Goal: Task Accomplishment & Management: Use online tool/utility

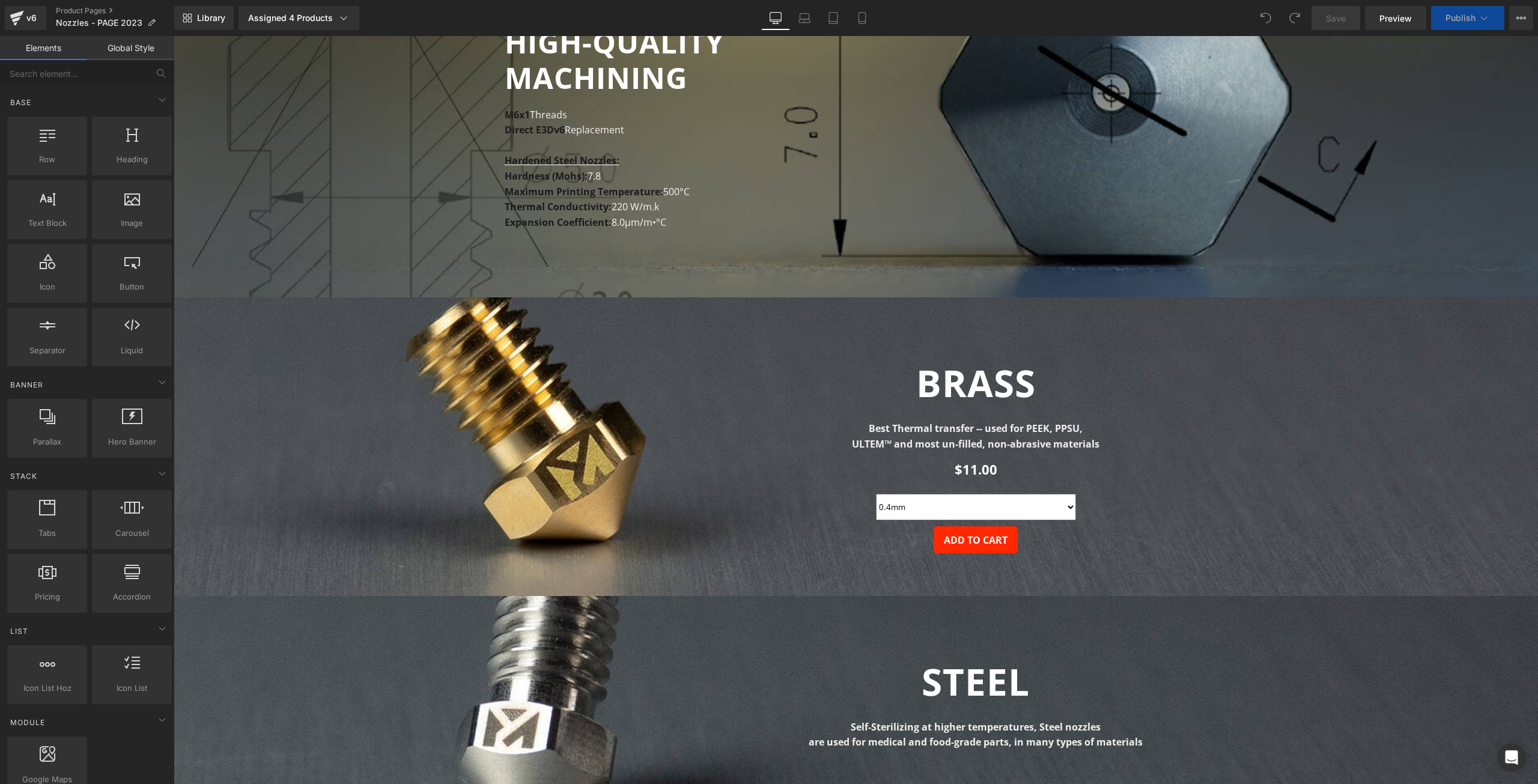
select select "0.2mm"
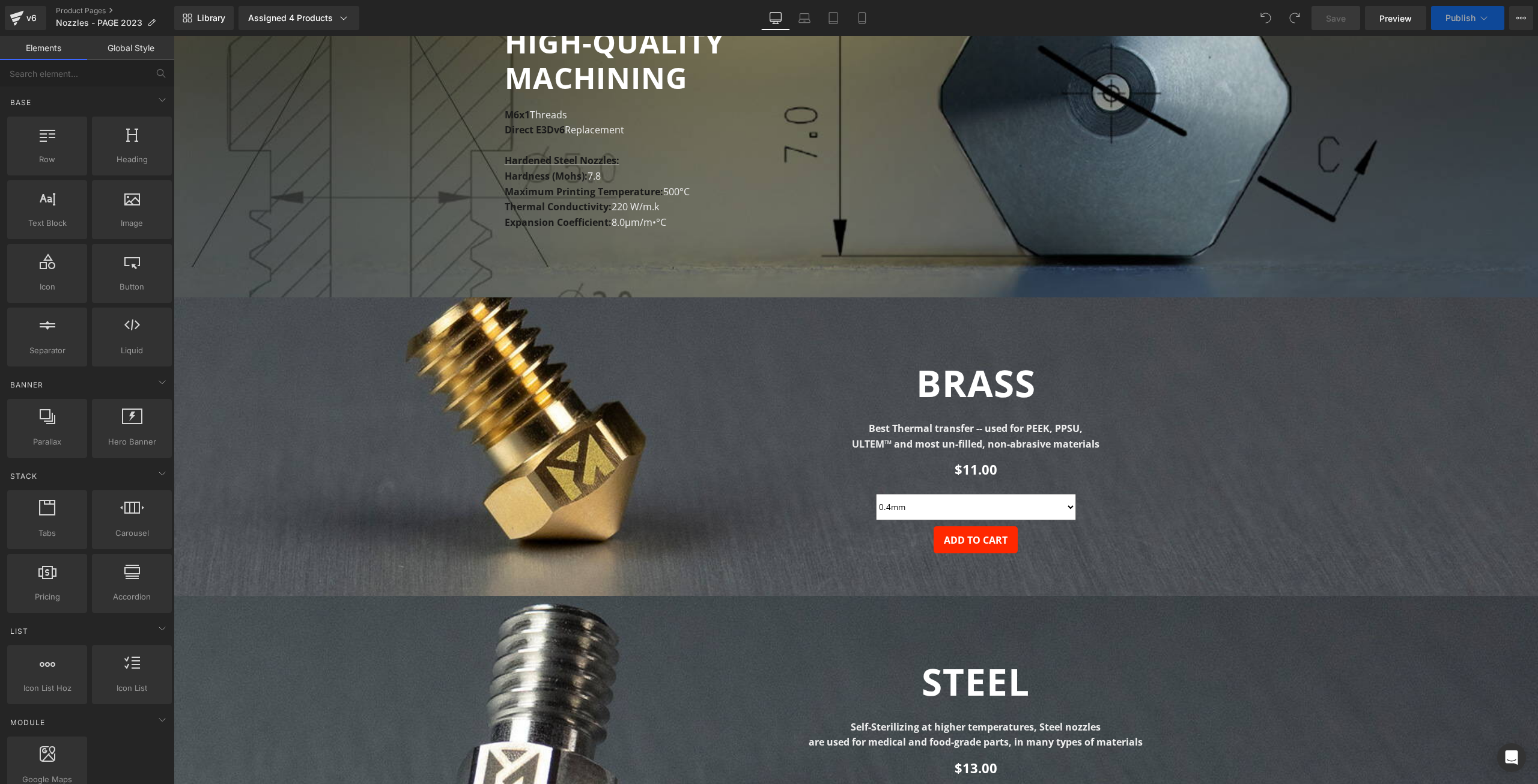
scroll to position [481, 0]
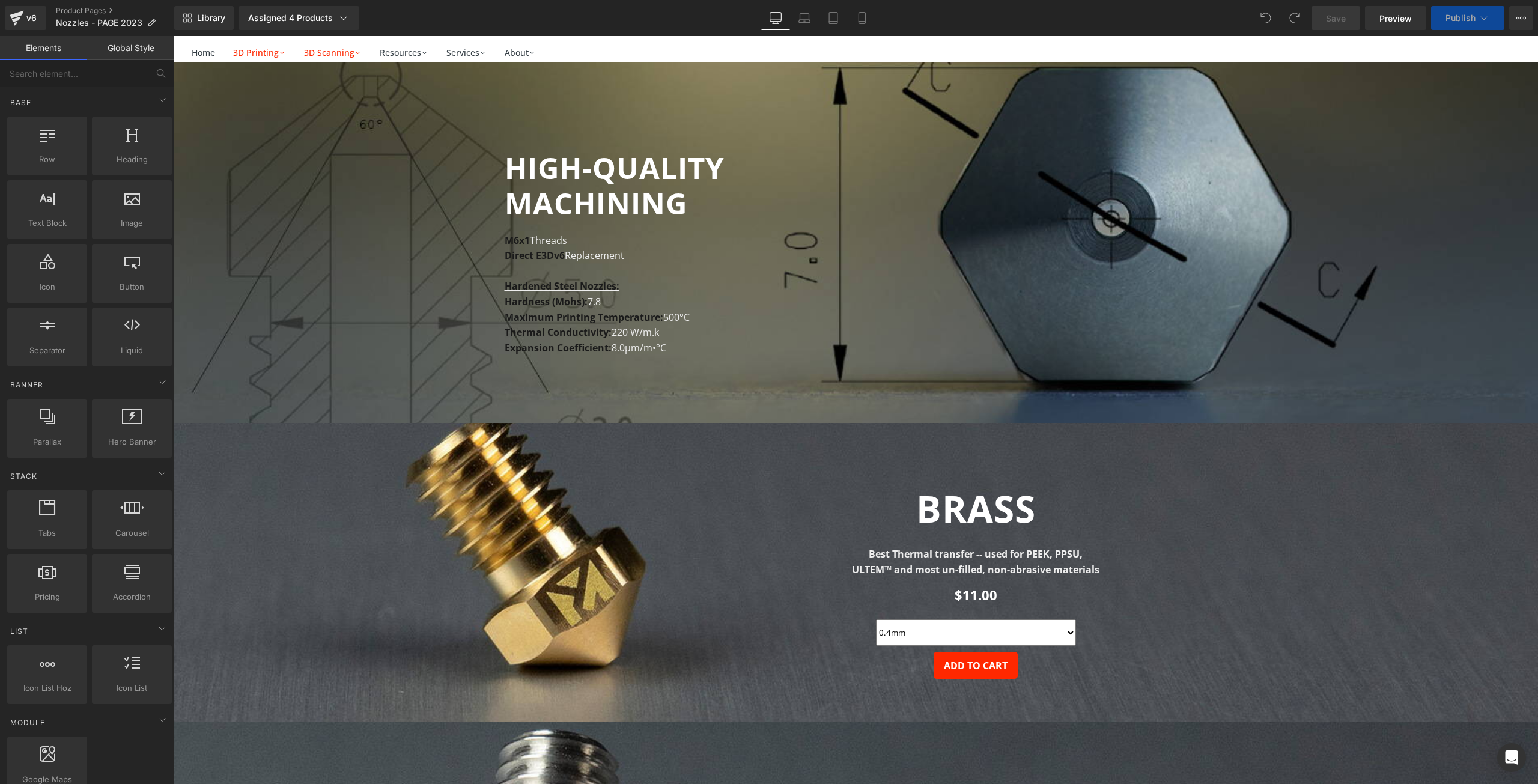
select select "0.2mm"
click at [585, 286] on strong "Hardened Steel Nozzles:" at bounding box center [562, 286] width 115 height 13
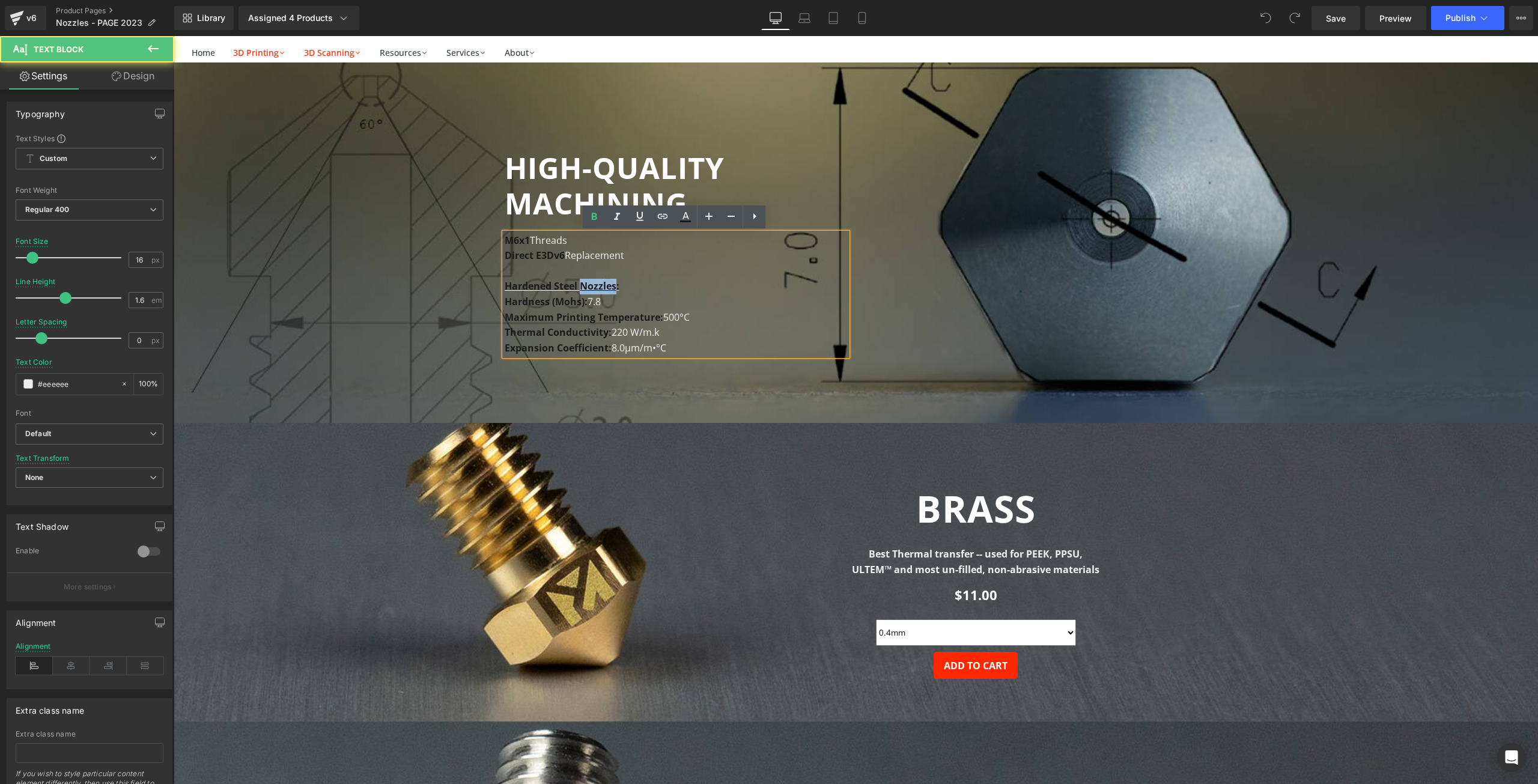
click at [585, 286] on strong "Hardened Steel Nozzles:" at bounding box center [562, 286] width 115 height 13
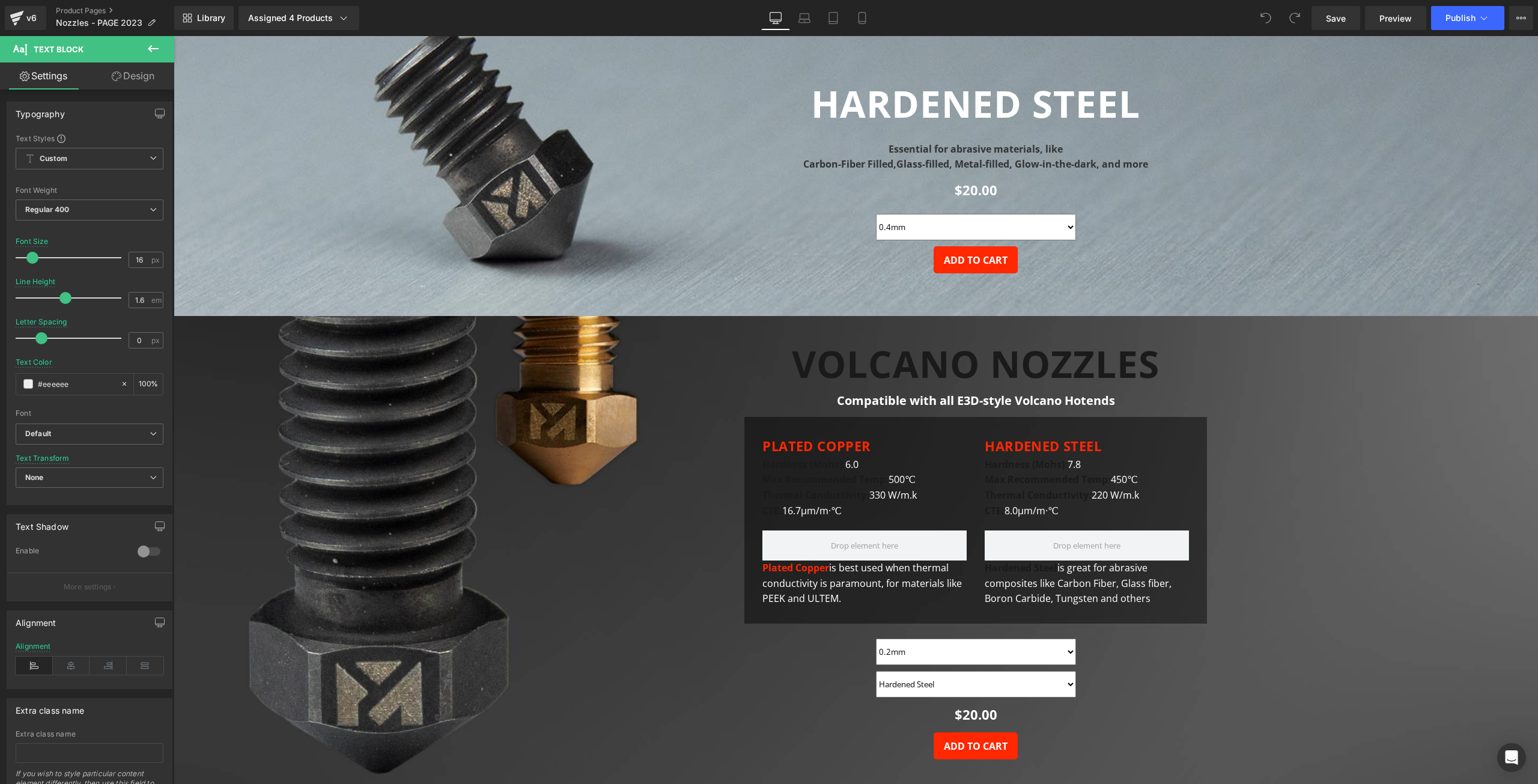
scroll to position [1502, 0]
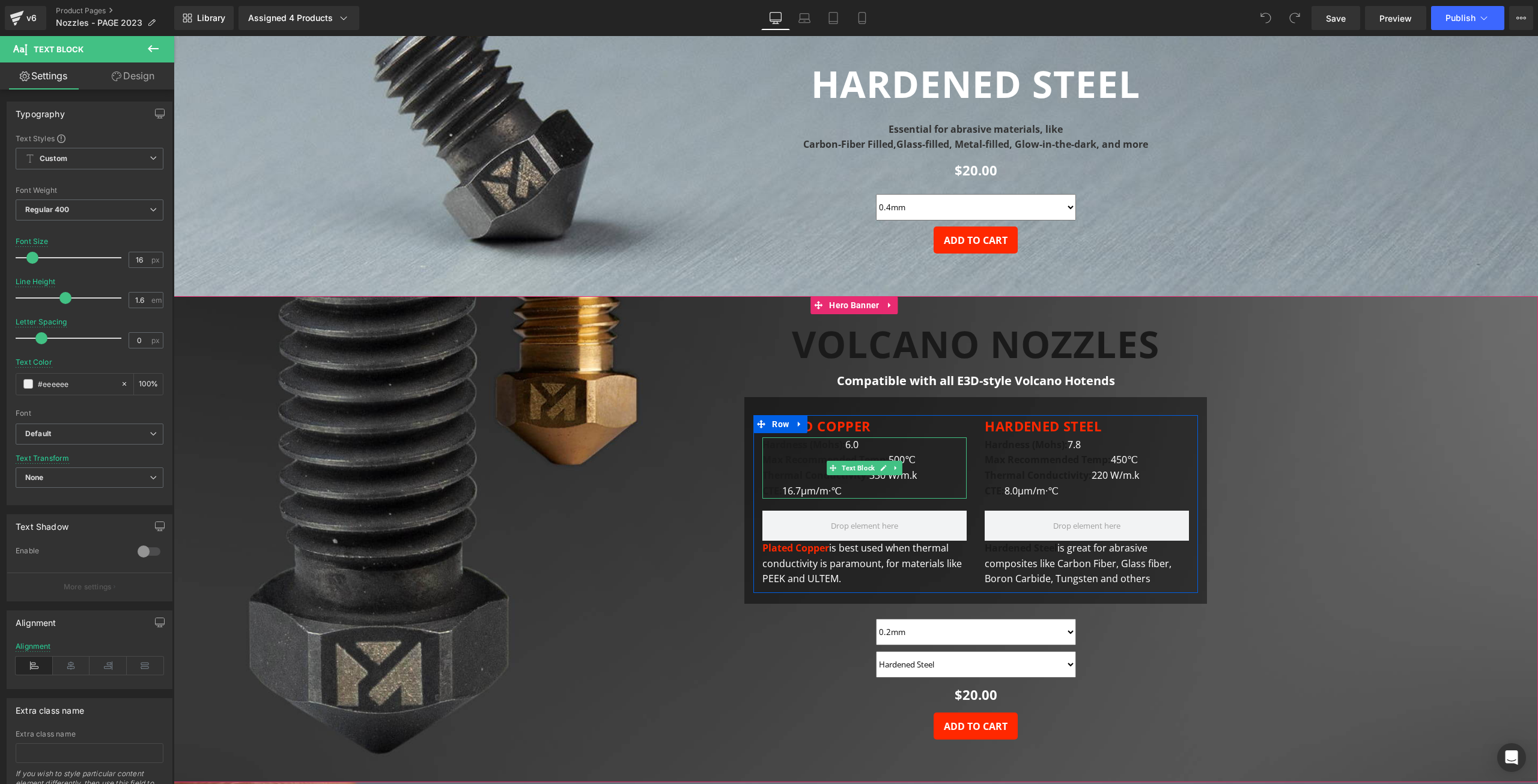
click at [818, 443] on strong "Hardness (Mohs):" at bounding box center [804, 444] width 83 height 13
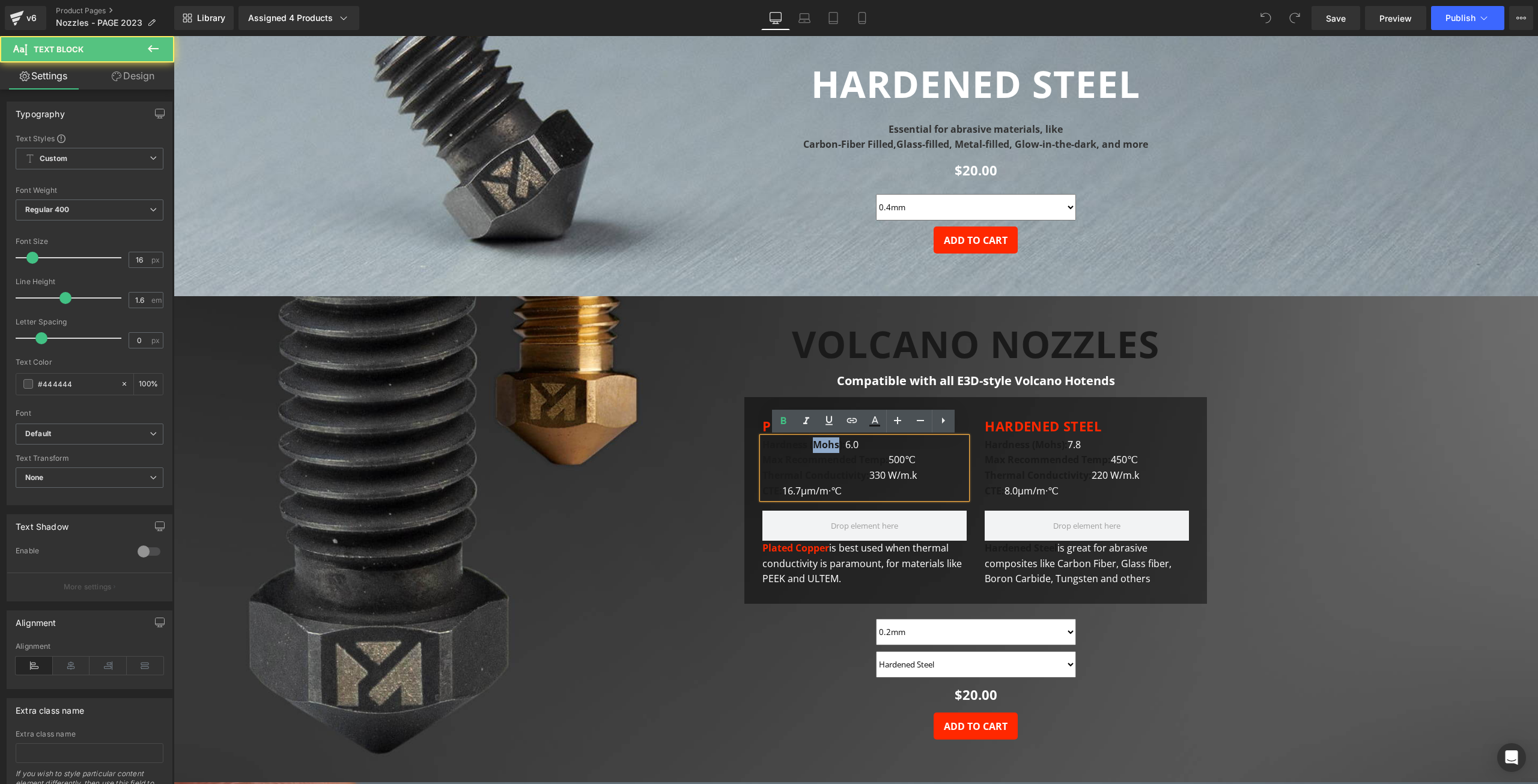
click at [818, 443] on strong "Hardness (Mohs):" at bounding box center [804, 444] width 83 height 13
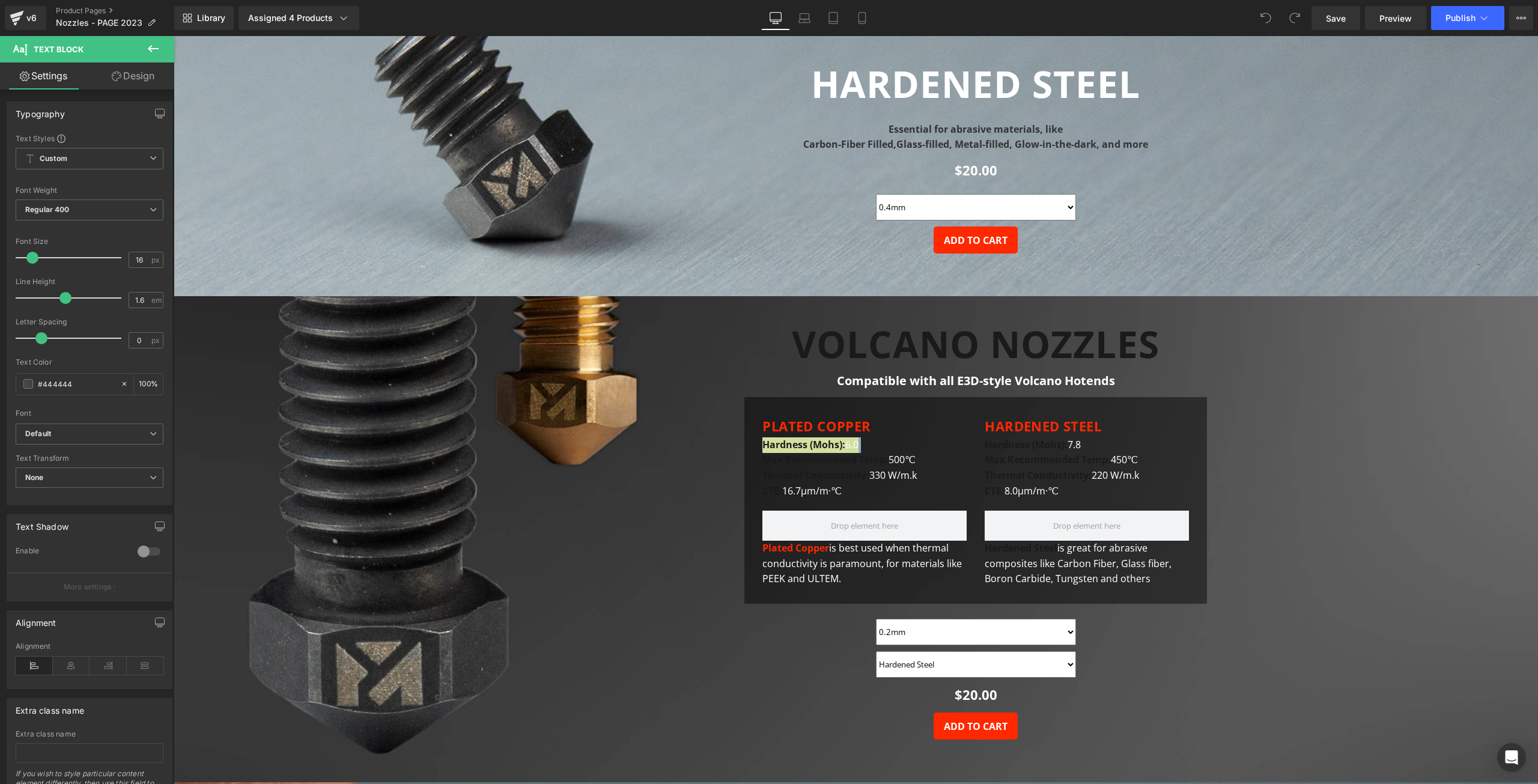
click at [103, 78] on link "Design" at bounding box center [133, 76] width 87 height 27
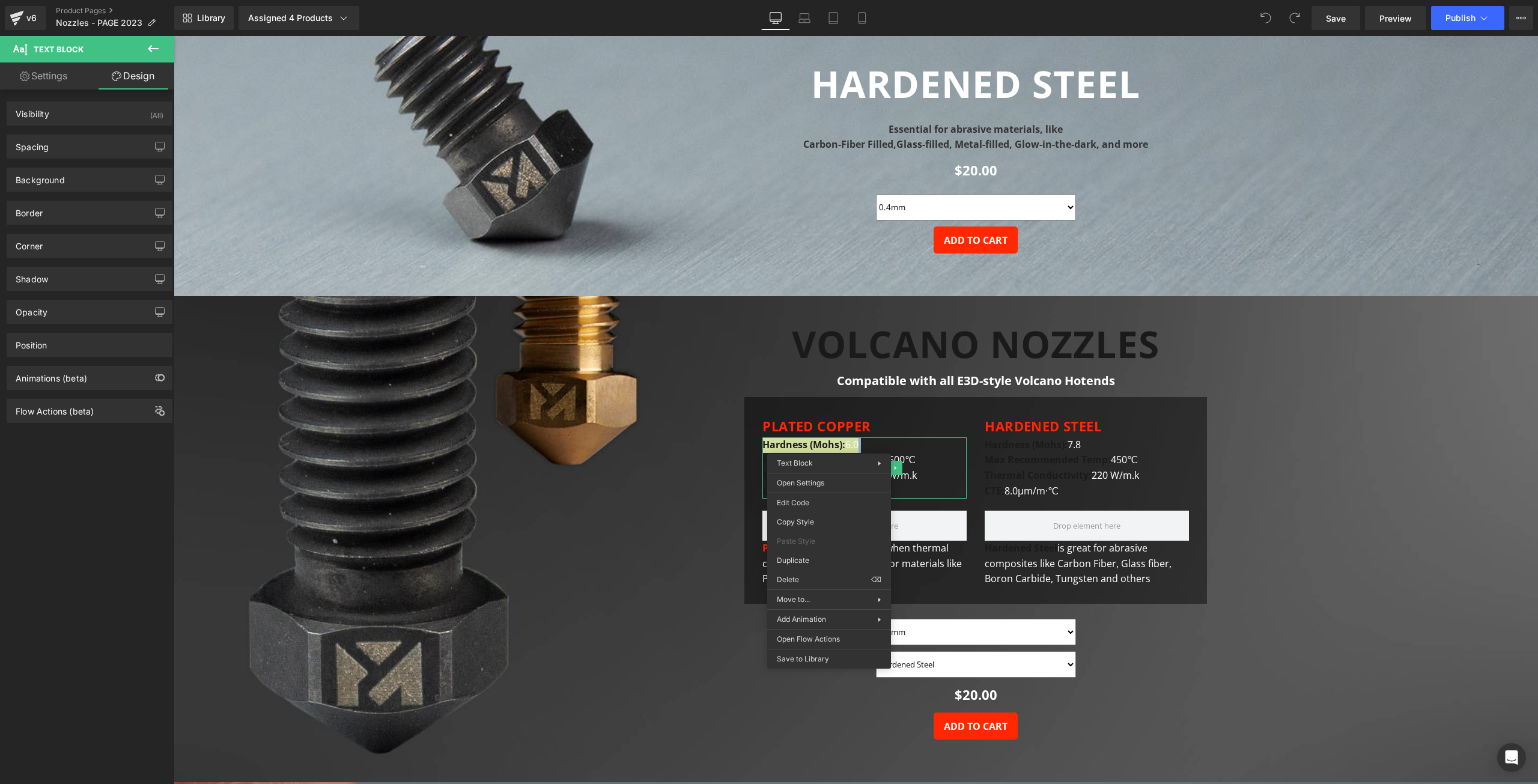
click at [45, 68] on link "Settings" at bounding box center [43, 76] width 87 height 27
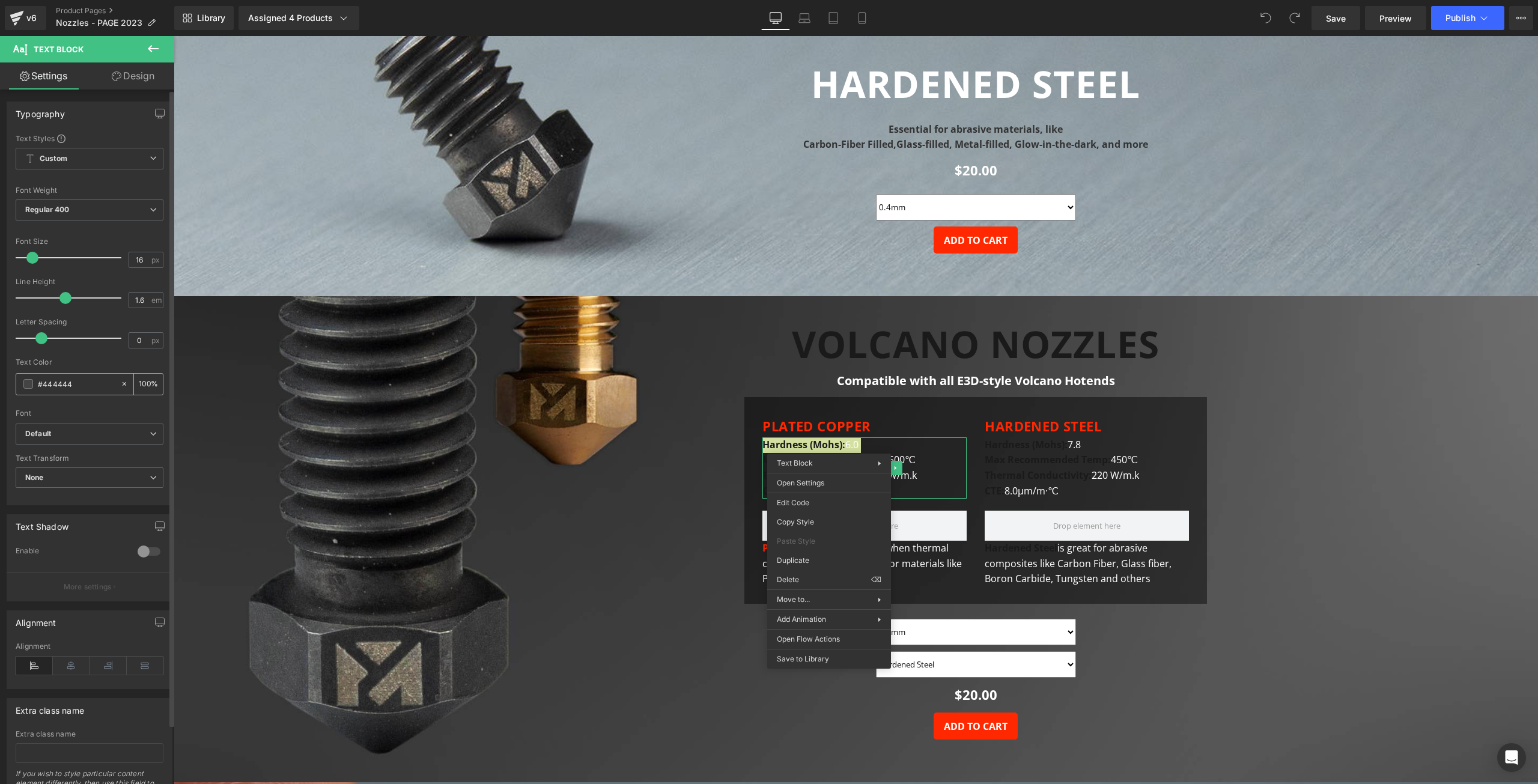
click at [63, 382] on input "#444444" at bounding box center [77, 384] width 77 height 13
click at [55, 383] on input "#444444" at bounding box center [77, 384] width 77 height 13
type input "#ffff"
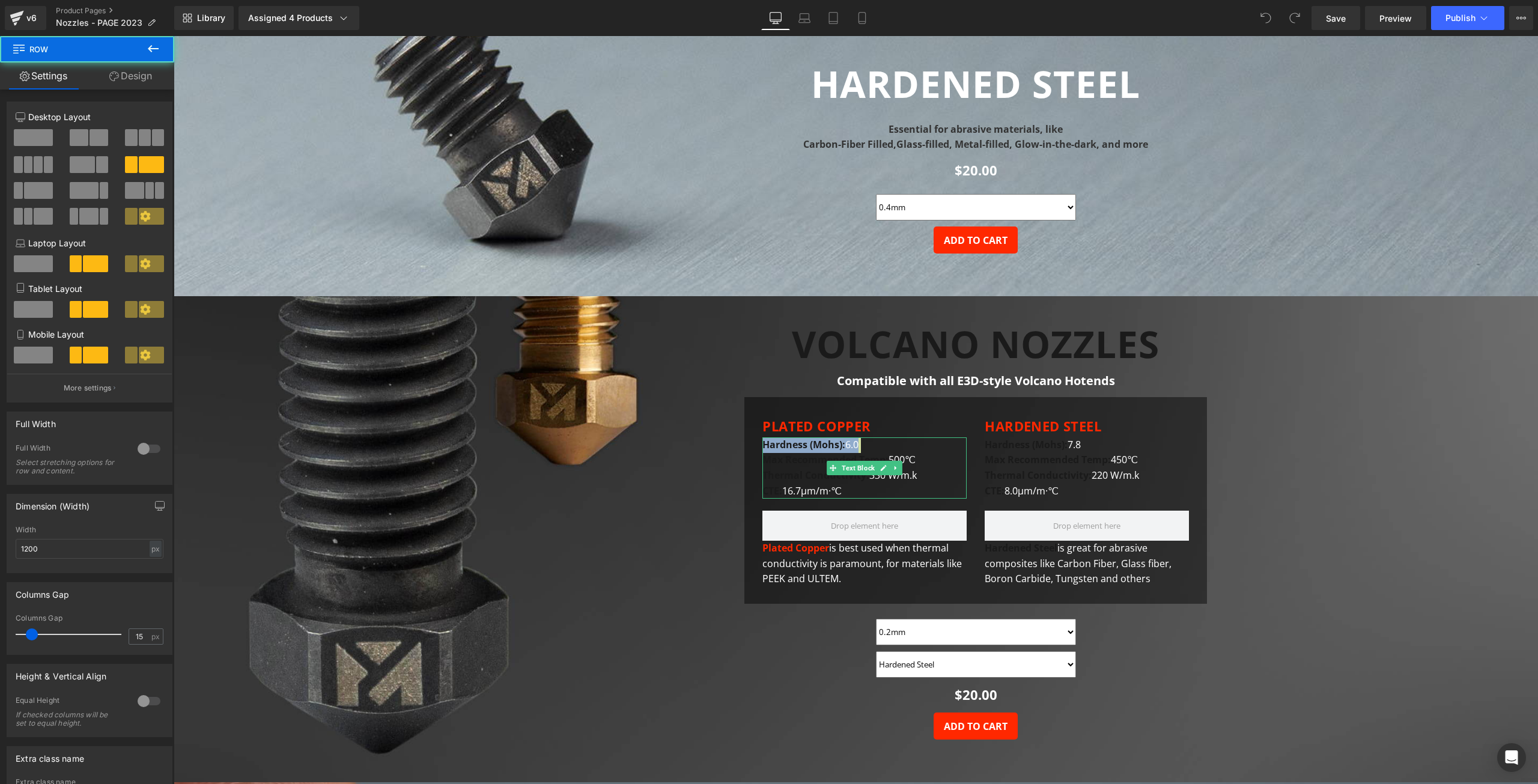
click at [615, 518] on div "Text Block VOLCANO NOZZLES Heading Compatible with all E3D-style Volcano Hotend…" at bounding box center [856, 543] width 721 height 441
click at [817, 446] on strong "Hardness (Mohs):" at bounding box center [804, 444] width 83 height 13
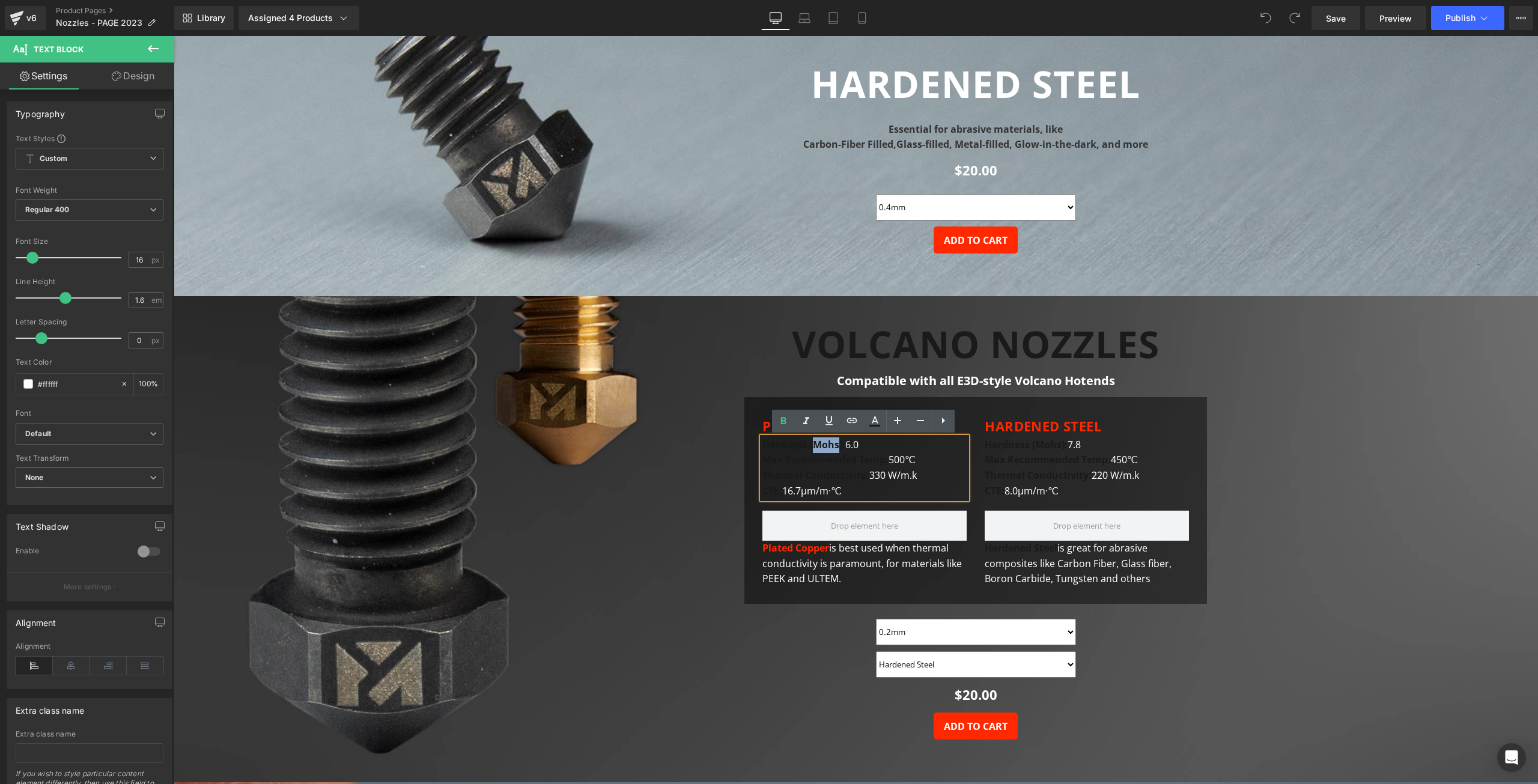
click at [817, 446] on strong "Hardness (Mohs):" at bounding box center [804, 444] width 83 height 13
click at [861, 489] on p "Max Recommended Temp: 500℃ Thermal Conductivity: 330 W/m.k CTE: 16.7μm/m·℃" at bounding box center [865, 476] width 205 height 47
drag, startPoint x: 850, startPoint y: 491, endPoint x: 765, endPoint y: 446, distance: 96.2
click at [765, 446] on div "Hardness (Mohs): 6.0 Max Recommended Temp: 500℃ Thermal Conductivity: 330 W/m.k…" at bounding box center [865, 468] width 205 height 62
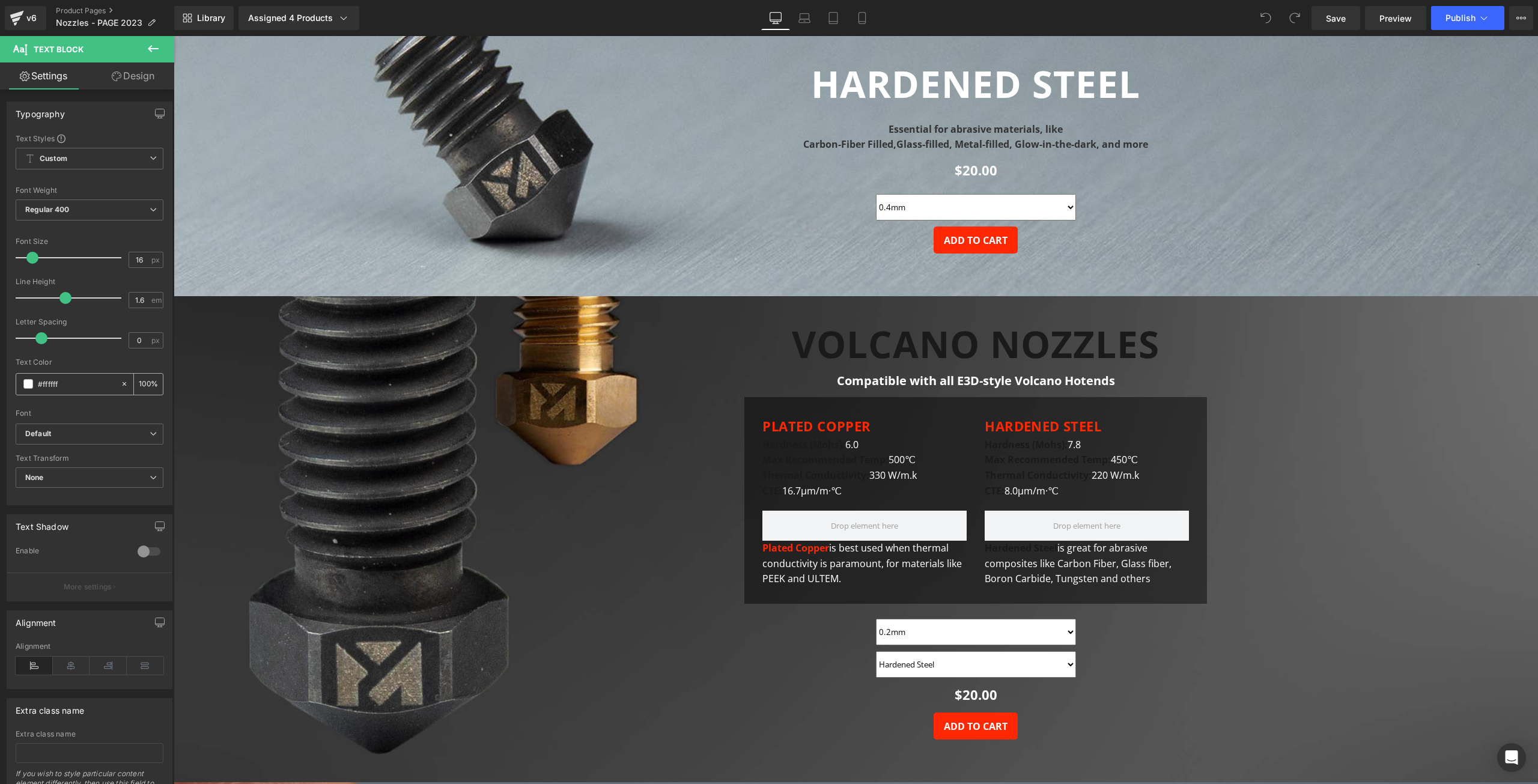
click at [78, 380] on input "#ffffff" at bounding box center [77, 384] width 77 height 13
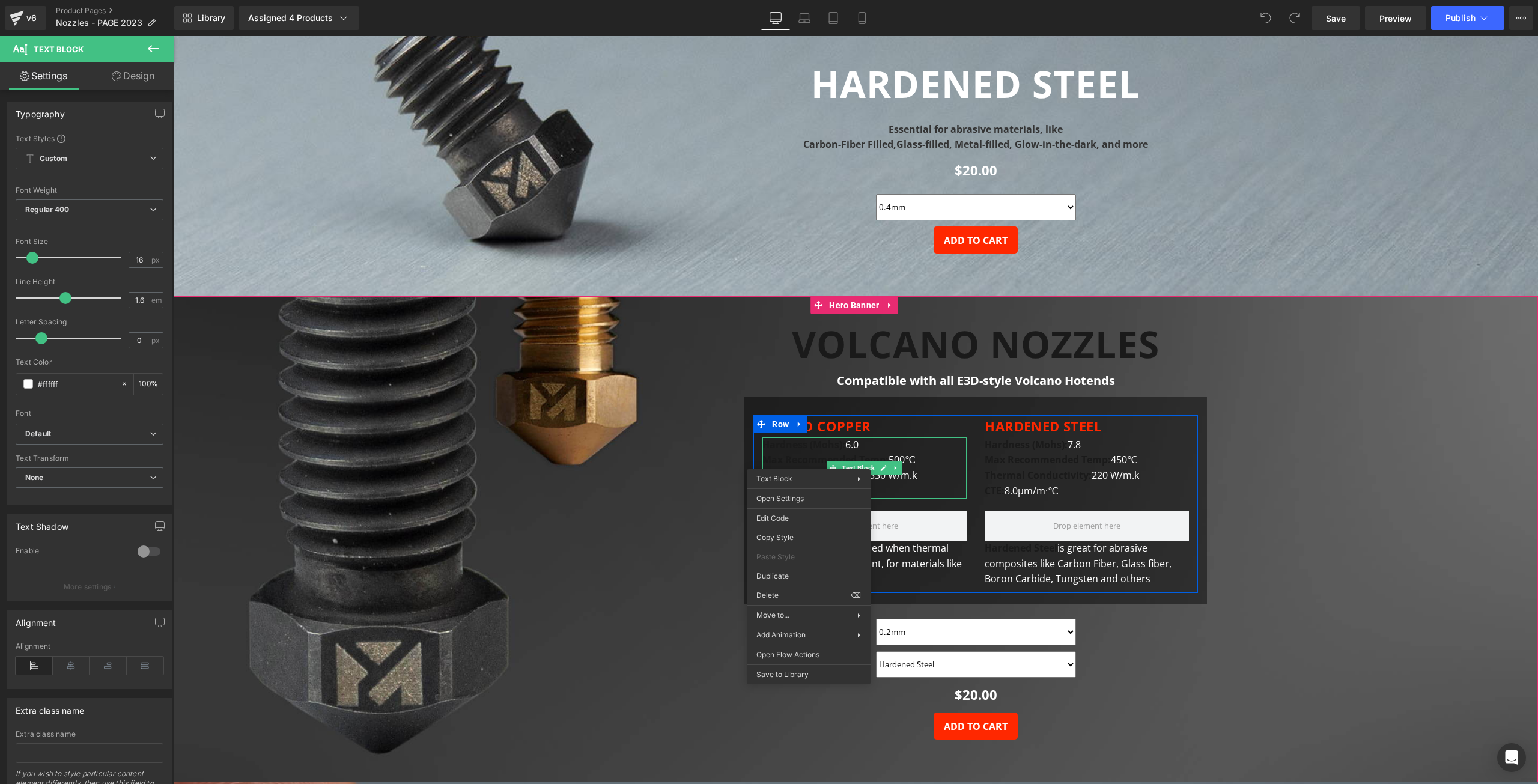
click at [799, 451] on strong "Hardness (Mohs):" at bounding box center [804, 444] width 83 height 13
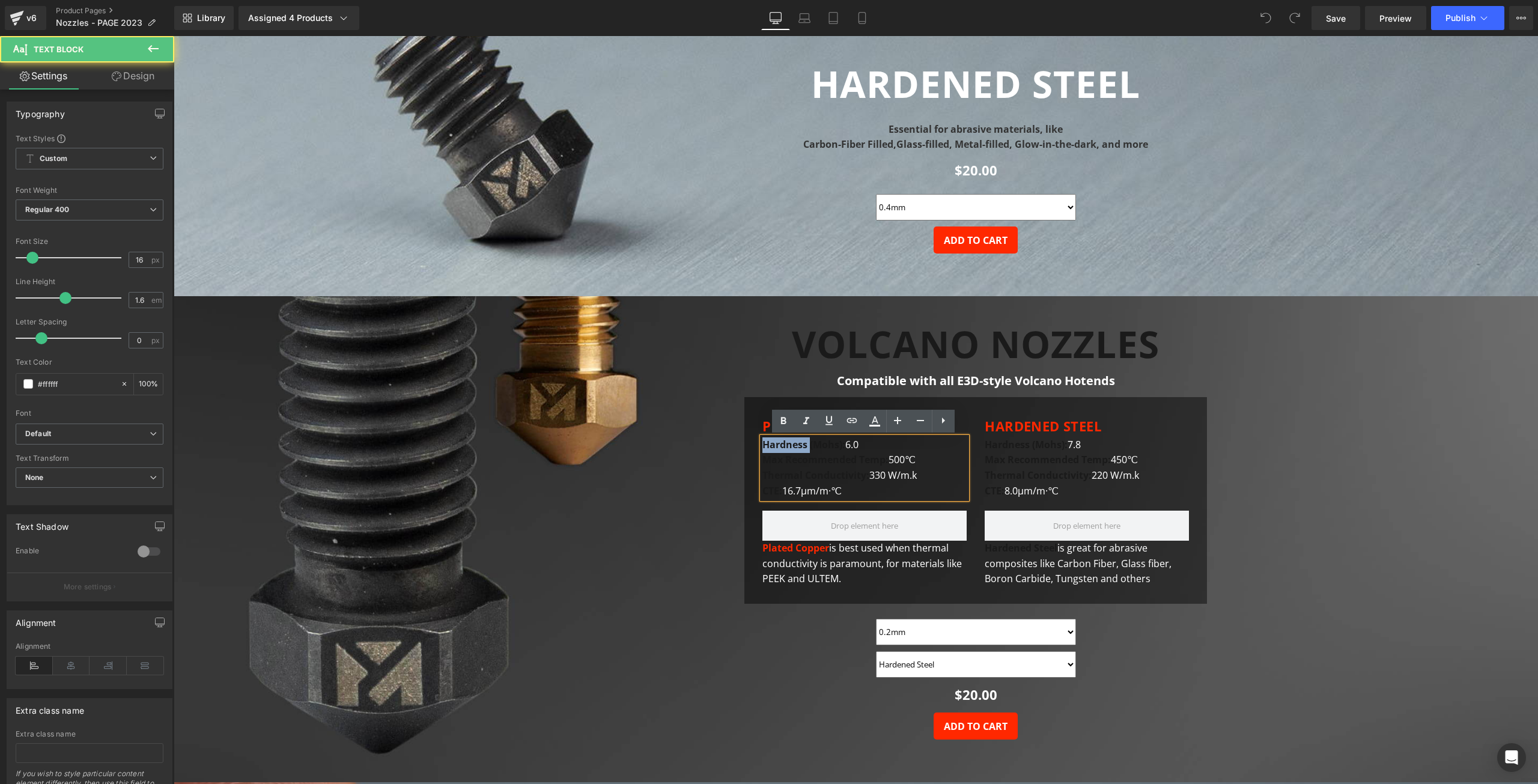
click at [799, 451] on strong "Hardness (Mohs):" at bounding box center [804, 444] width 83 height 13
click at [853, 494] on p "Max Recommended Temp: 500℃ Thermal Conductivity: 330 W/m.k CTE: 16.7μm/m·℃" at bounding box center [865, 476] width 205 height 47
drag, startPoint x: 849, startPoint y: 489, endPoint x: 763, endPoint y: 446, distance: 96.2
click at [763, 446] on div "Hardness (Mohs): 6.0 Max Recommended Temp: 500℃ Thermal Conductivity: 330 W/m.k…" at bounding box center [865, 468] width 205 height 62
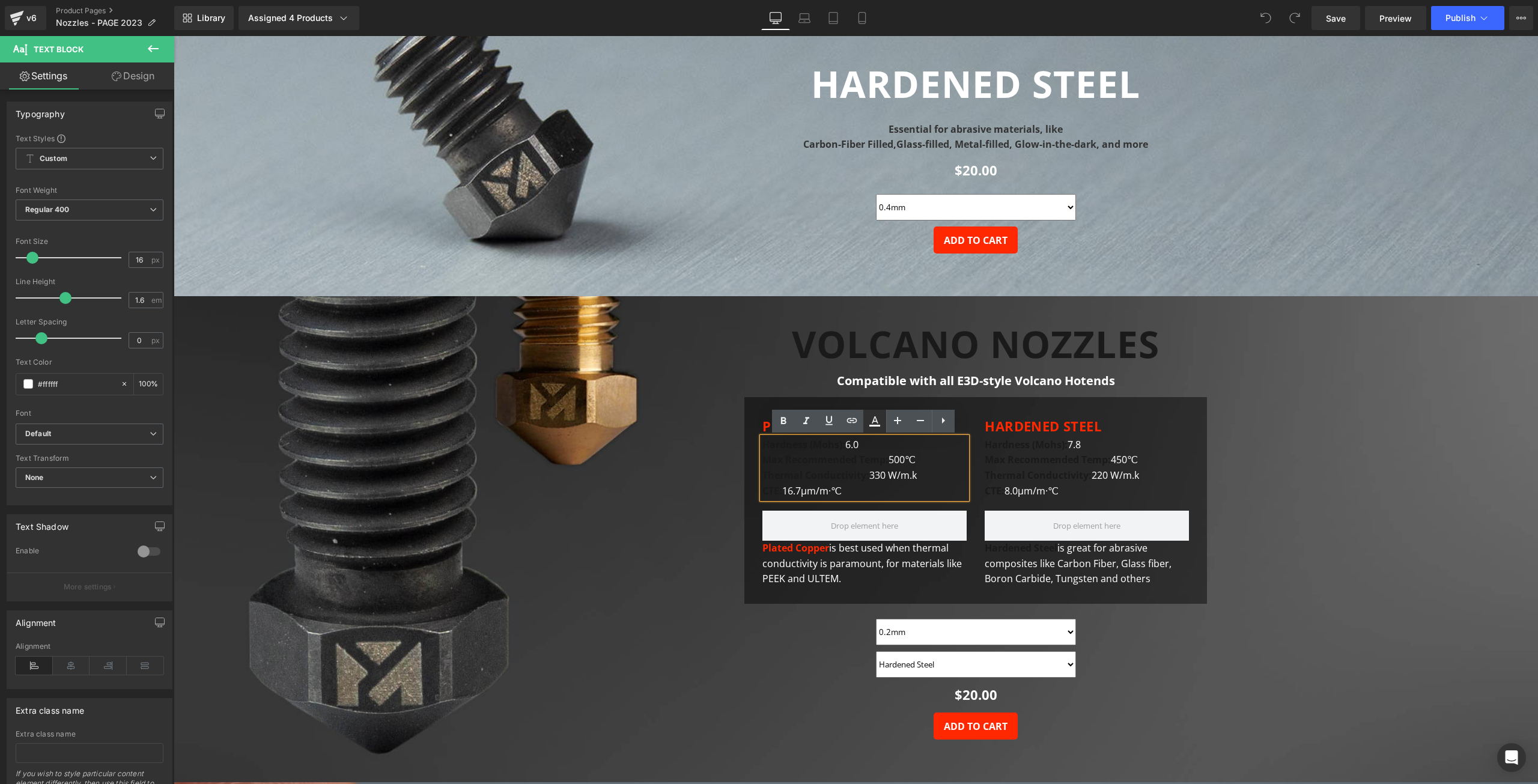
click at [877, 418] on icon at bounding box center [874, 420] width 14 height 14
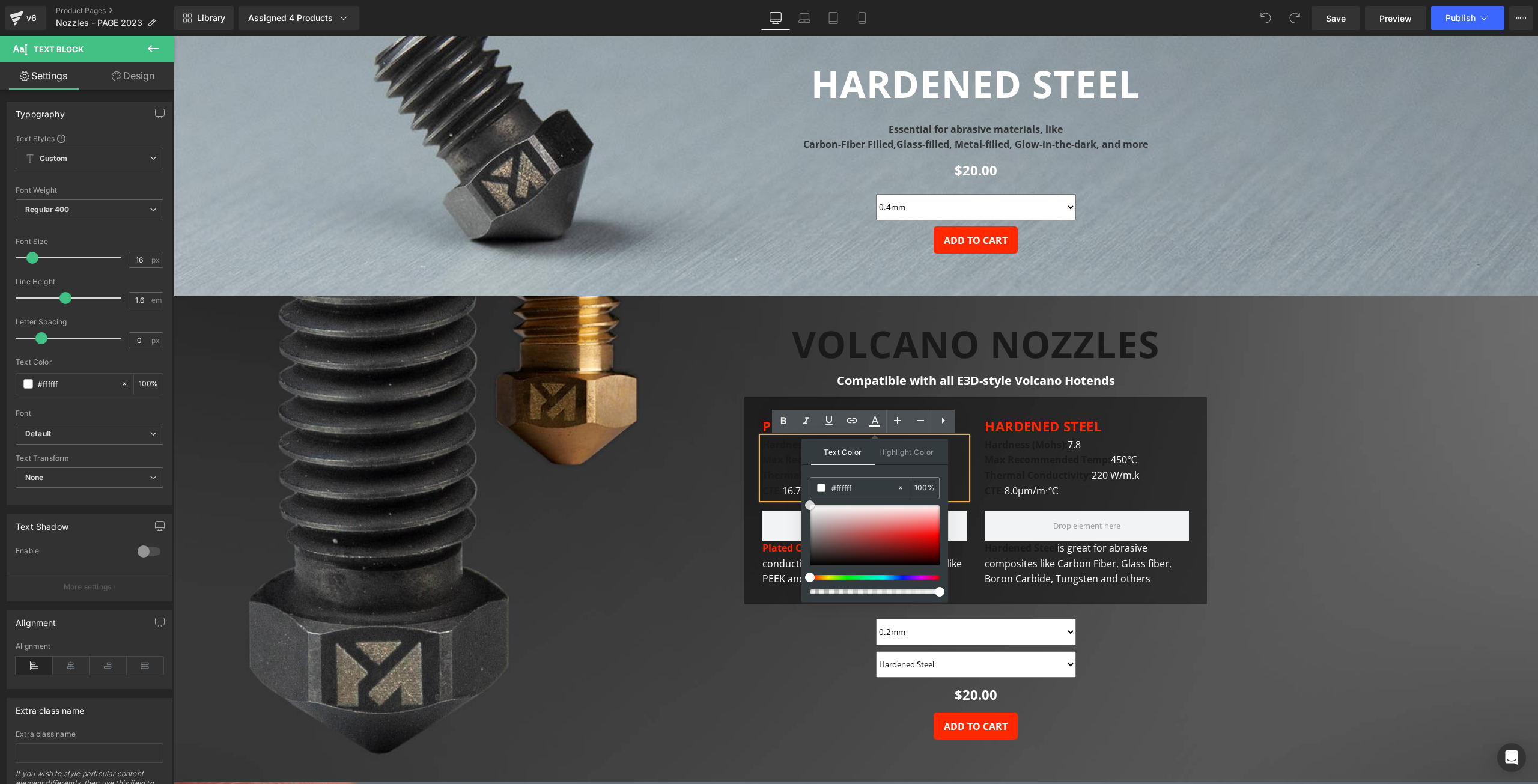
click at [812, 505] on span at bounding box center [810, 505] width 9 height 9
click at [948, 420] on icon at bounding box center [943, 420] width 14 height 14
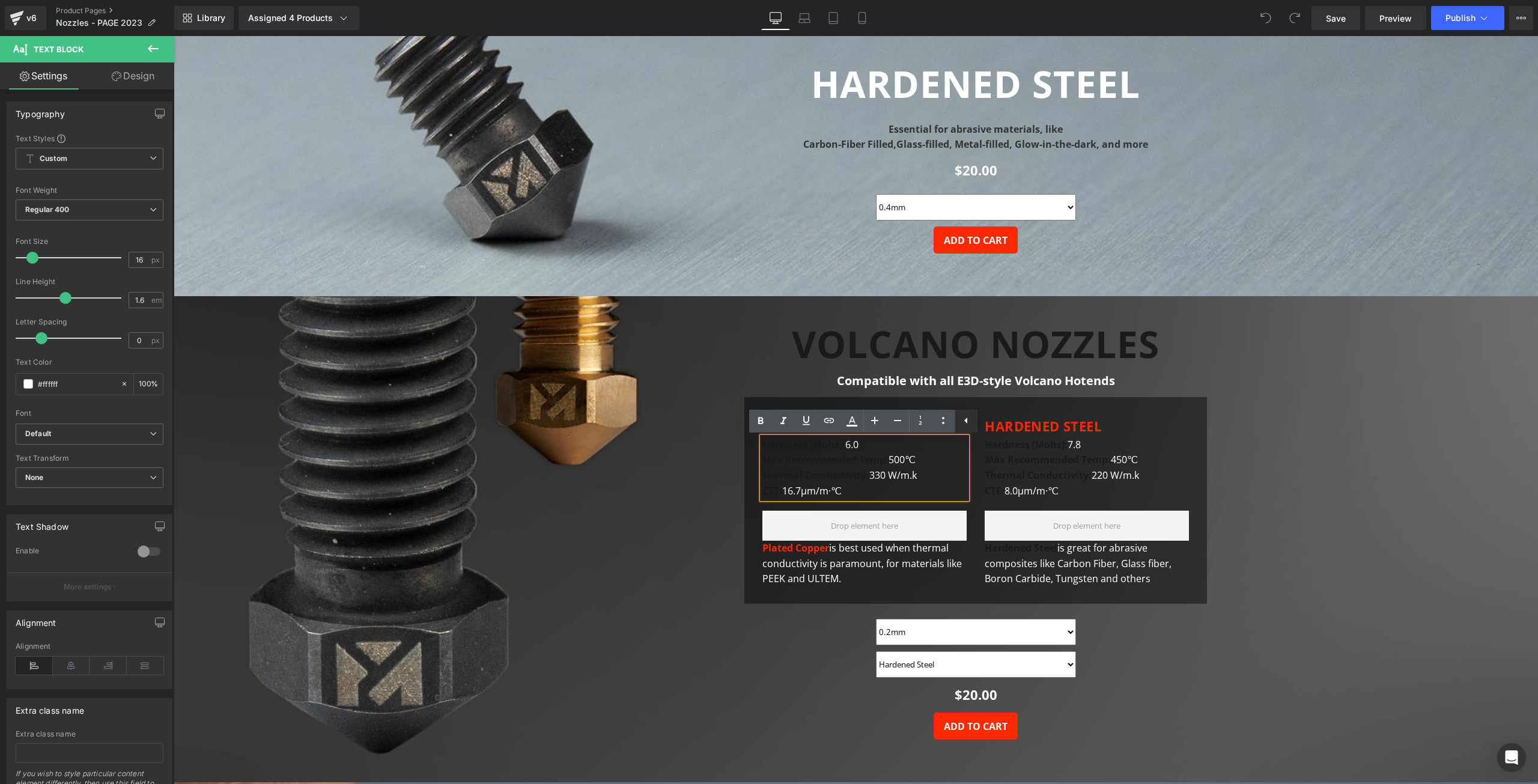
click at [963, 418] on icon at bounding box center [966, 420] width 14 height 14
click at [654, 524] on div "Text Block VOLCANO NOZZLES Heading Compatible with all E3D-style Volcano Hotend…" at bounding box center [856, 543] width 721 height 441
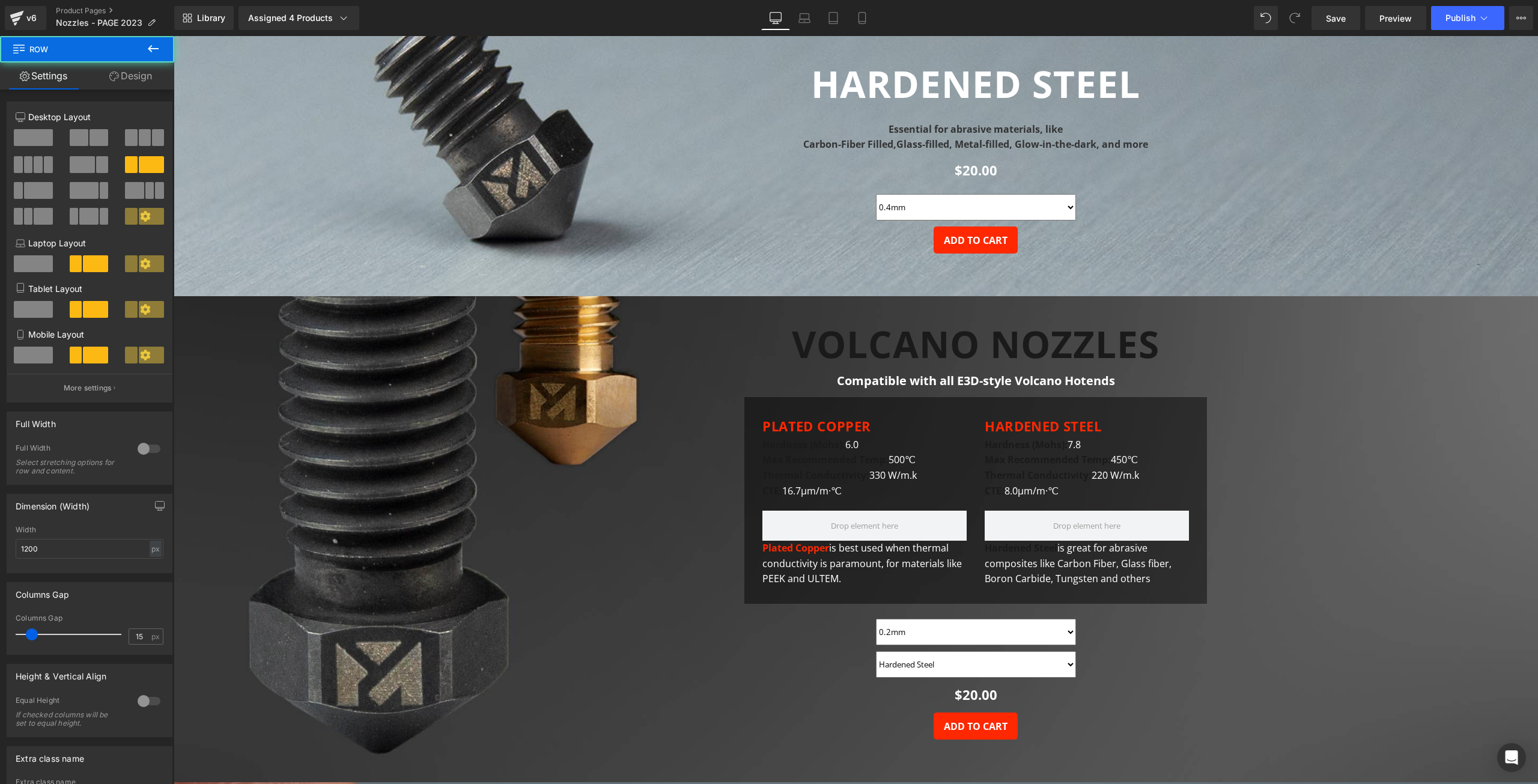
click at [836, 468] on div "Hardness (Mohs): 6.0 Max Recommended Temp: 500℃ Thermal Conductivity: 330 W/m.k…" at bounding box center [865, 468] width 205 height 62
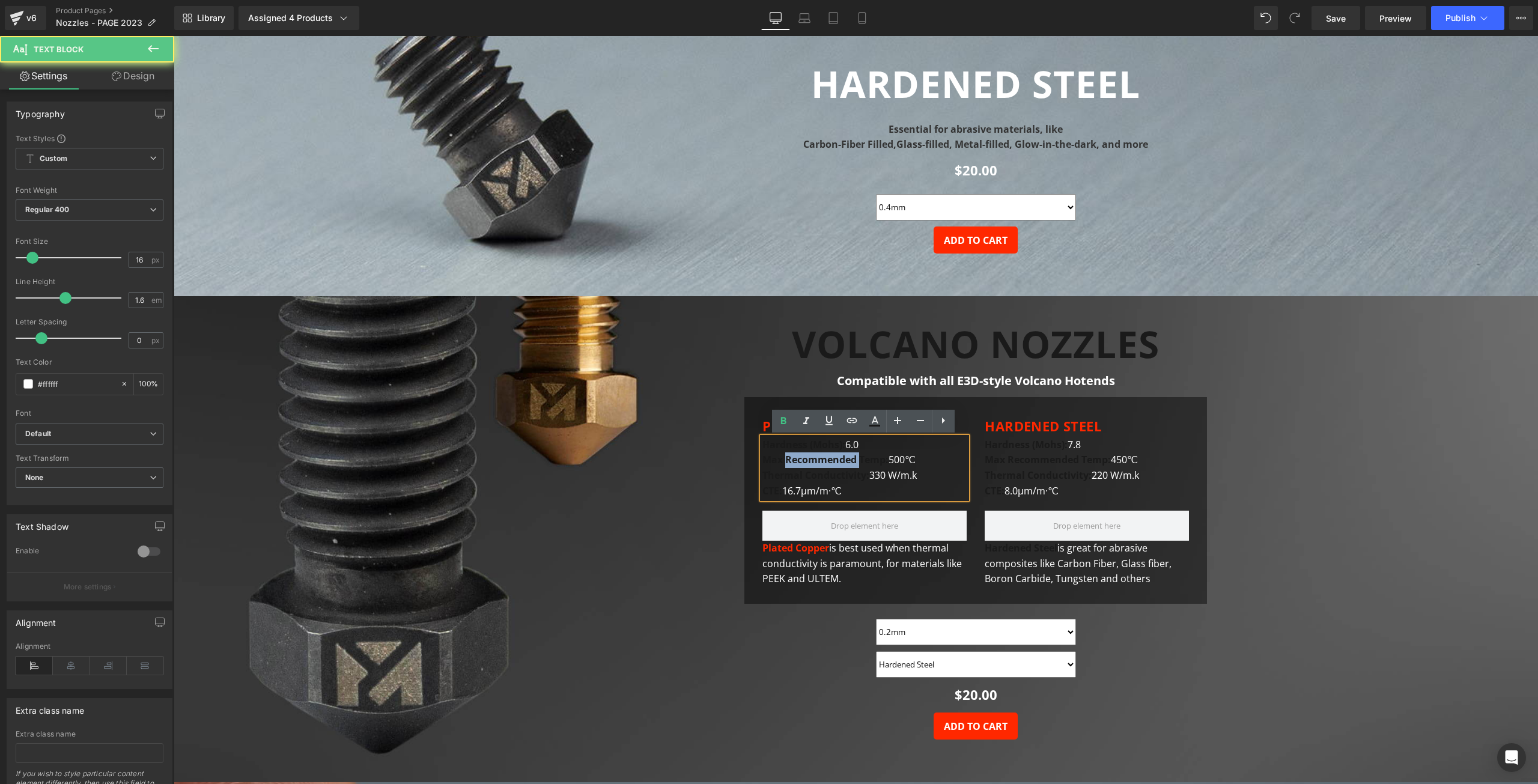
click at [836, 468] on p "Max Recommended Temp: 500℃ Thermal Conductivity: 330 W/m.k CTE: 16.7μm/m·℃" at bounding box center [865, 476] width 205 height 47
click at [844, 483] on p "Max Recommended Temp: 500℃ Thermal Conductivity: 330 W/m.k CTE: 16.7μm/m·℃" at bounding box center [865, 476] width 205 height 47
drag, startPoint x: 848, startPoint y: 494, endPoint x: 762, endPoint y: 447, distance: 98.0
click at [763, 447] on div "Hardness (Mohs): 6.0 Max Recommended Temp: 500℃ Thermal Conductivity: 330 W/m.k…" at bounding box center [865, 468] width 205 height 62
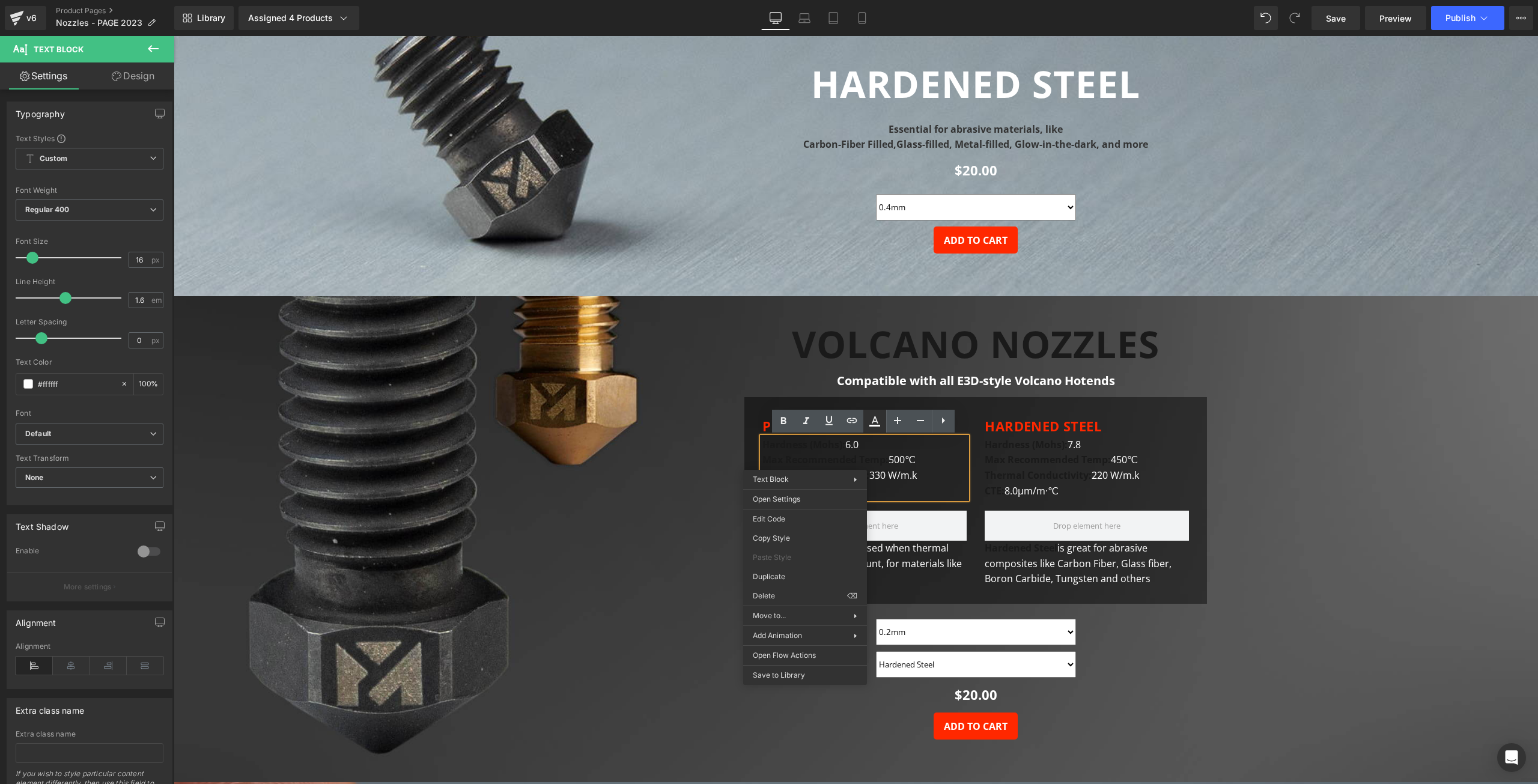
click at [869, 418] on icon at bounding box center [874, 420] width 14 height 14
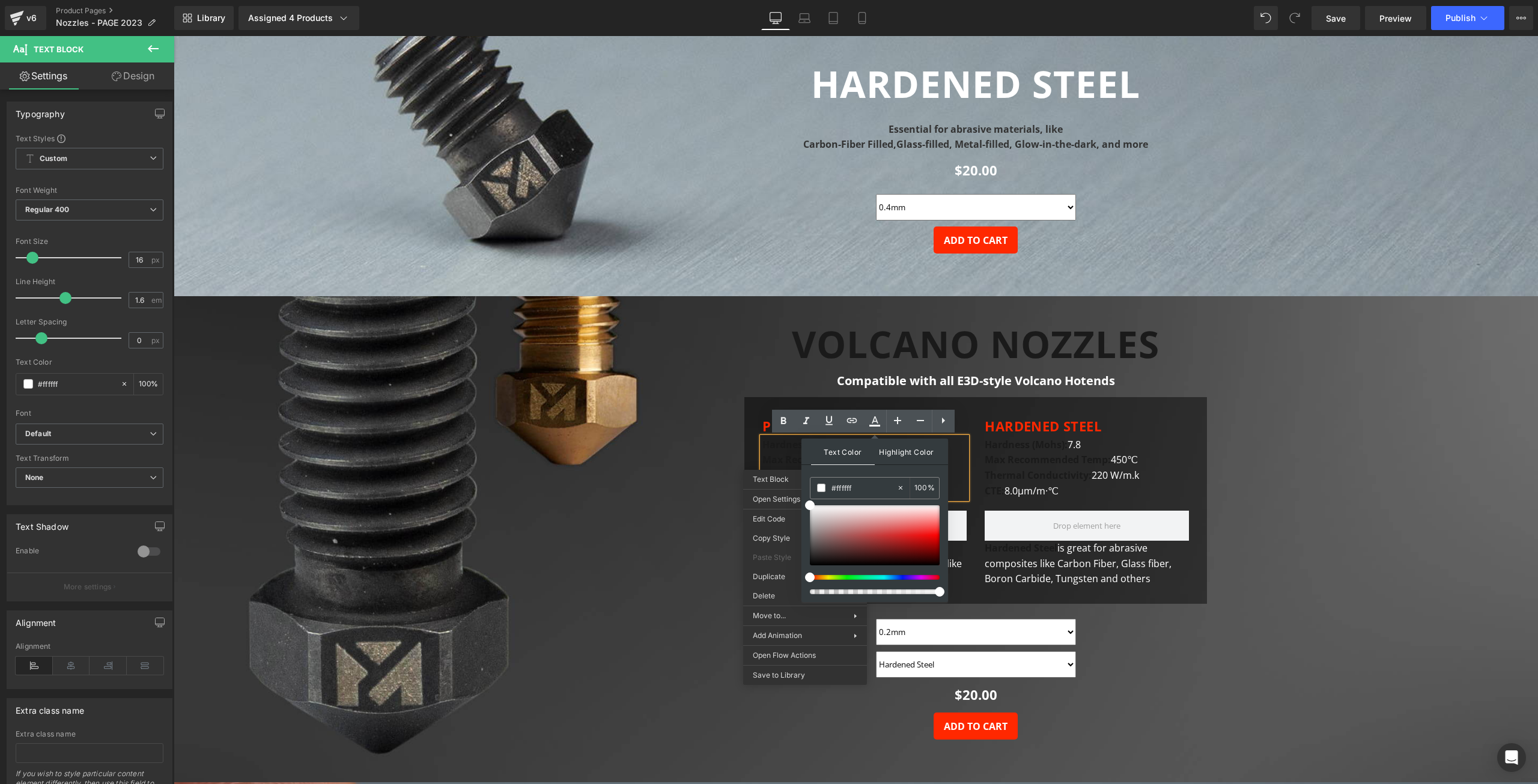
click at [896, 445] on span "Highlight Color" at bounding box center [907, 452] width 63 height 26
click at [840, 455] on span "Text Color" at bounding box center [843, 452] width 63 height 26
click at [965, 415] on div "PLATED COPPER Heading" at bounding box center [865, 427] width 205 height 22
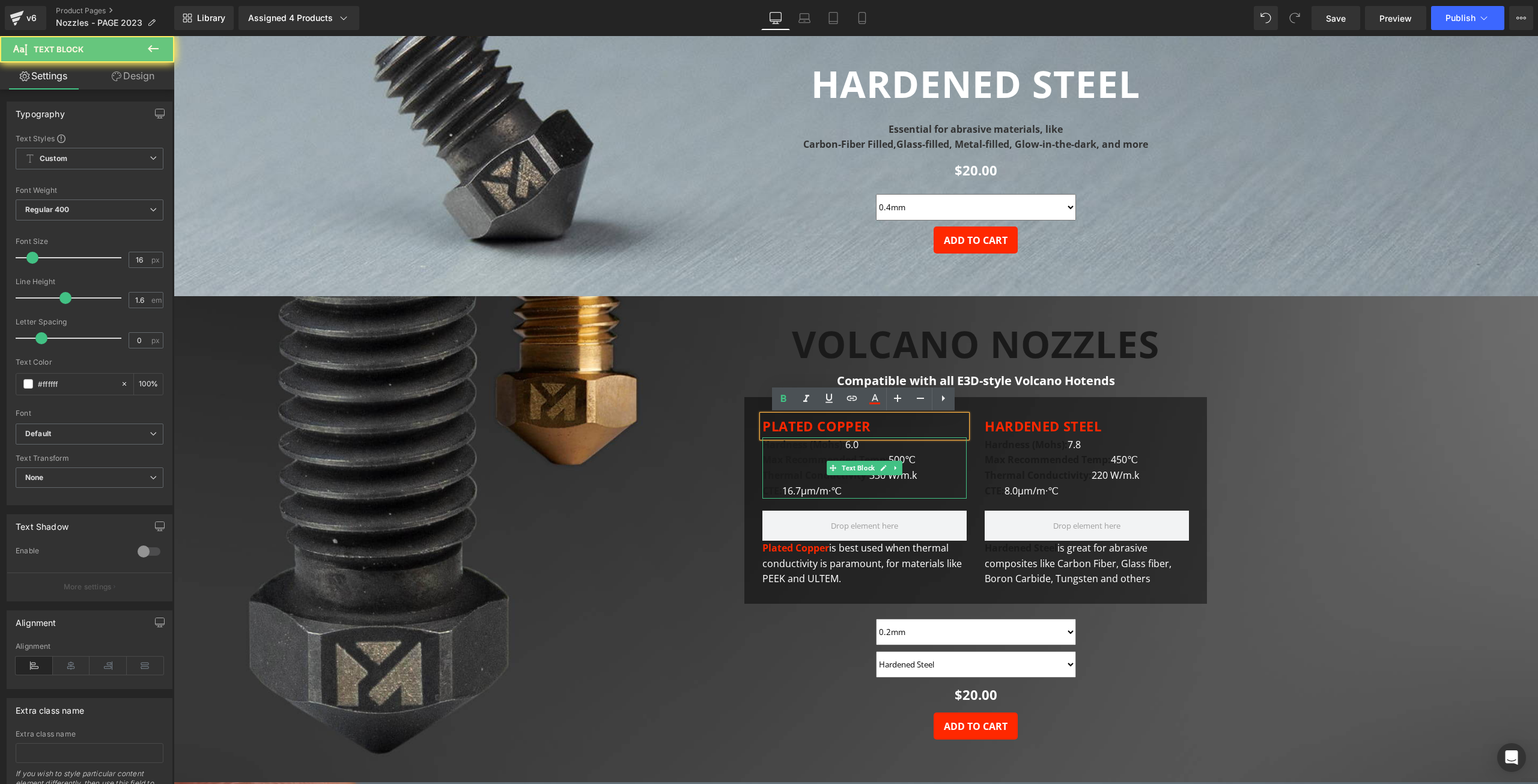
click at [804, 455] on strong "Max Recommended Temp:" at bounding box center [825, 459] width 126 height 13
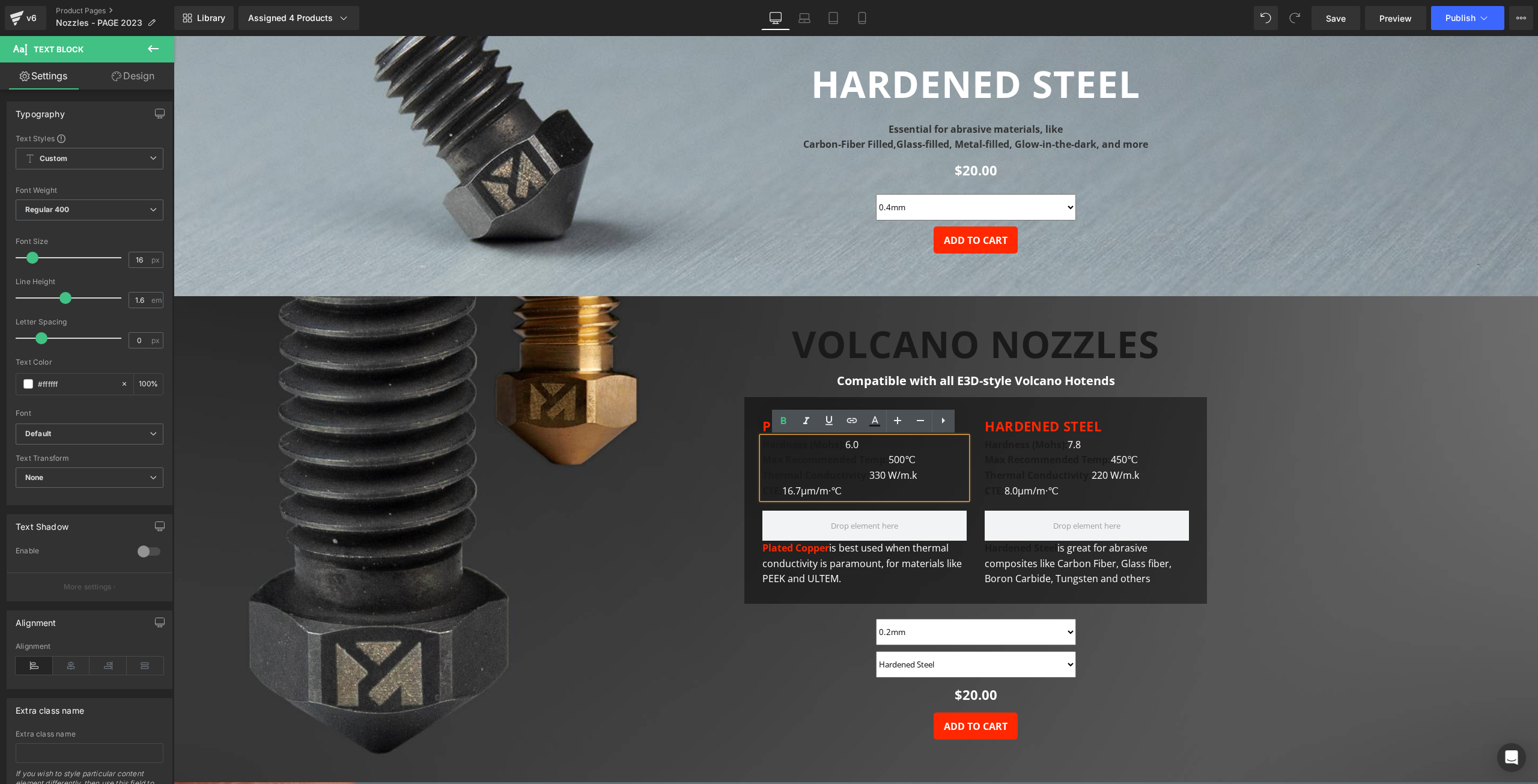
click at [810, 447] on strong "Hardness (Mohs):" at bounding box center [804, 444] width 83 height 13
click at [875, 420] on icon at bounding box center [874, 420] width 14 height 14
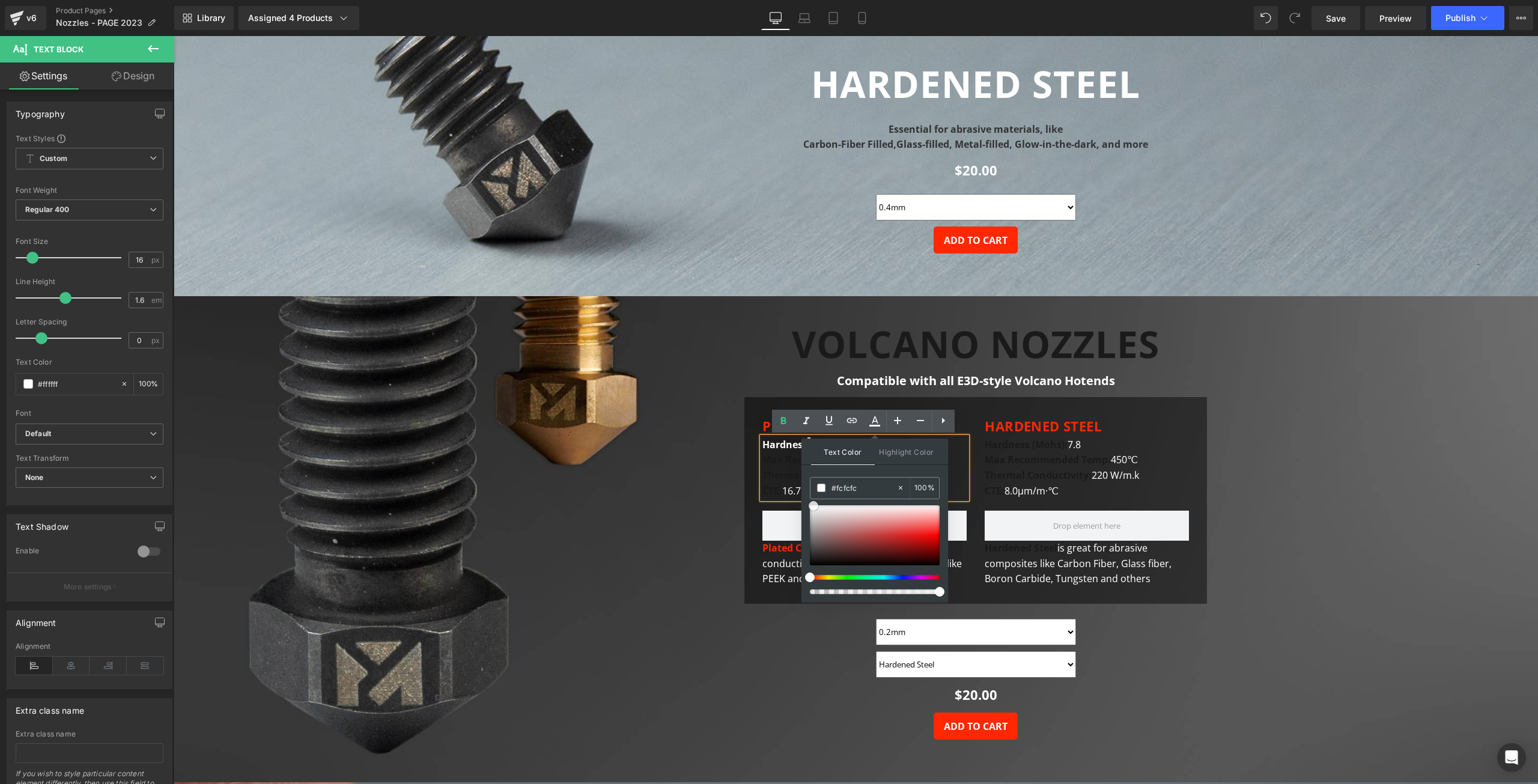
click at [813, 506] on div at bounding box center [874, 535] width 130 height 60
click at [788, 481] on strong "Thermal Conductivity:" at bounding box center [816, 475] width 107 height 13
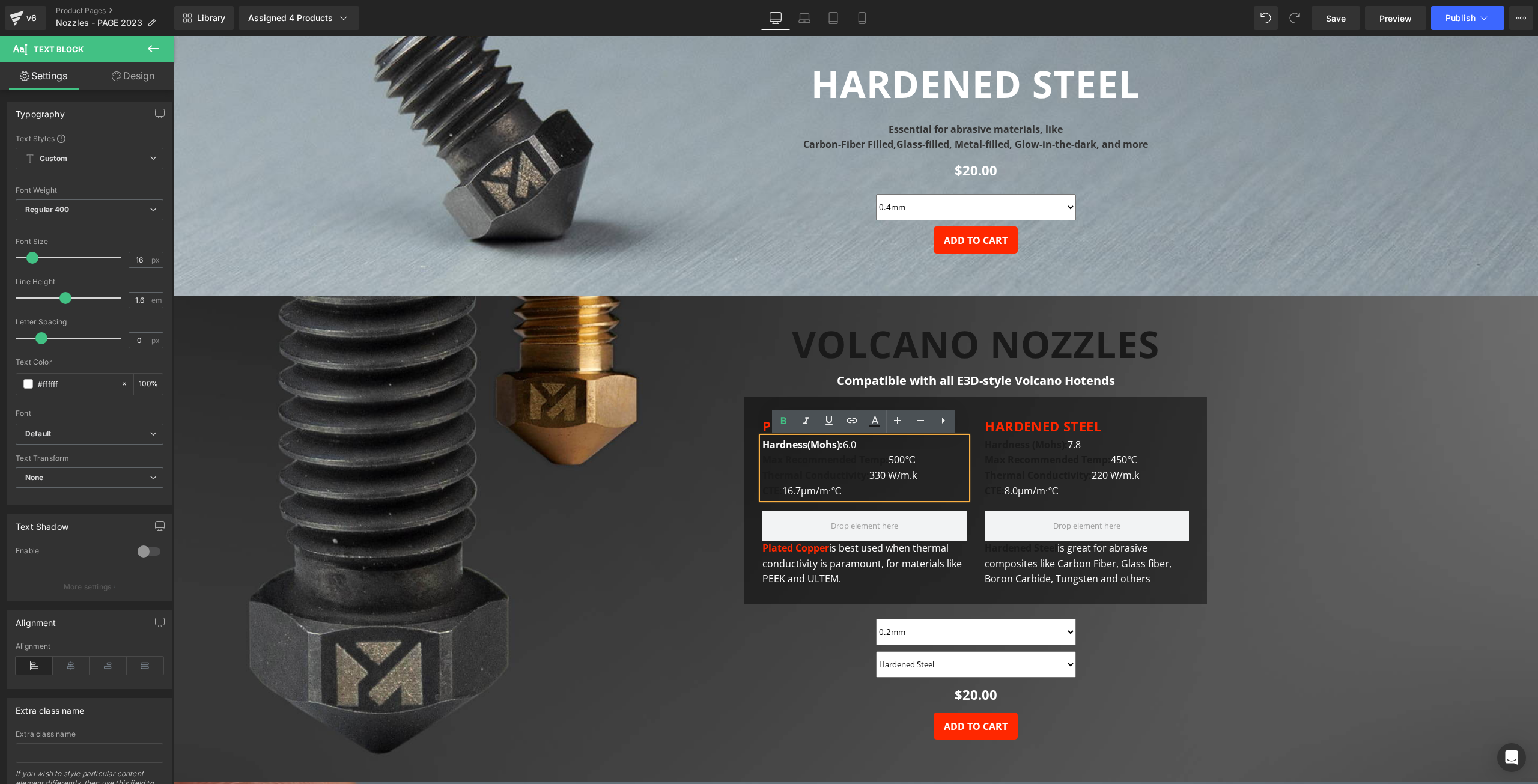
drag, startPoint x: 890, startPoint y: 459, endPoint x: 760, endPoint y: 459, distance: 130.0
click at [763, 459] on div "Hardness ( Mohs): 6.0 Max Recommended Temp: 500℃ Thermal Conductivity: 330 W/m.…" at bounding box center [865, 468] width 205 height 62
click at [849, 464] on strong "Max Recommended Temp:" at bounding box center [825, 459] width 126 height 13
drag, startPoint x: 889, startPoint y: 459, endPoint x: 765, endPoint y: 457, distance: 124.0
click at [765, 457] on strong "Max Recommended Temp:" at bounding box center [825, 459] width 126 height 13
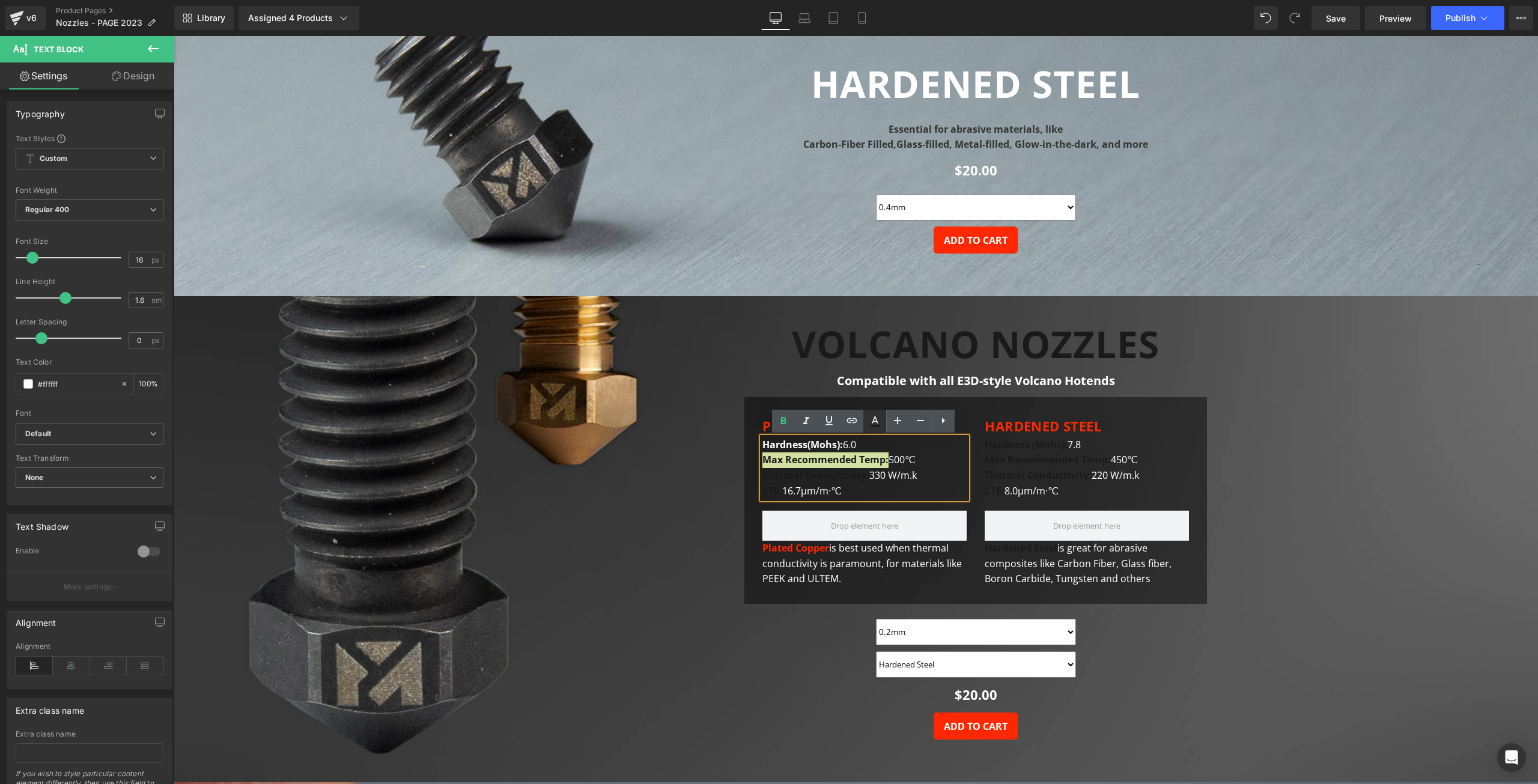
click at [871, 421] on icon at bounding box center [874, 420] width 14 height 14
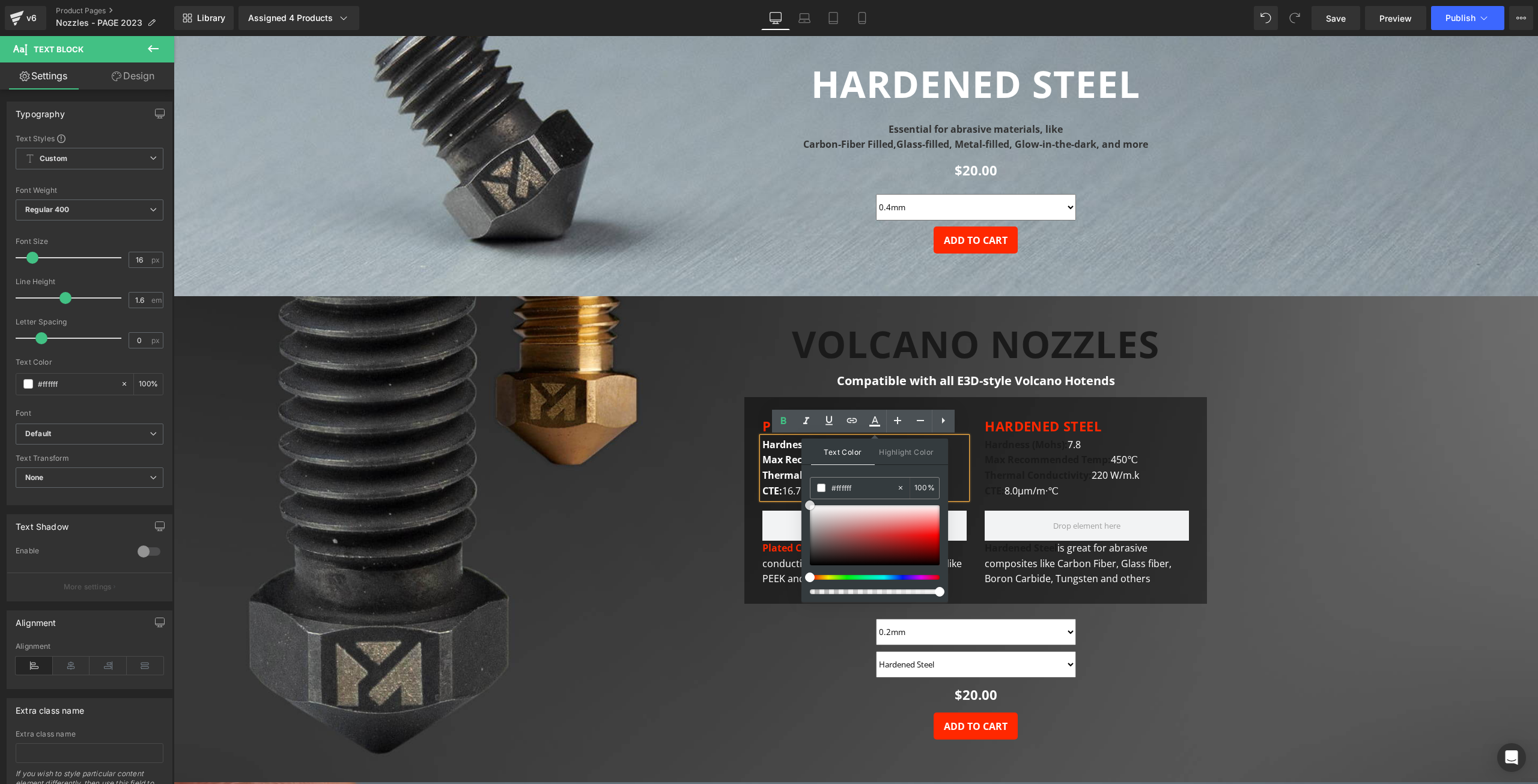
drag, startPoint x: 811, startPoint y: 506, endPoint x: 804, endPoint y: 503, distance: 7.6
click at [804, 503] on div "Text Color Highlight Color #333333 #ffffff 100 % transparent 0 %" at bounding box center [874, 520] width 147 height 163
click at [794, 474] on strong "Thermal Conductivity:" at bounding box center [816, 475] width 107 height 13
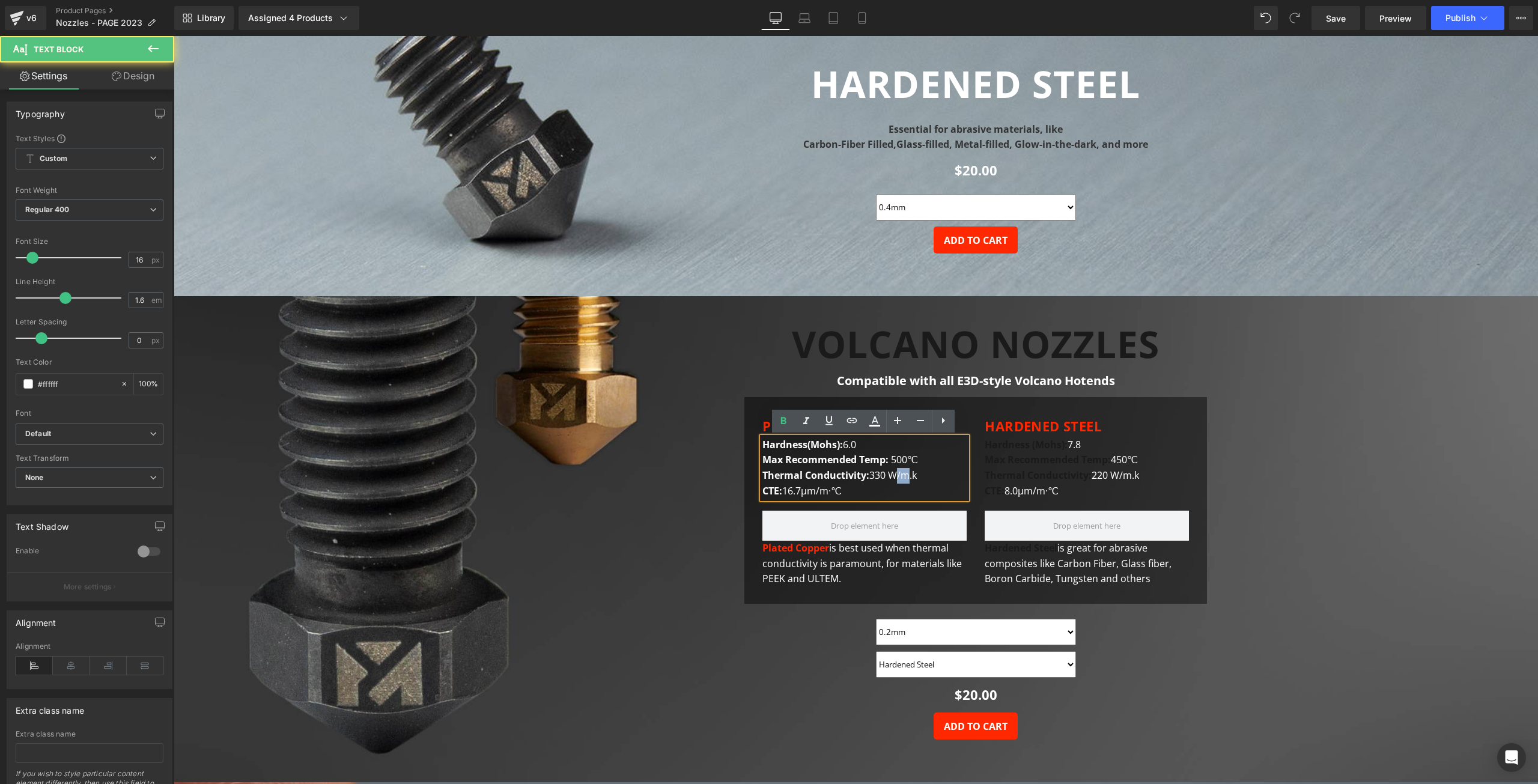
drag, startPoint x: 906, startPoint y: 478, endPoint x: 896, endPoint y: 476, distance: 10.2
click at [896, 476] on p "Max Recommended Temp: 500℃ Thermal Conductivity: 330 W/m.k CTE: 16.7μm/m·℃" at bounding box center [865, 476] width 205 height 47
click at [879, 425] on icon at bounding box center [875, 426] width 11 height 2
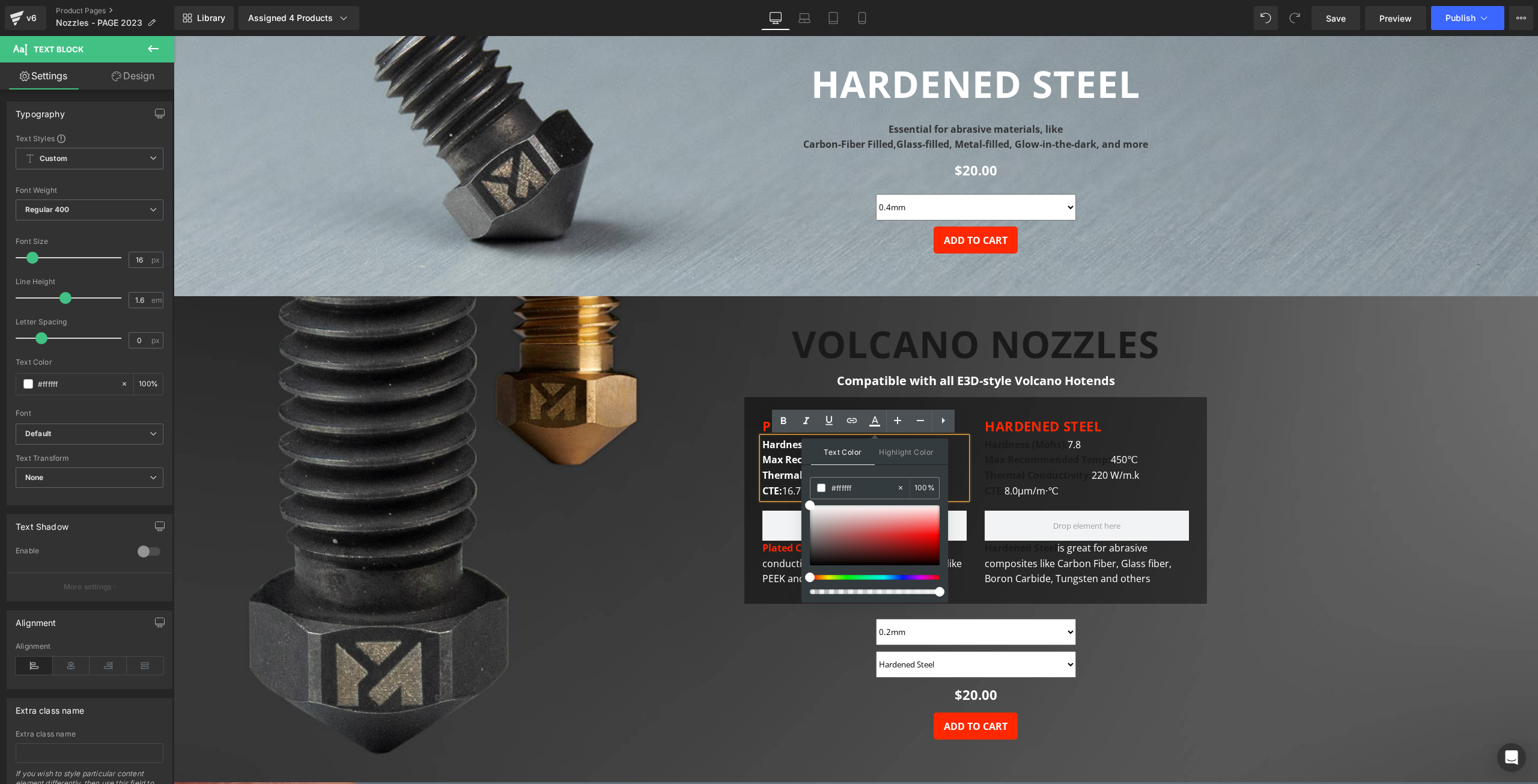
click at [780, 468] on p "Max Recommended Temp: 500℃ Thermal Conductivity: 330 W/m.k CTE: 16.7μm/m·℃" at bounding box center [865, 476] width 205 height 47
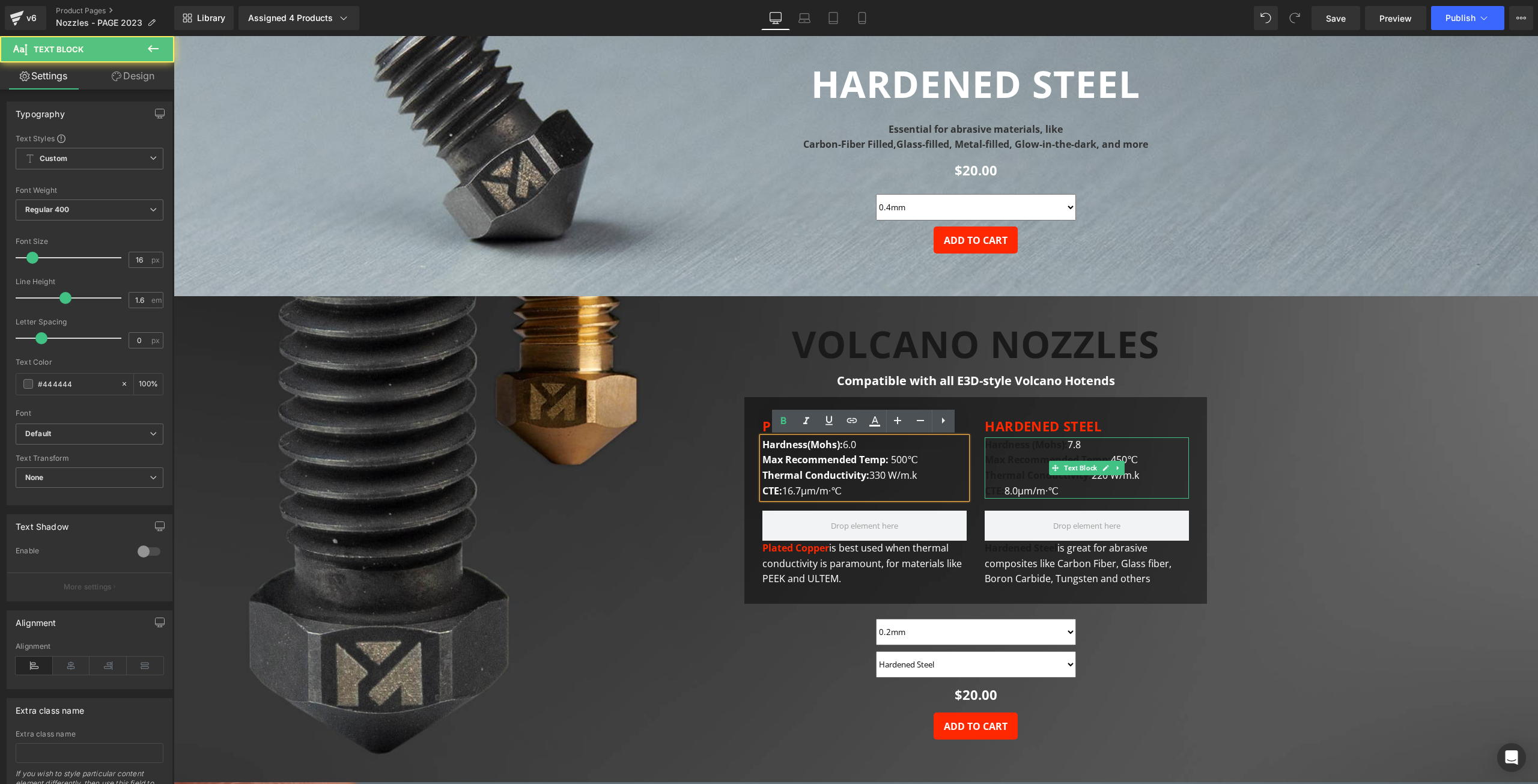
click at [1060, 489] on div "Hardness (Mohs): 7.8 Max Recommended Temp: 450℃ Thermal Conductivity: 220 W/m.k…" at bounding box center [1087, 468] width 205 height 62
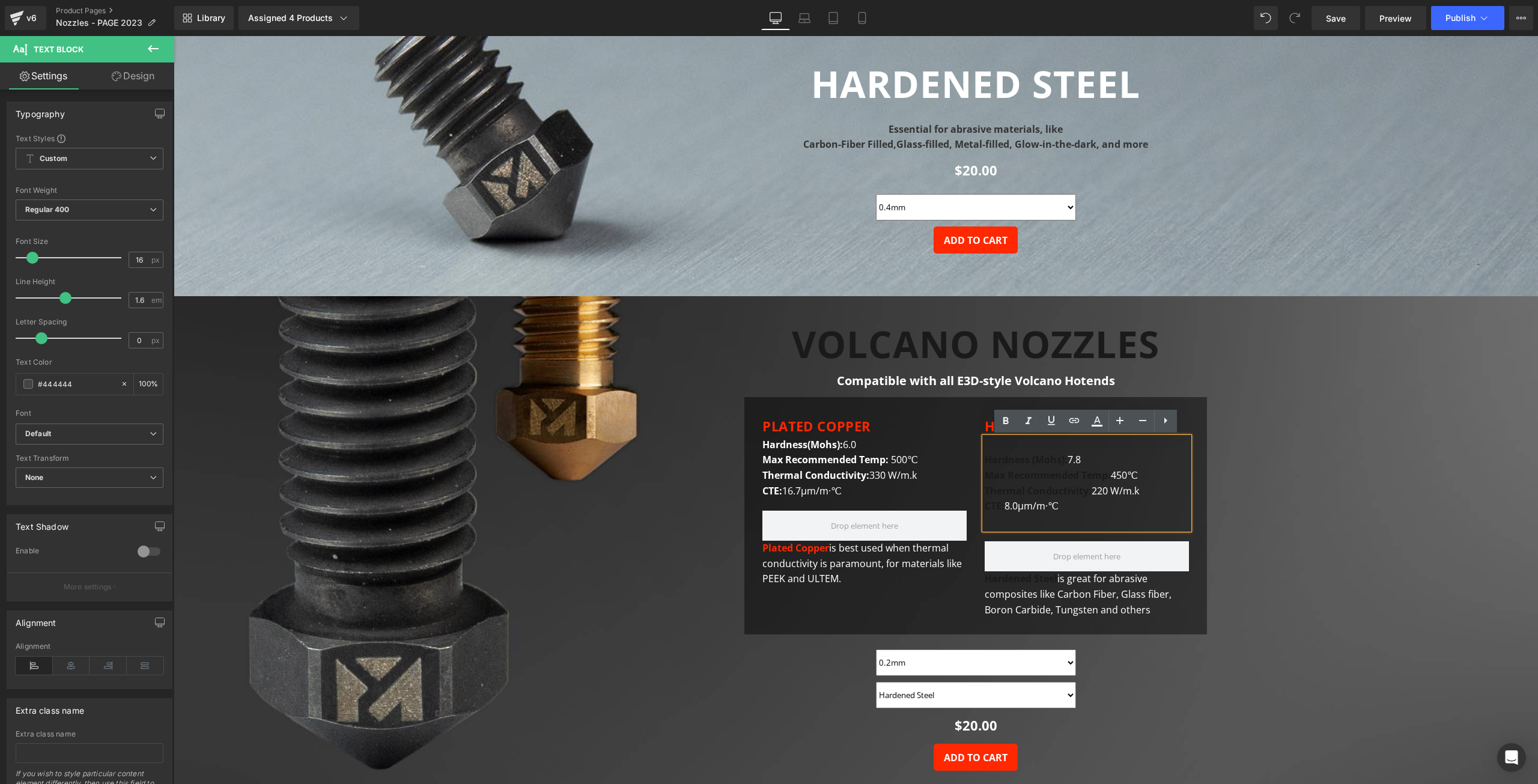
drag, startPoint x: 1061, startPoint y: 505, endPoint x: 984, endPoint y: 464, distance: 87.2
click at [985, 464] on div "Hardness (Mohs): 7.8 Max Recommended Temp: 450℃ Thermal Conductivity: 220 W/m.k…" at bounding box center [1087, 483] width 205 height 92
click at [1102, 425] on icon at bounding box center [1097, 426] width 11 height 2
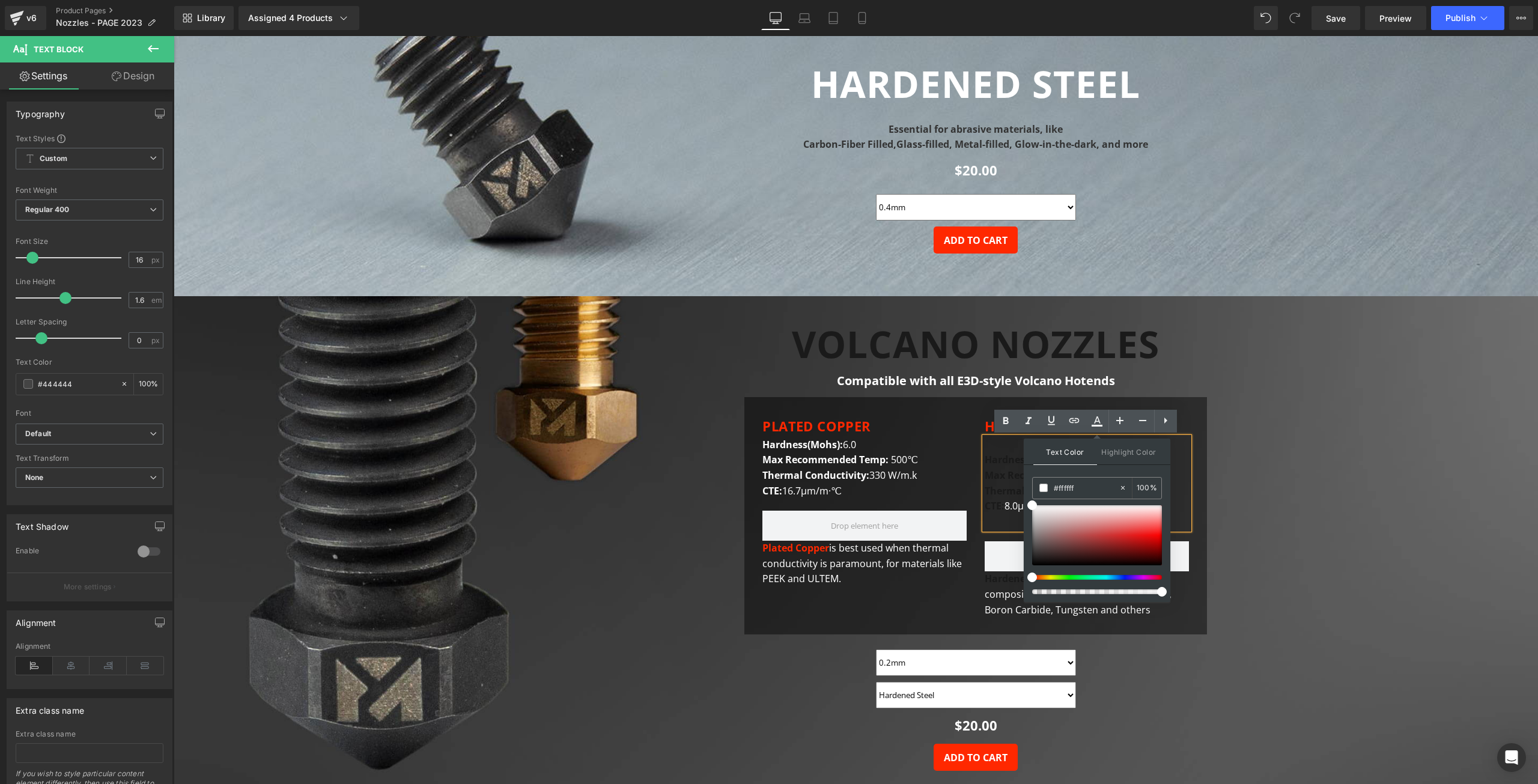
click at [995, 482] on strong "Max Recommended Temp:" at bounding box center [1048, 475] width 126 height 13
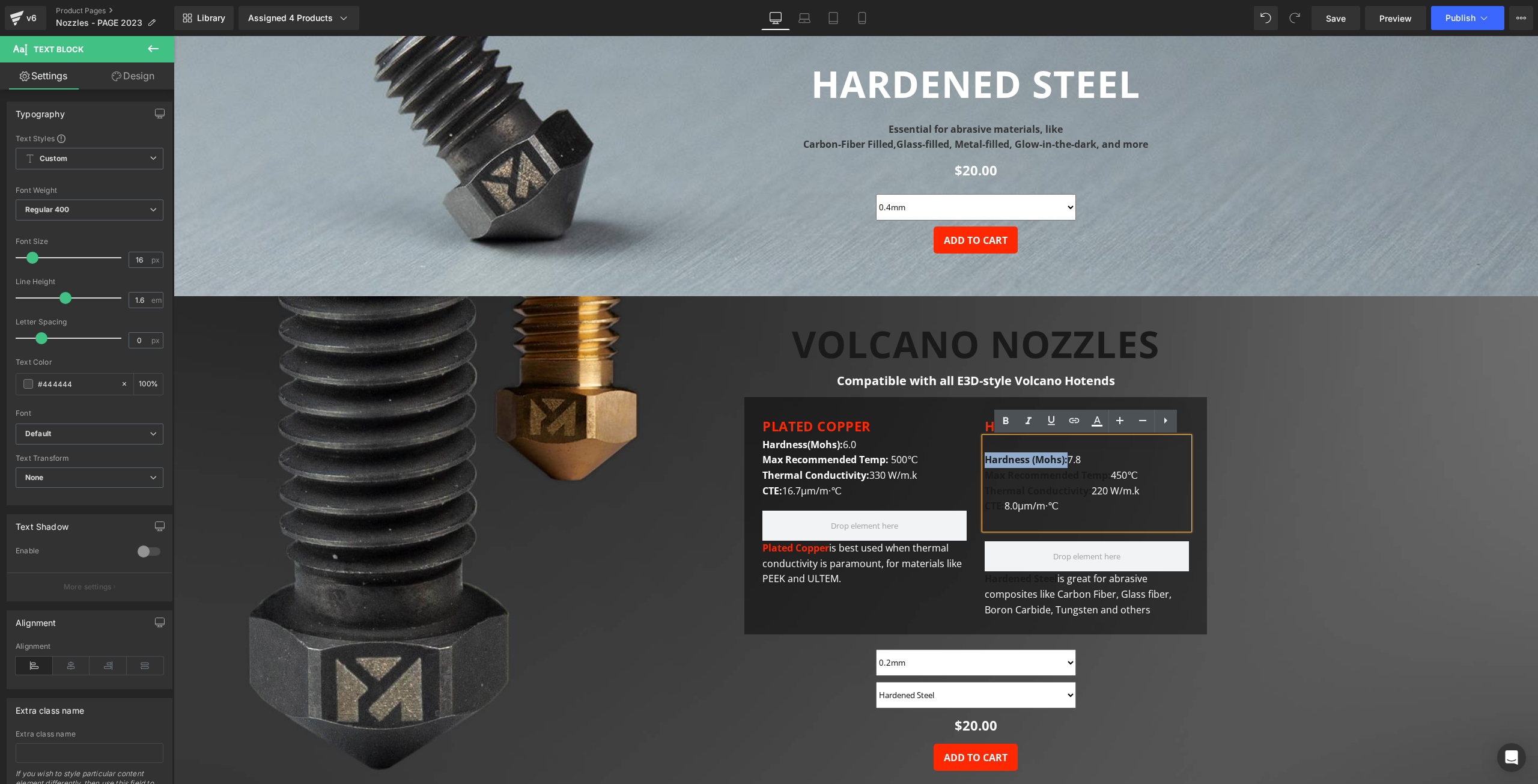
drag, startPoint x: 1067, startPoint y: 461, endPoint x: 985, endPoint y: 461, distance: 82.0
click at [985, 461] on strong "Hardness (Mohs):" at bounding box center [1026, 459] width 83 height 13
click at [1098, 420] on icon at bounding box center [1096, 420] width 14 height 14
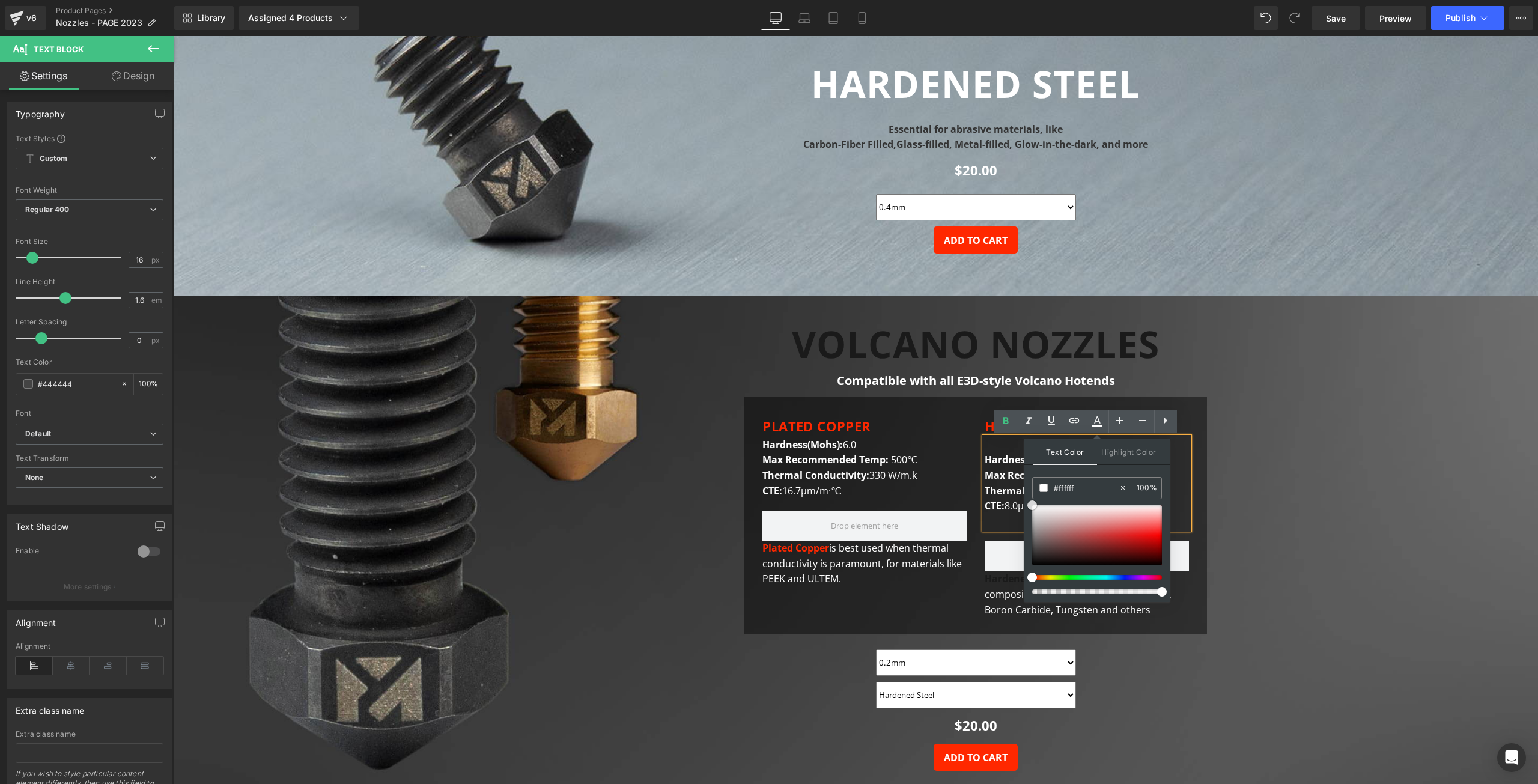
click at [1033, 505] on div at bounding box center [1097, 535] width 130 height 60
click at [1009, 485] on strong "Thermal Conductivity:" at bounding box center [1038, 491] width 107 height 13
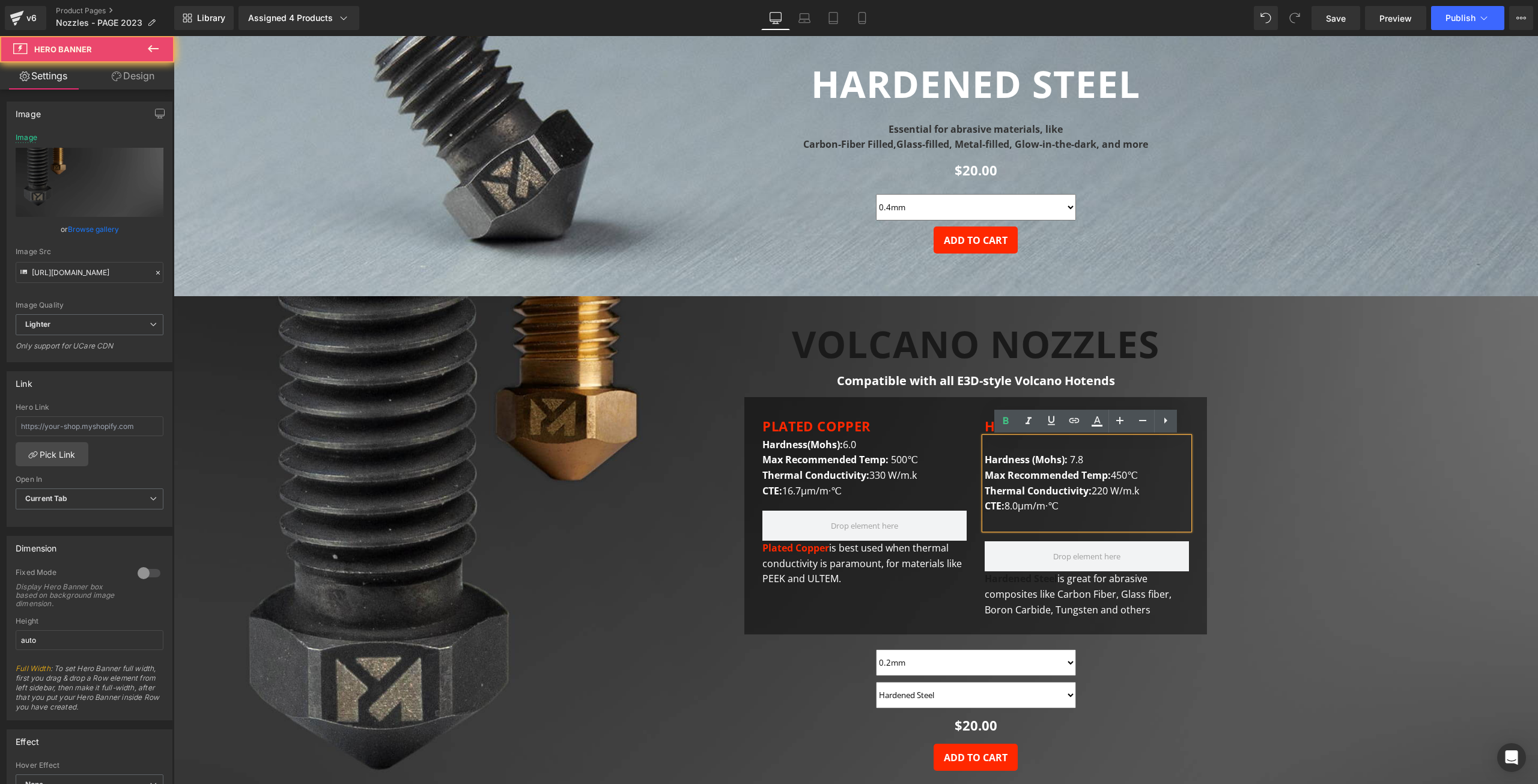
click at [1255, 457] on span "Text Block VOLCANO NOZZLES Heading Compatible with all E3D-style Volcano Hotend…" at bounding box center [855, 558] width 1364 height 471
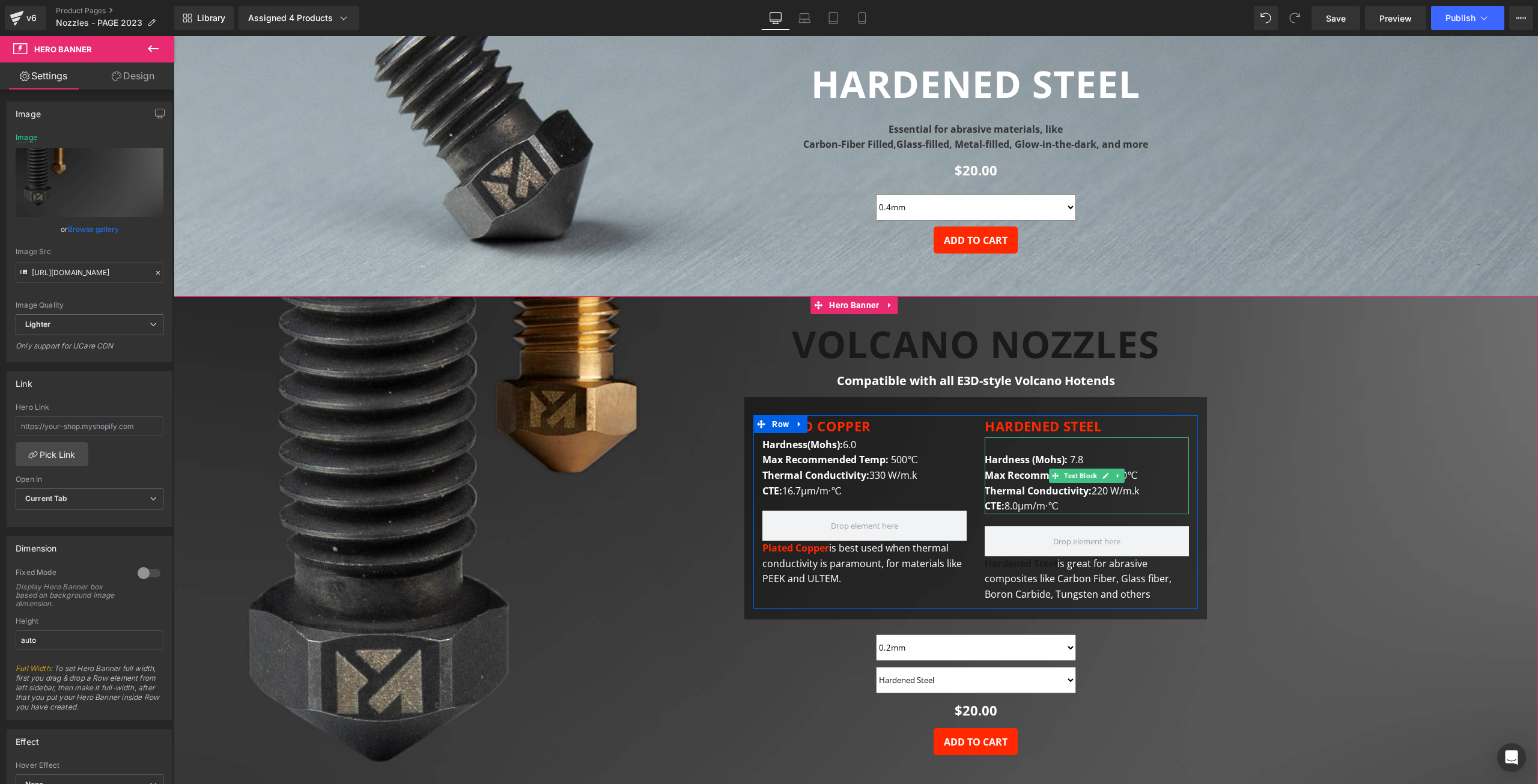
click at [987, 458] on span "Hardness (Mohs):" at bounding box center [1026, 459] width 83 height 13
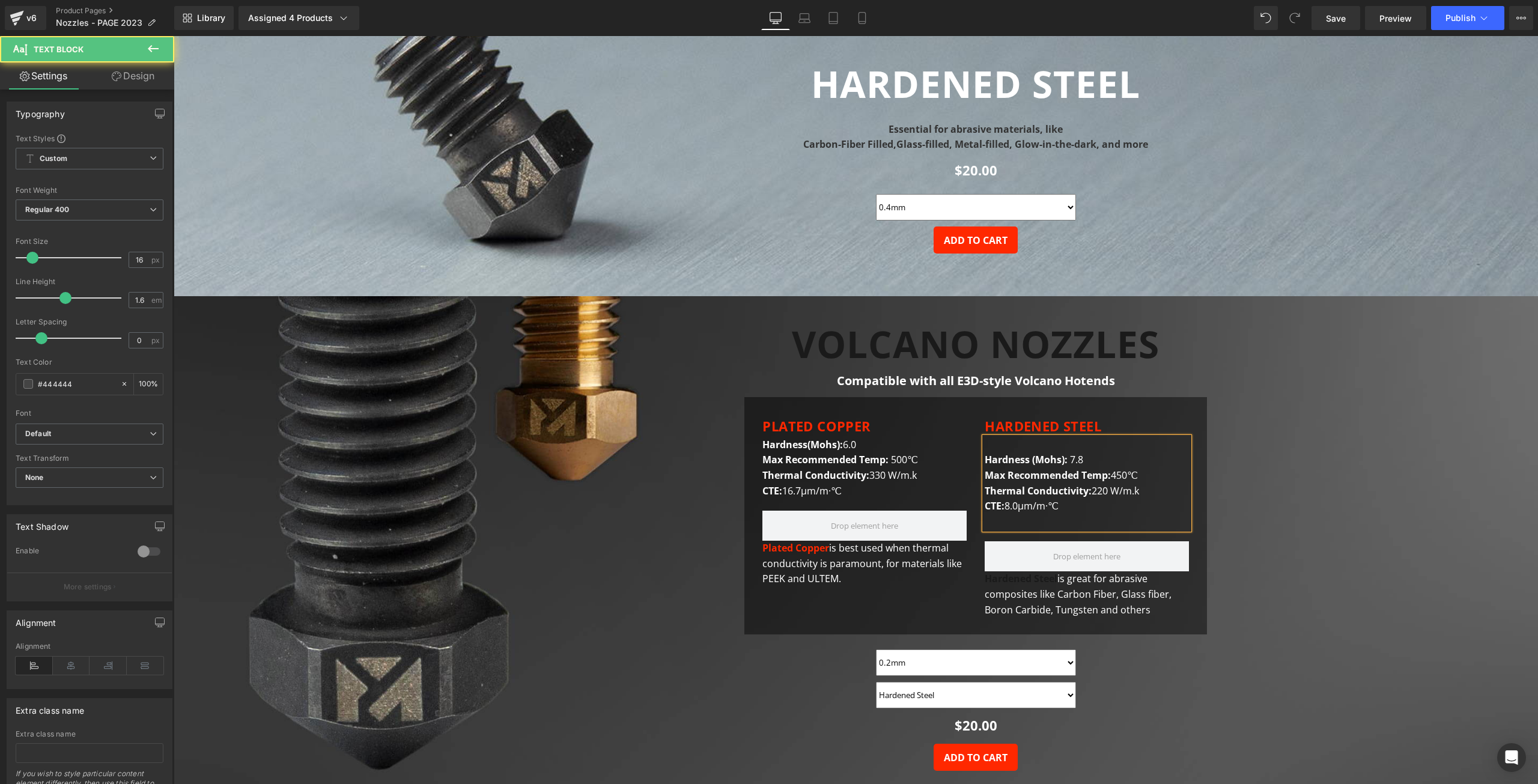
click at [1001, 449] on div "Hardness (Mohs): 7.8 Max Recommended Temp: 450℃ Thermal Conductivity: 220 W/m.k…" at bounding box center [1087, 483] width 205 height 92
click at [1027, 443] on div "Hardness (Mohs): 7.8 Max Recommended Temp: 450℃ Thermal Conductivity: 220 W/m.k…" at bounding box center [1087, 483] width 205 height 92
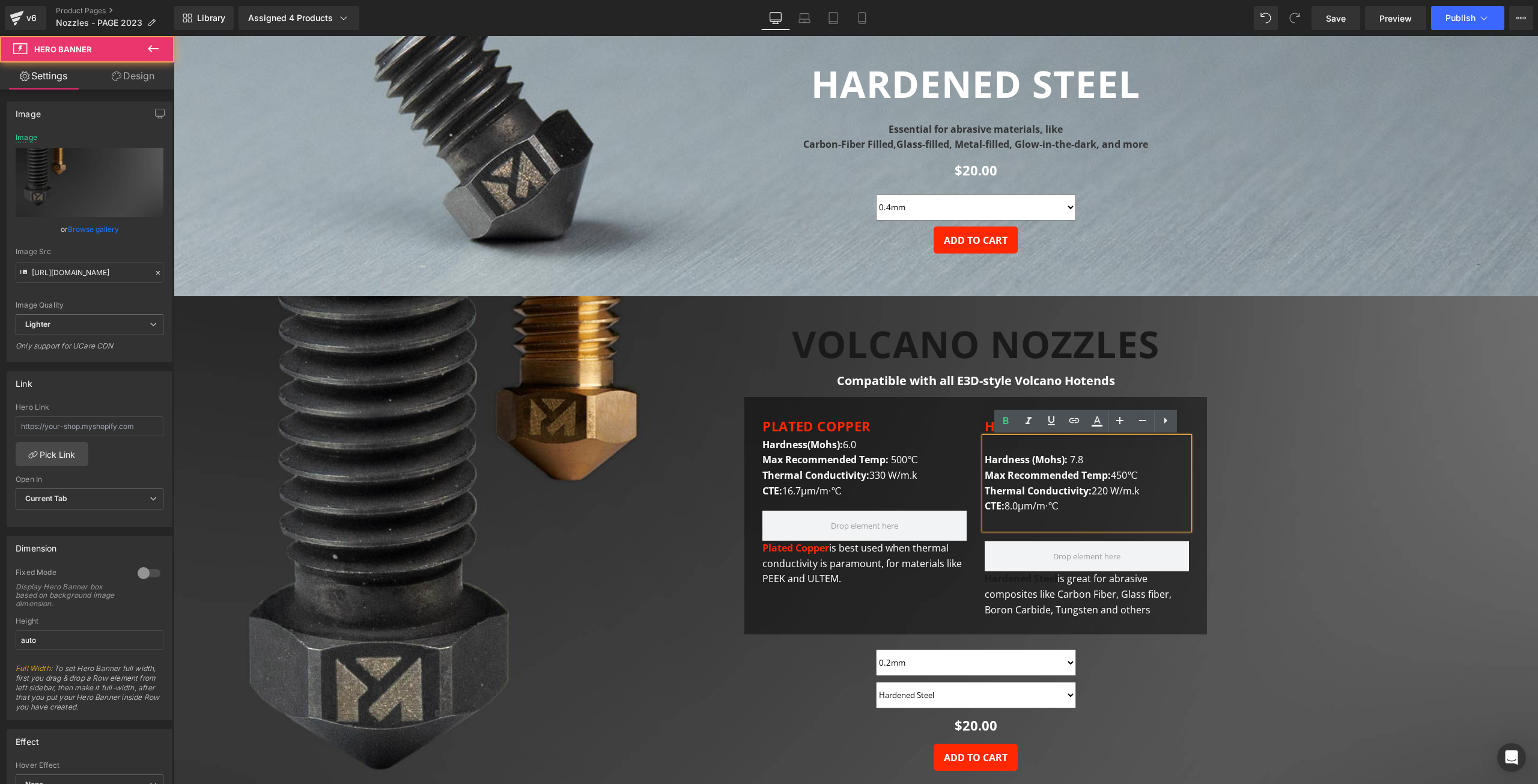
click at [1235, 459] on span "Text Block VOLCANO NOZZLES Heading Compatible with all E3D-style Volcano Hotend…" at bounding box center [855, 558] width 1364 height 471
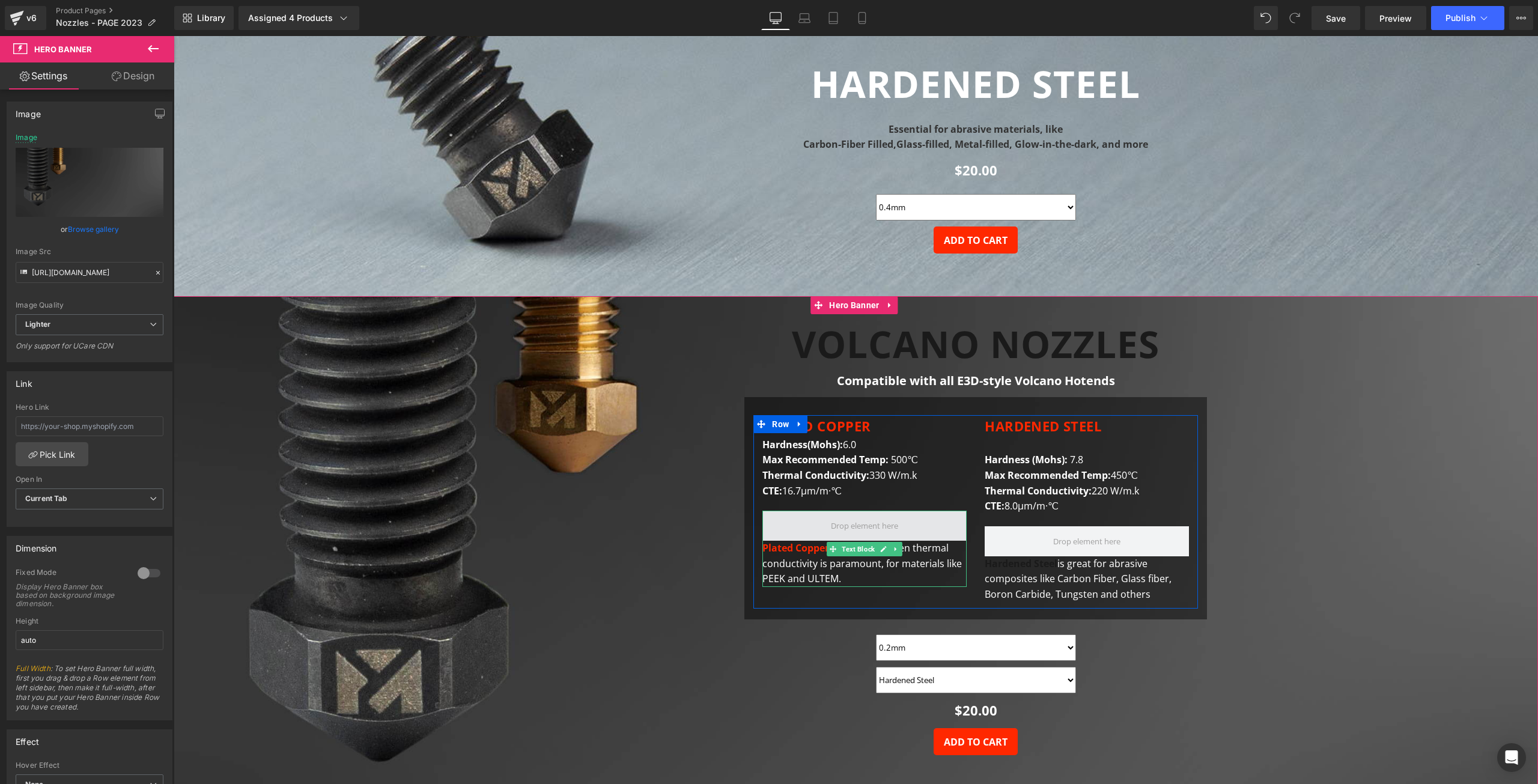
click at [924, 525] on span at bounding box center [865, 525] width 205 height 30
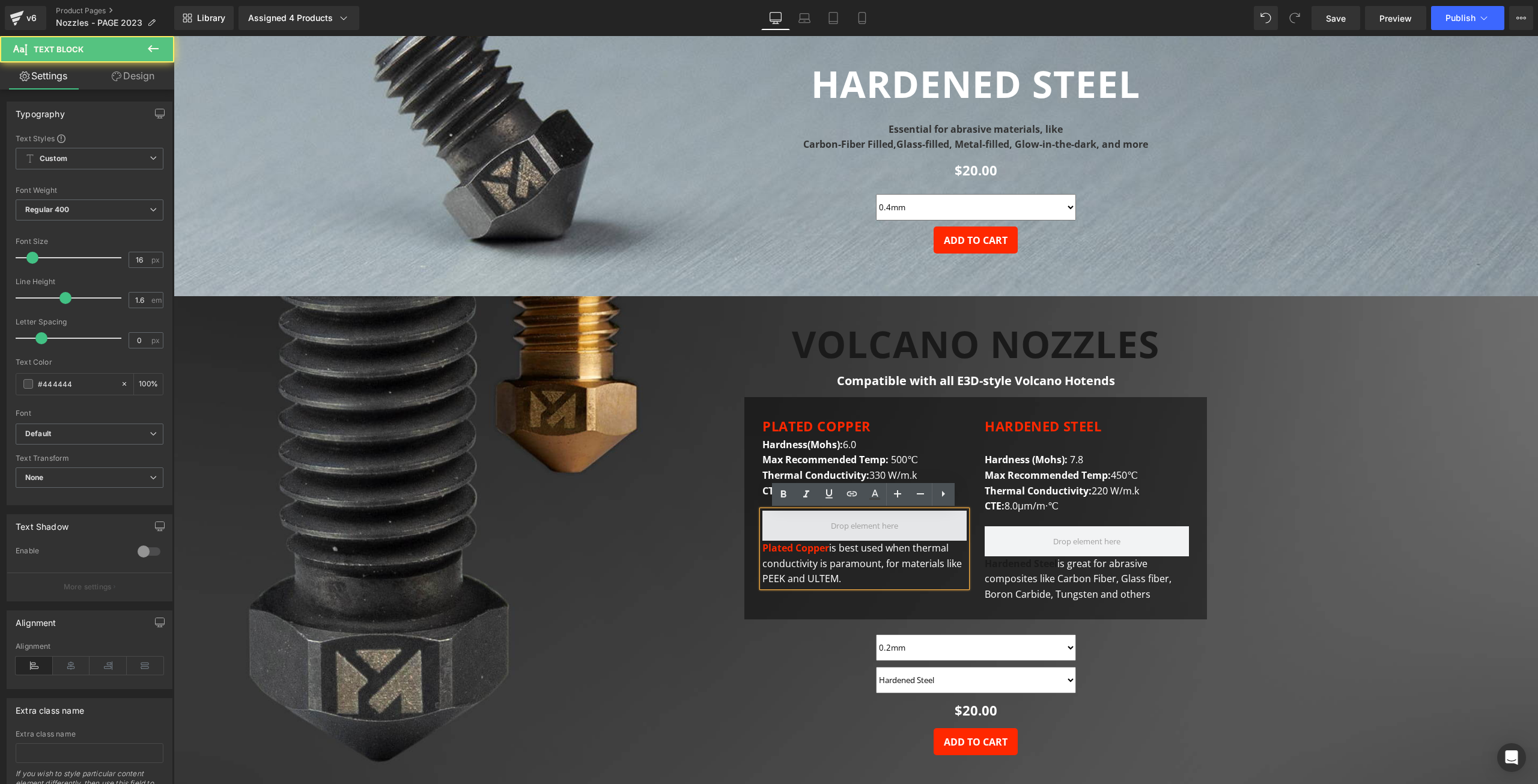
click at [924, 525] on span at bounding box center [865, 525] width 205 height 30
click at [1234, 483] on span "Text Block VOLCANO NOZZLES Heading Compatible with all E3D-style Volcano Hotend…" at bounding box center [855, 551] width 1364 height 455
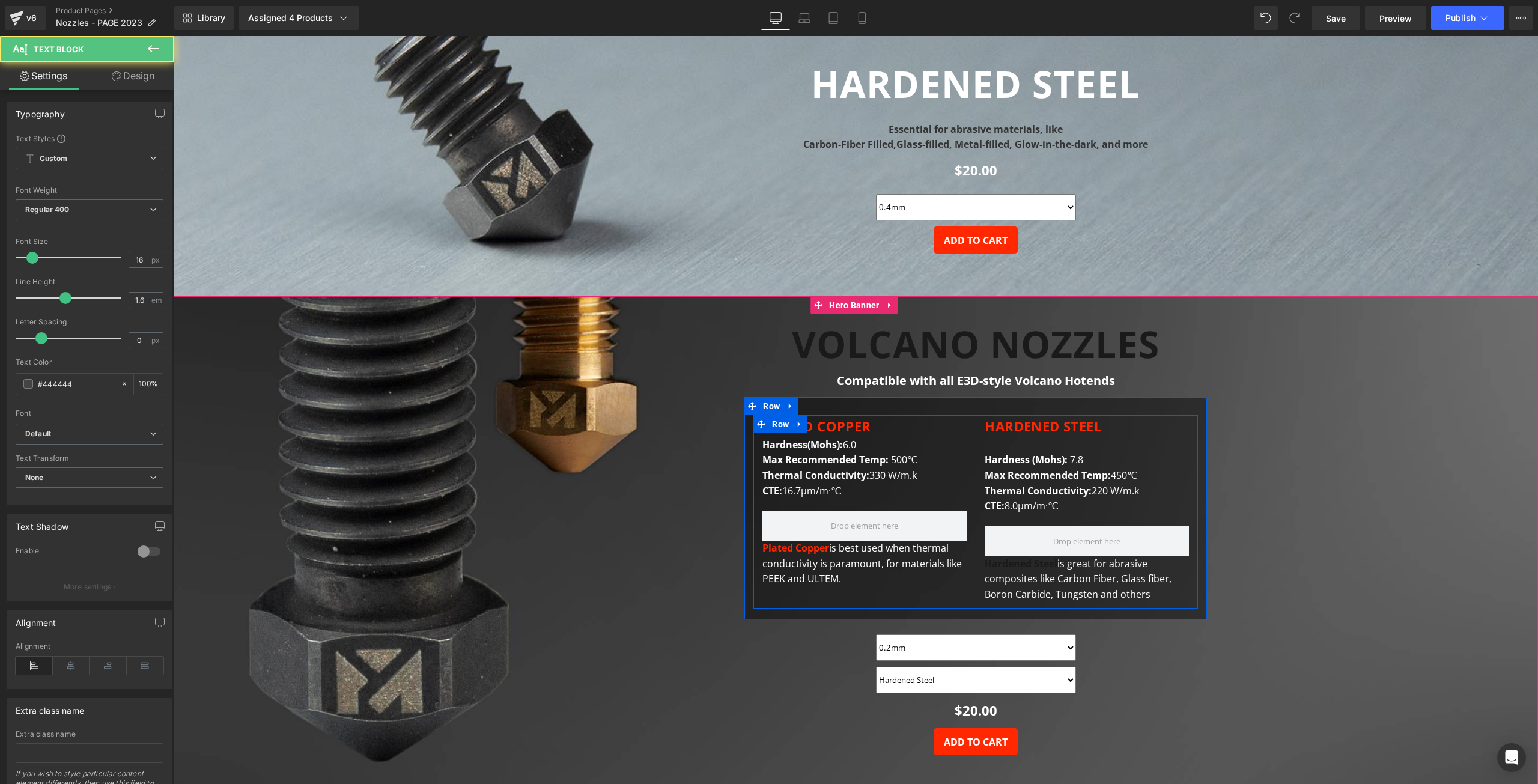
click at [999, 463] on span "Hardness (Mohs):" at bounding box center [1026, 459] width 83 height 13
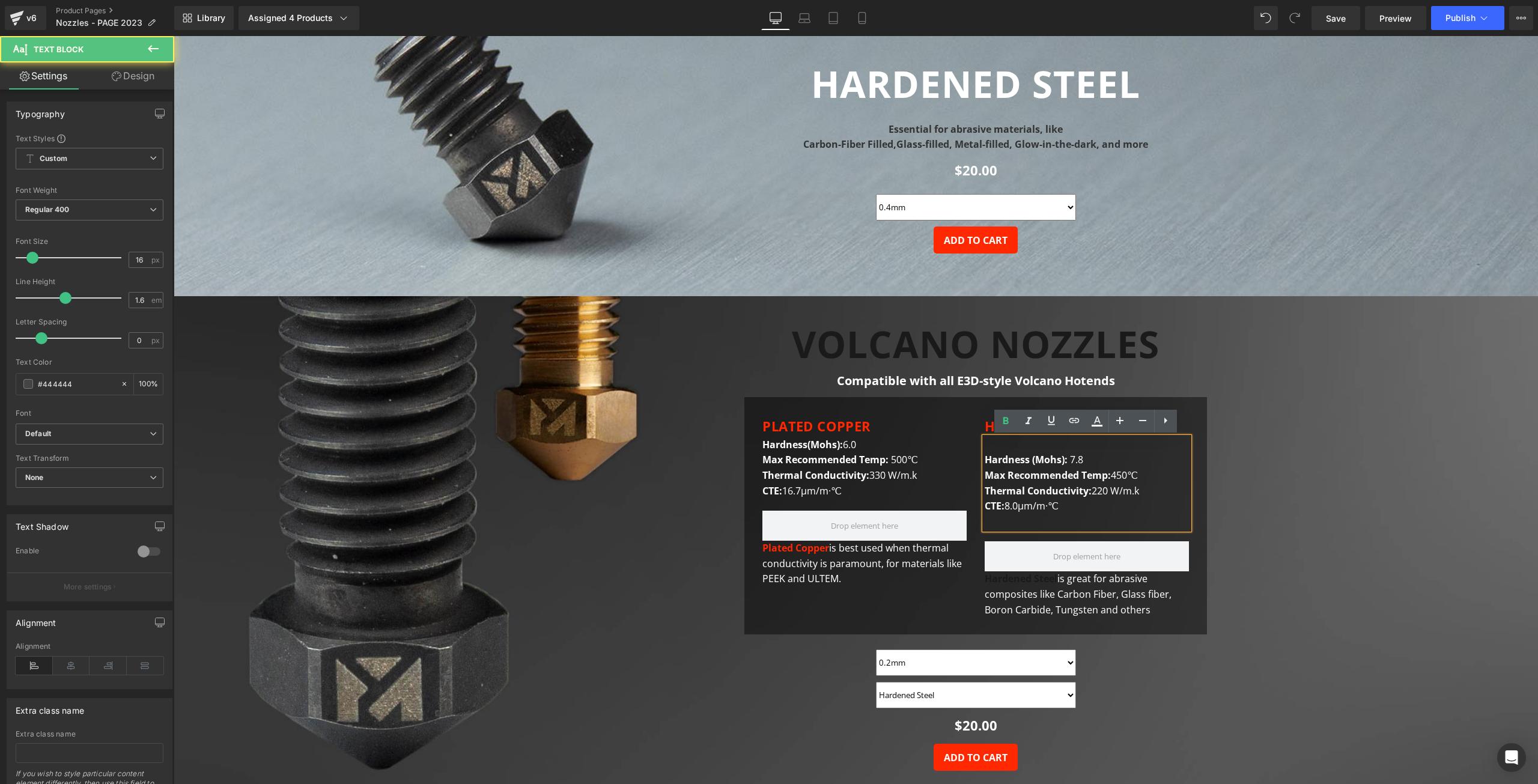
click at [985, 459] on span "Hardness (Mohs):" at bounding box center [1026, 459] width 83 height 13
click at [995, 445] on div "Hardness (Mohs): 7.8 Max Recommended Temp: 450℃ Thermal Conductivity: 220 W/m.k…" at bounding box center [1087, 483] width 205 height 92
click at [1017, 449] on div "Hardness (Mohs): 7.8 Max Recommended Temp: 450℃ Thermal Conductivity: 220 W/m.k…" at bounding box center [1087, 483] width 205 height 92
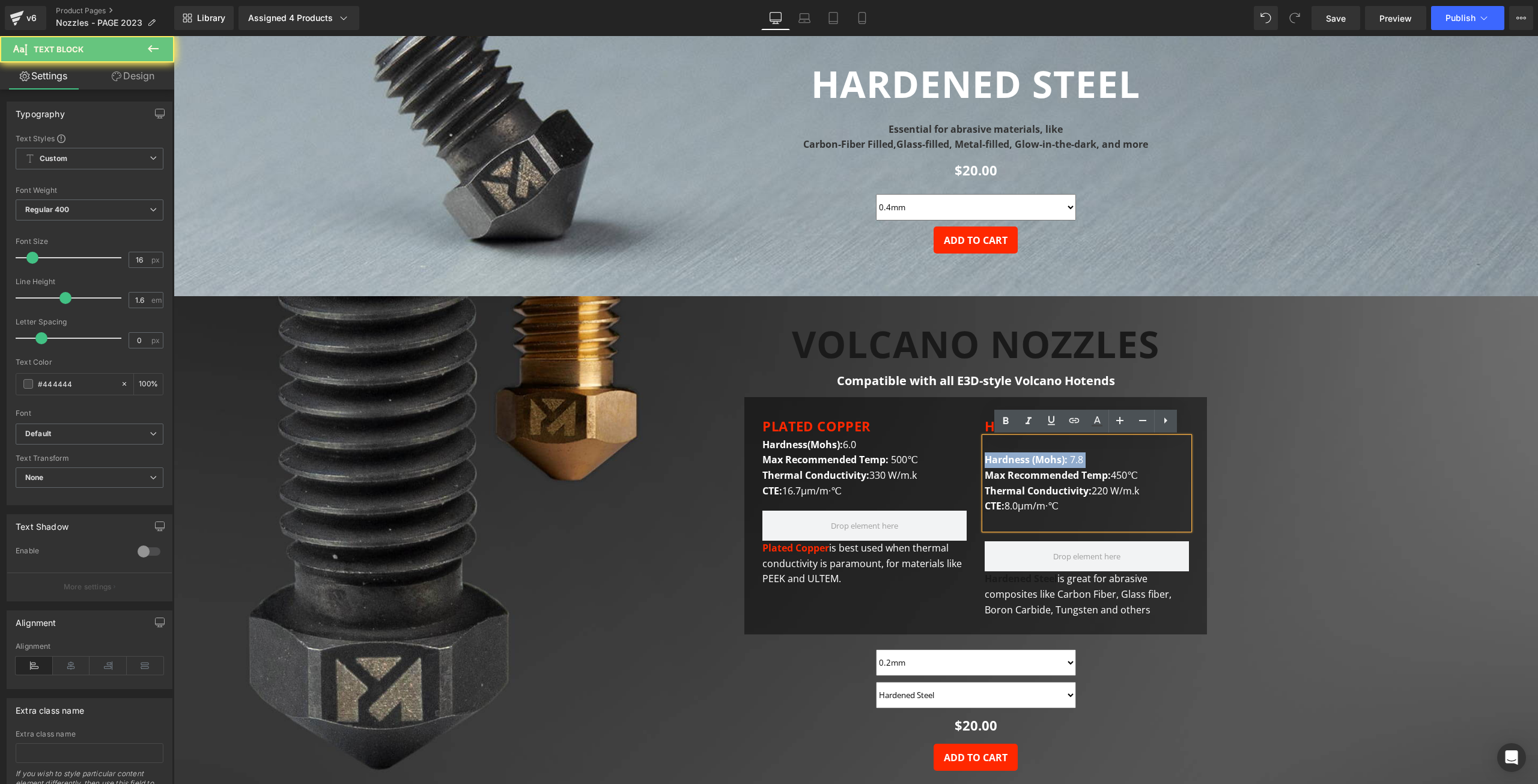
click at [1020, 445] on div "Hardness (Mohs): 7.8 Max Recommended Temp: 450℃ Thermal Conductivity: 220 W/m.k…" at bounding box center [1087, 483] width 205 height 92
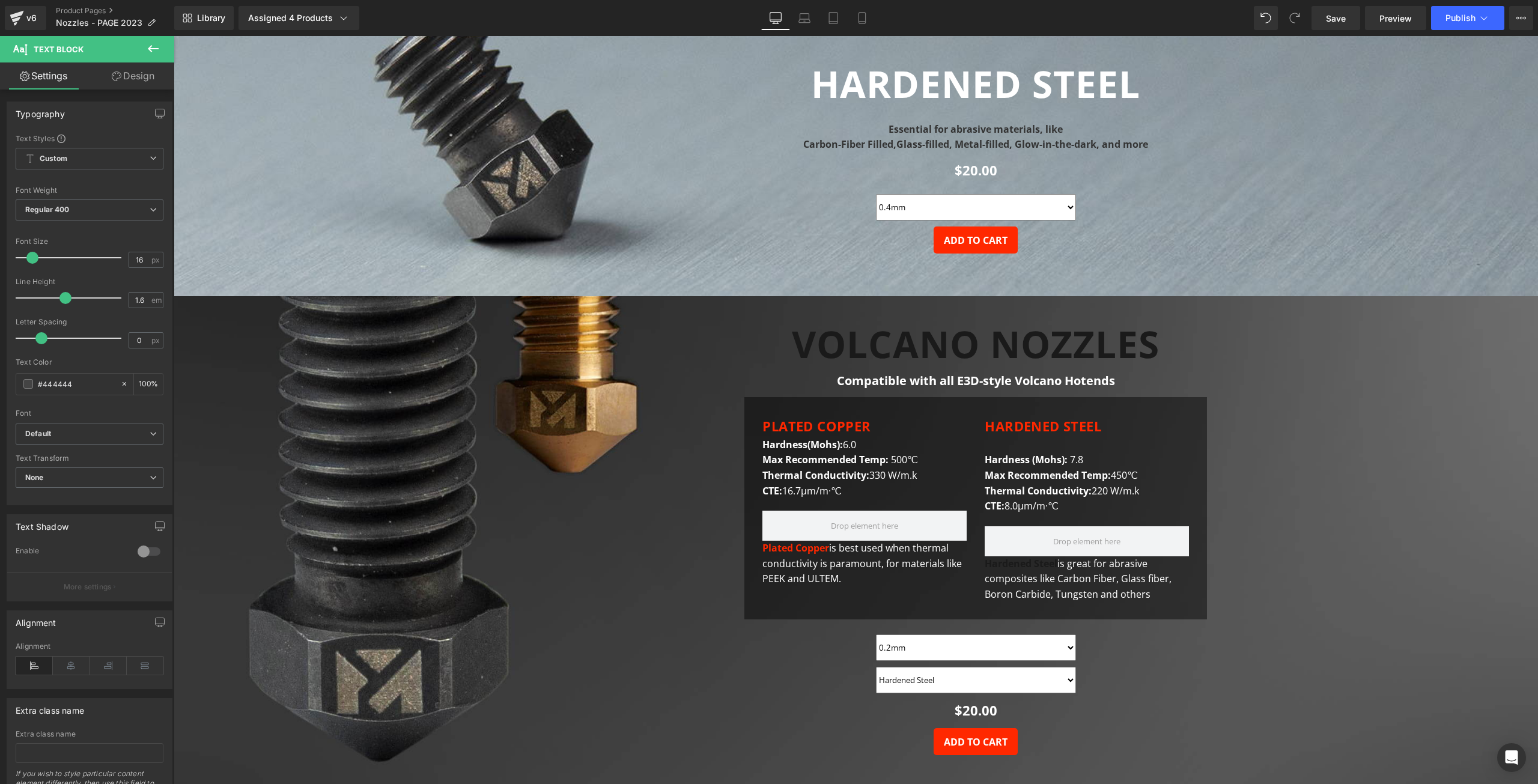
click at [131, 83] on link "Design" at bounding box center [133, 76] width 87 height 27
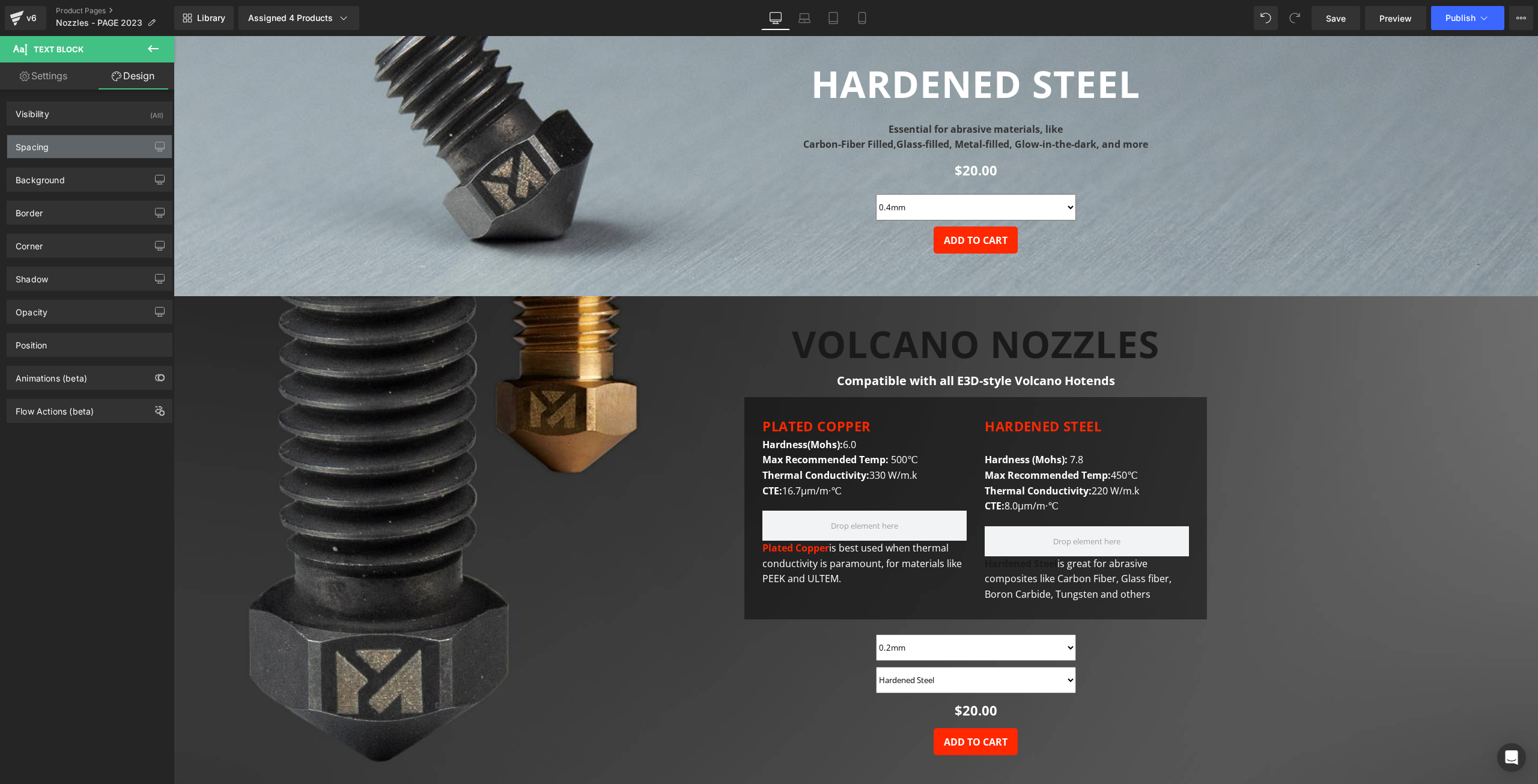
click at [85, 139] on div "Spacing" at bounding box center [90, 147] width 164 height 22
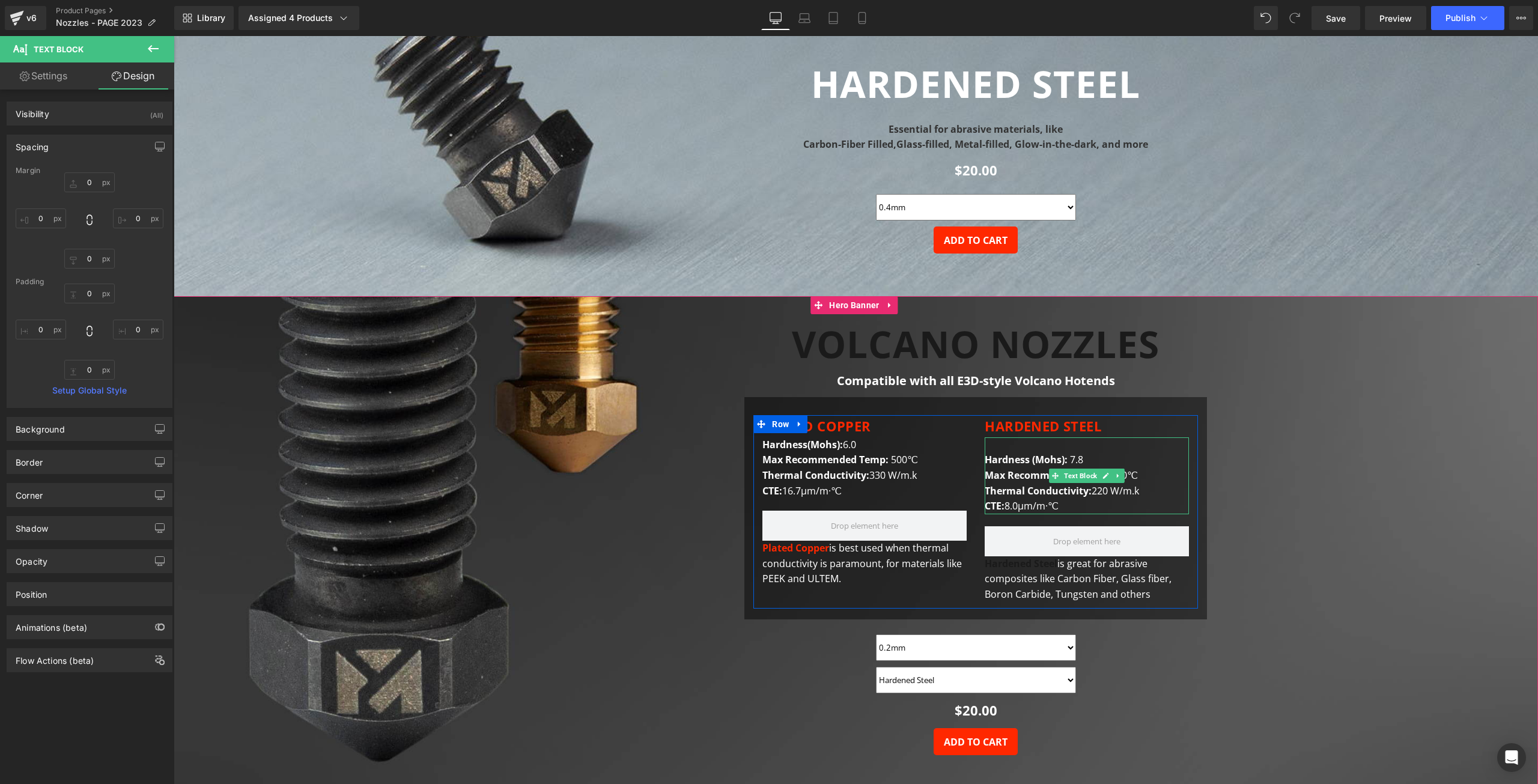
click at [1120, 451] on div "Hardness (Mohs): 7.8 Max Recommended Temp: 450℃ Thermal Conductivity: 220 W/m.k…" at bounding box center [1087, 475] width 205 height 77
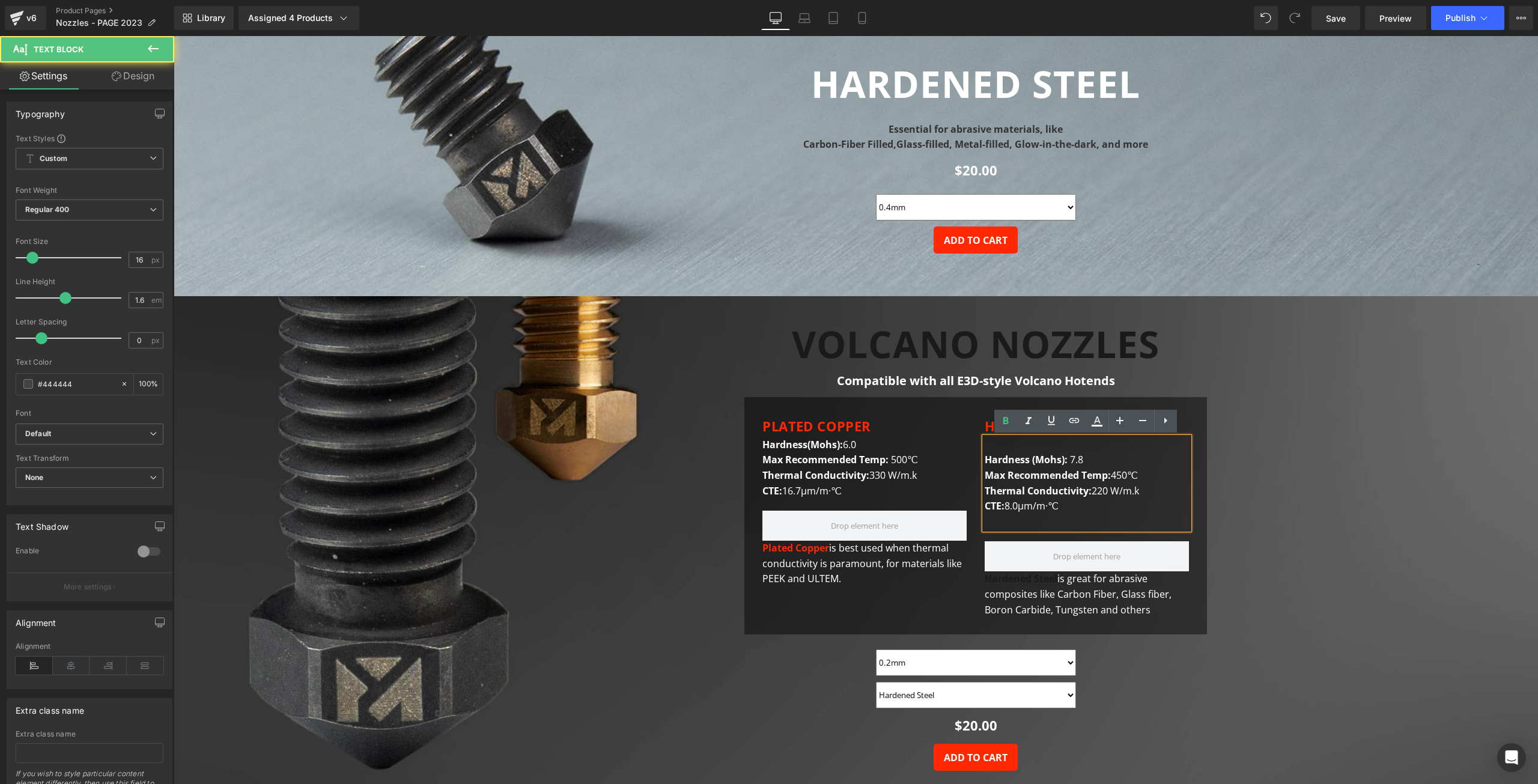
click at [1001, 445] on div "Hardness (Mohs): 7.8 Max Recommended Temp: 450℃ Thermal Conductivity: 220 W/m.k…" at bounding box center [1087, 483] width 205 height 92
click at [987, 469] on strong "Max Recommended Temp:" at bounding box center [1048, 475] width 126 height 13
click at [985, 459] on span "Hardness (Mohs):" at bounding box center [1026, 459] width 83 height 13
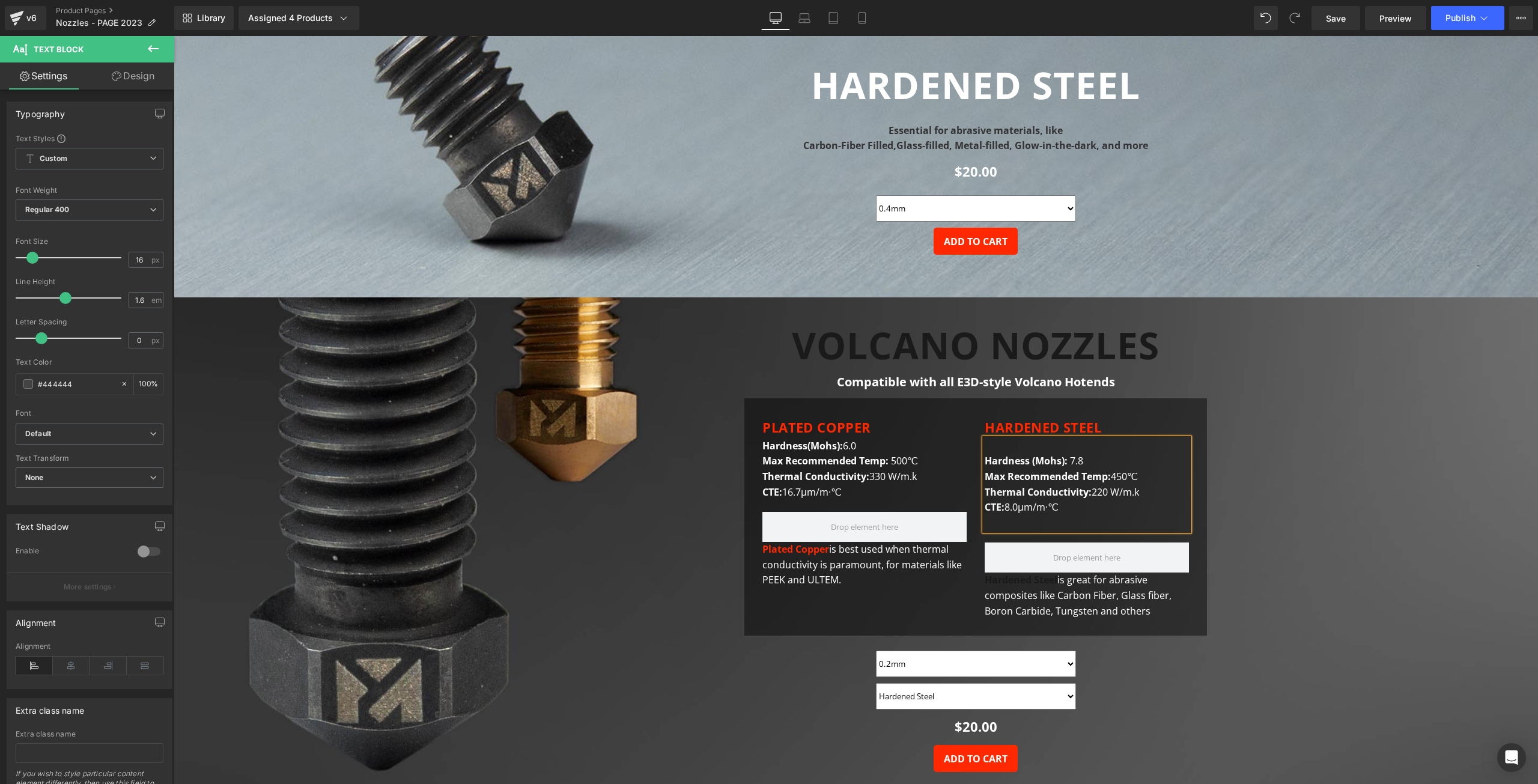
scroll to position [1622, 0]
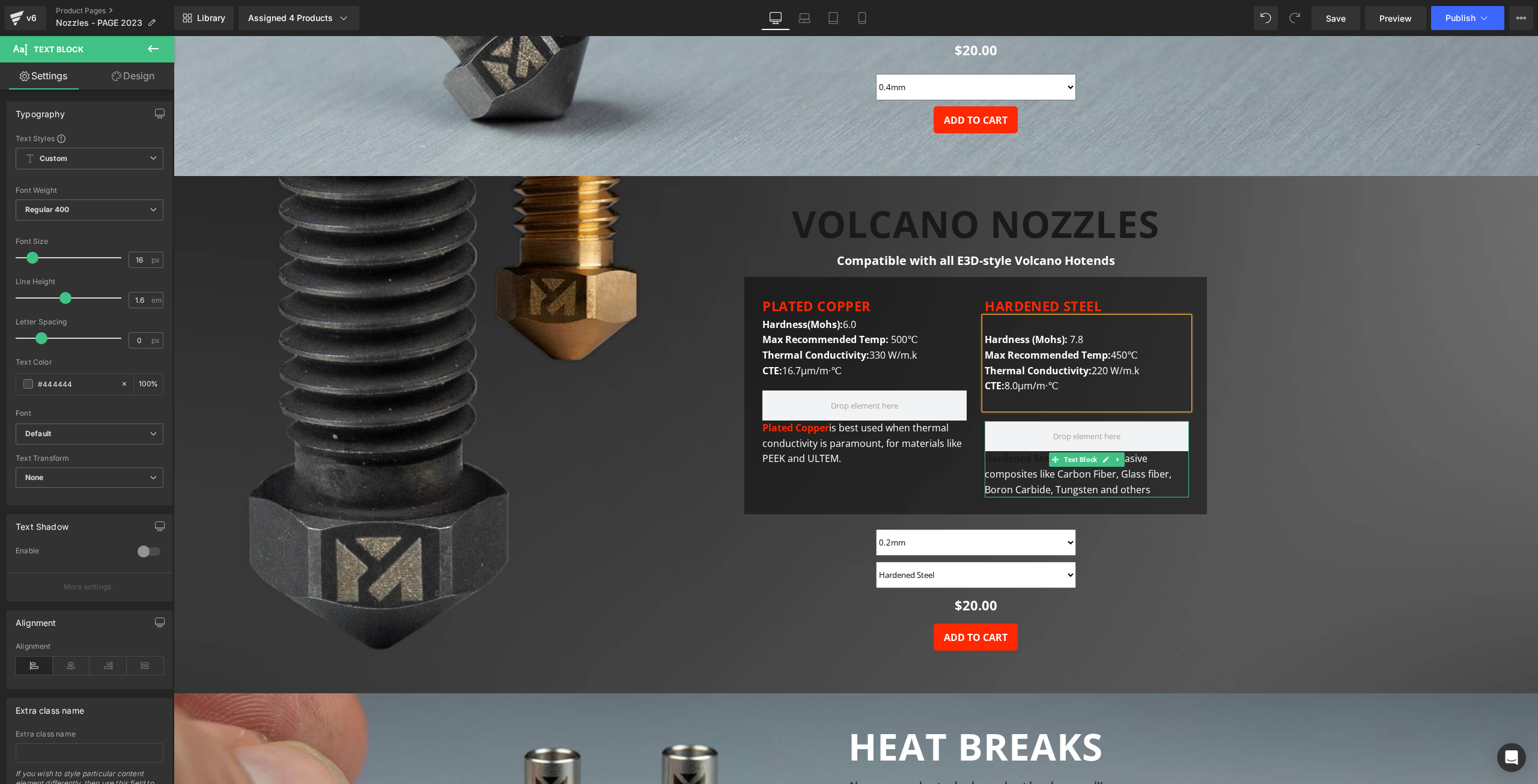
click at [1010, 461] on strong "Hardened Steel" at bounding box center [1022, 458] width 73 height 13
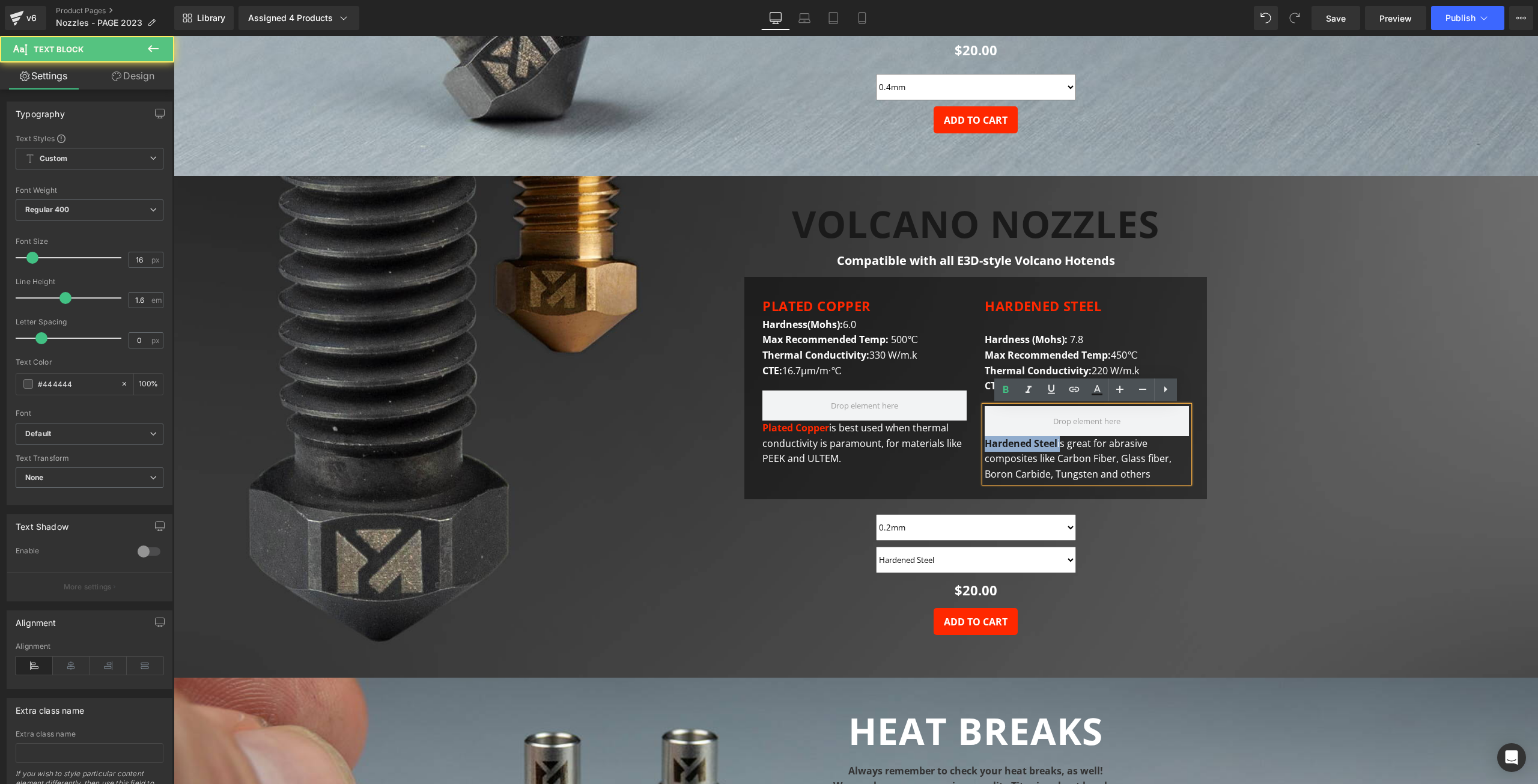
drag, startPoint x: 1060, startPoint y: 443, endPoint x: 984, endPoint y: 439, distance: 76.1
click at [985, 439] on font "Hardened Steel is great for abrasive composites like Carbon Fiber, Glass fiber,…" at bounding box center [1079, 458] width 187 height 44
click at [1050, 446] on strong "Hardened Steel" at bounding box center [1022, 443] width 73 height 13
drag, startPoint x: 1057, startPoint y: 442, endPoint x: 982, endPoint y: 442, distance: 75.0
click at [985, 442] on div "Hardened Steel is great for abrasive composites like Carbon Fiber, Glass fiber,…" at bounding box center [1087, 444] width 205 height 77
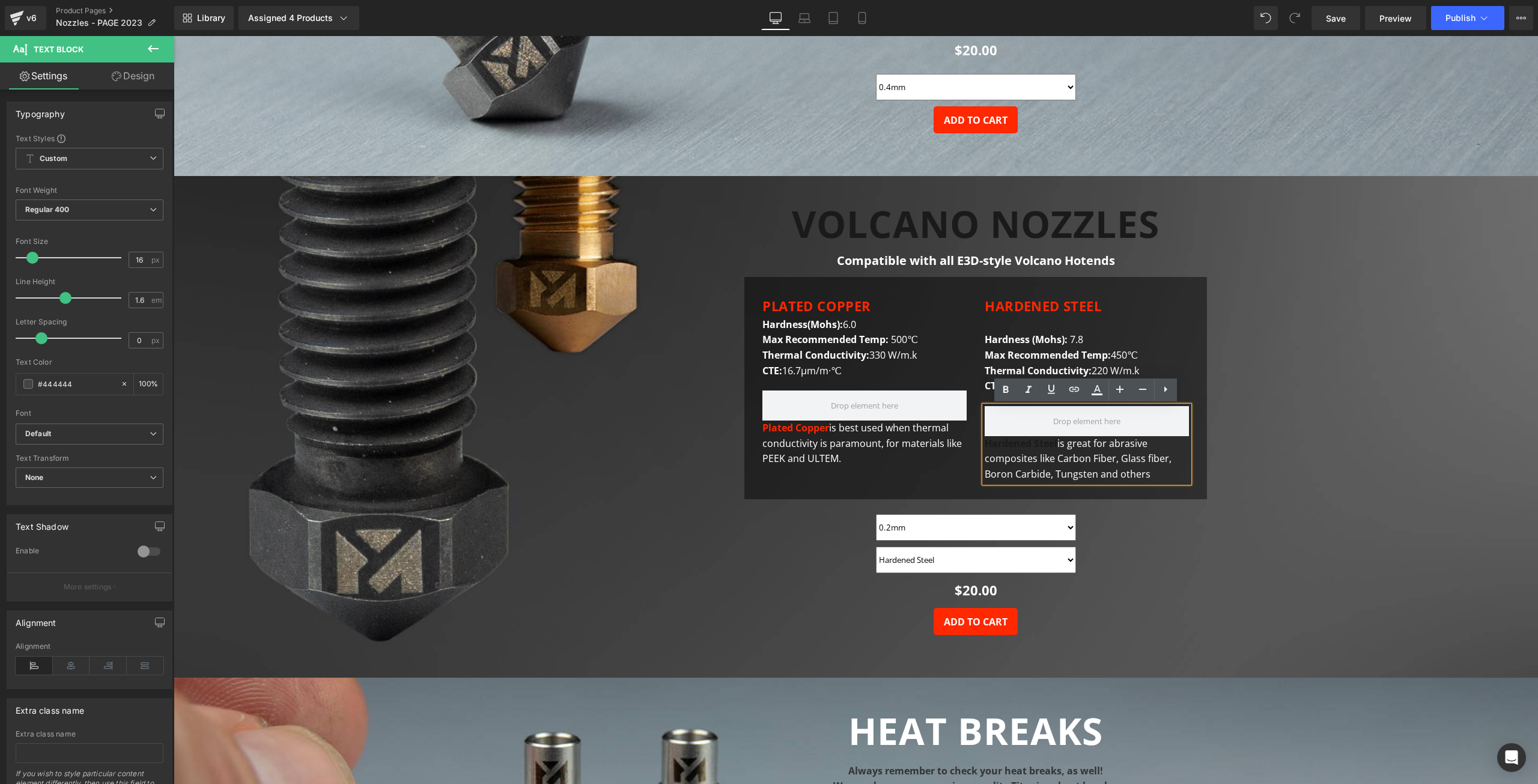
click at [998, 442] on strong "Hardened Steel" at bounding box center [1022, 443] width 73 height 13
drag, startPoint x: 984, startPoint y: 441, endPoint x: 1056, endPoint y: 445, distance: 72.1
click at [1056, 445] on strong "Hardened Steel" at bounding box center [1022, 443] width 73 height 13
click at [1099, 389] on icon at bounding box center [1097, 389] width 7 height 7
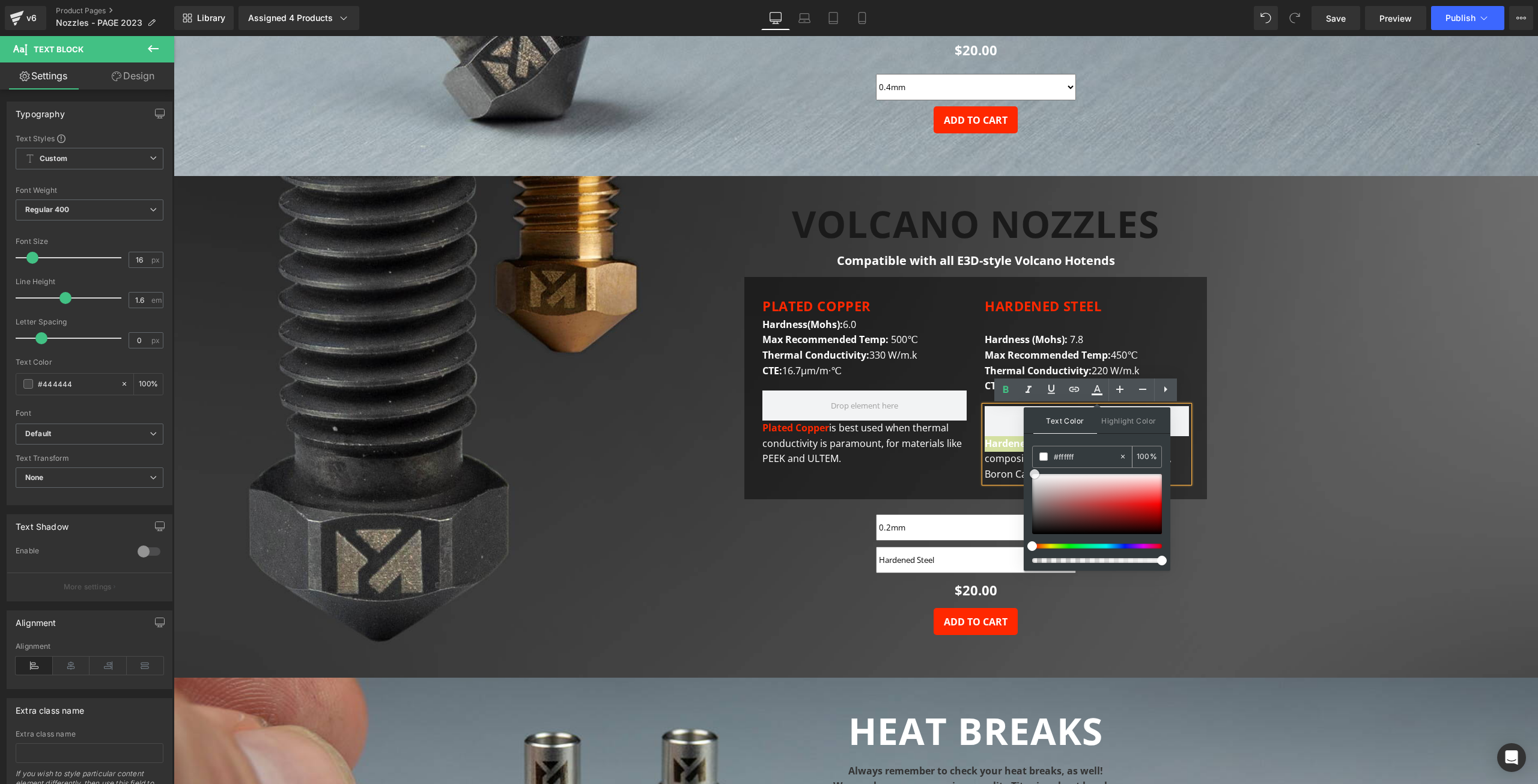
drag, startPoint x: 1033, startPoint y: 526, endPoint x: 1036, endPoint y: 468, distance: 58.1
click at [1036, 468] on div "#ffffff 100 %" at bounding box center [1097, 509] width 130 height 125
click at [995, 461] on span "is great for abrasive composites like Carbon Fiber, Glass fiber, Boron Carbide,…" at bounding box center [1079, 458] width 187 height 44
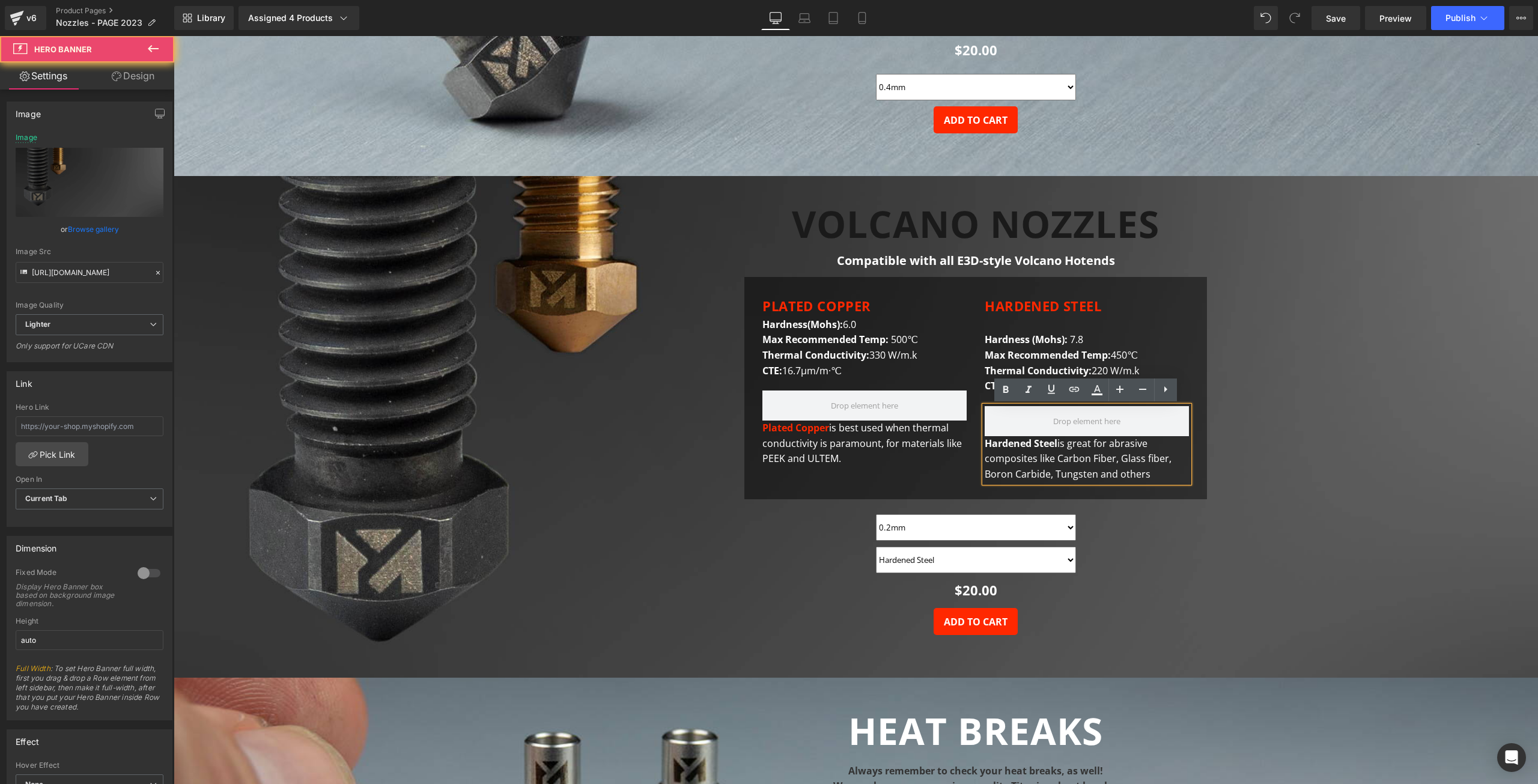
click at [1305, 455] on span "Text Block VOLCANO NOZZLES Heading Compatible with all E3D-style Volcano Hotend…" at bounding box center [855, 431] width 1364 height 455
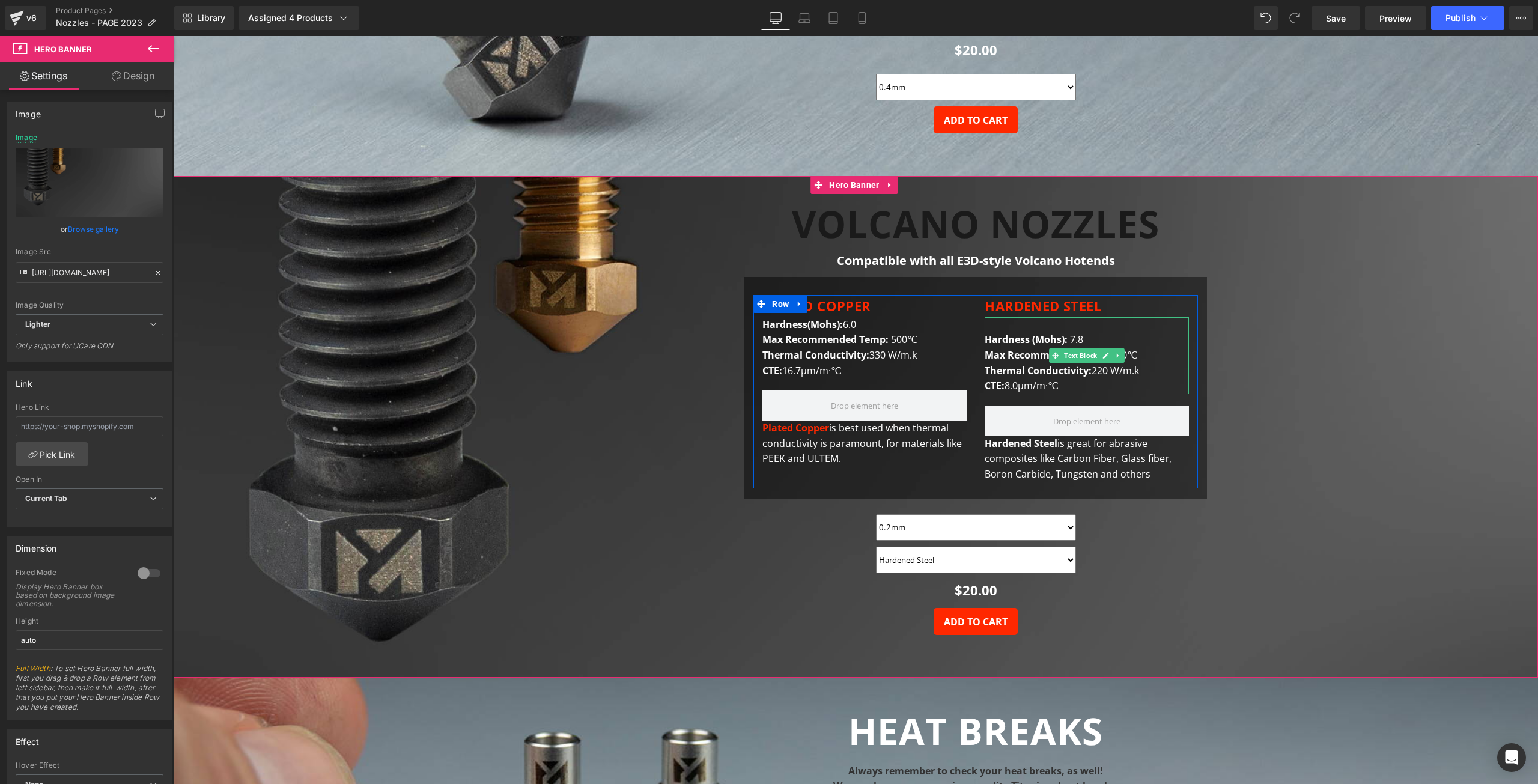
click at [1013, 325] on div "Hardness (Mohs): 7.8 Max Recommended Temp: 450℃ Thermal Conductivity: 220 W/m.k…" at bounding box center [1087, 356] width 205 height 77
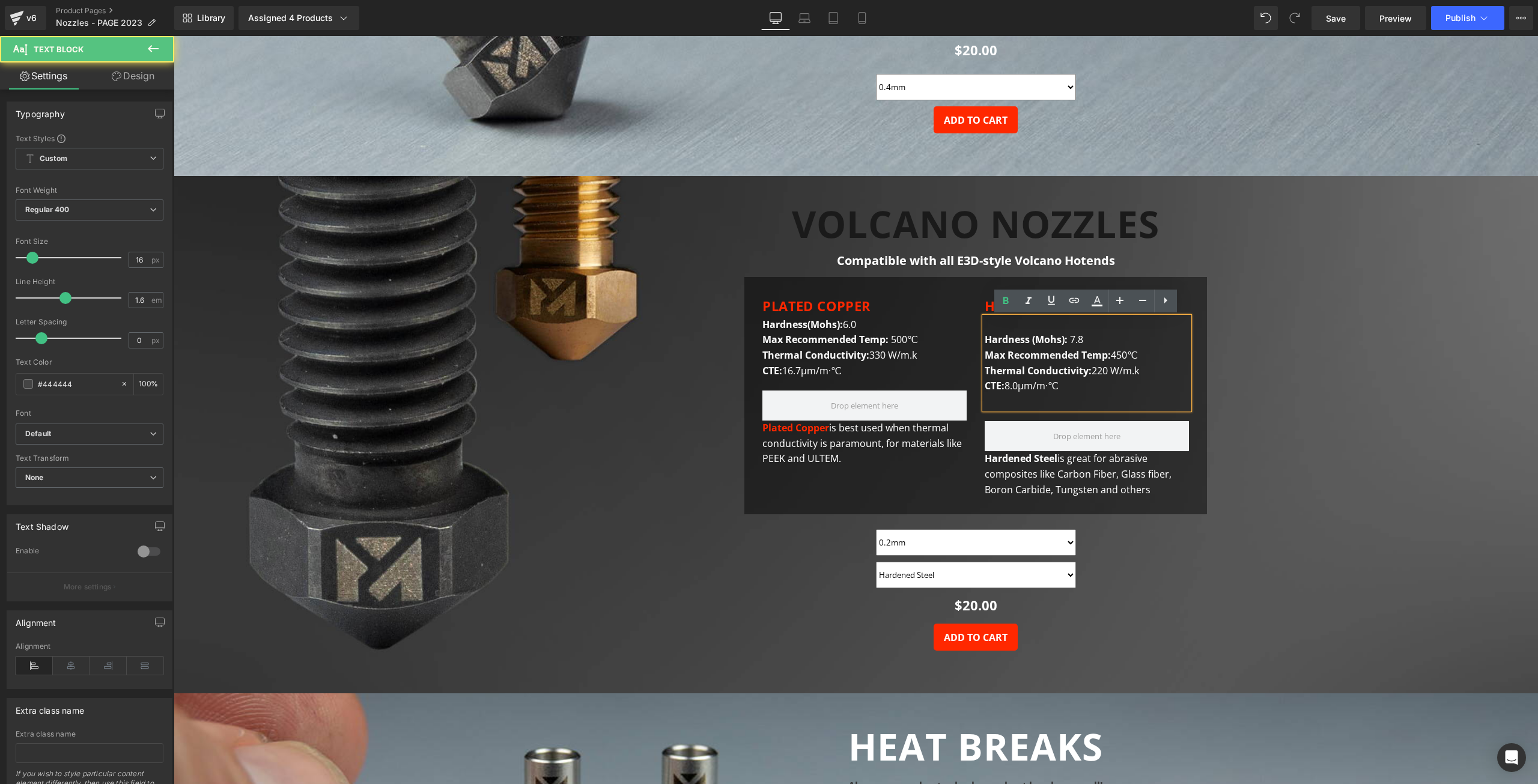
click at [1012, 325] on div "Hardness (Mohs): 7.8 Max Recommended Temp: 450℃ Thermal Conductivity: 220 W/m.k…" at bounding box center [1087, 363] width 205 height 92
click at [997, 330] on div "Hardness (Mohs): 7.8 Max Recommended Temp: 450℃ Thermal Conductivity: 220 W/m.k…" at bounding box center [1087, 363] width 205 height 92
click at [990, 328] on div "Hardness (Mohs): 7.8 Max Recommended Temp: 450℃ Thermal Conductivity: 220 W/m.k…" at bounding box center [1087, 363] width 205 height 92
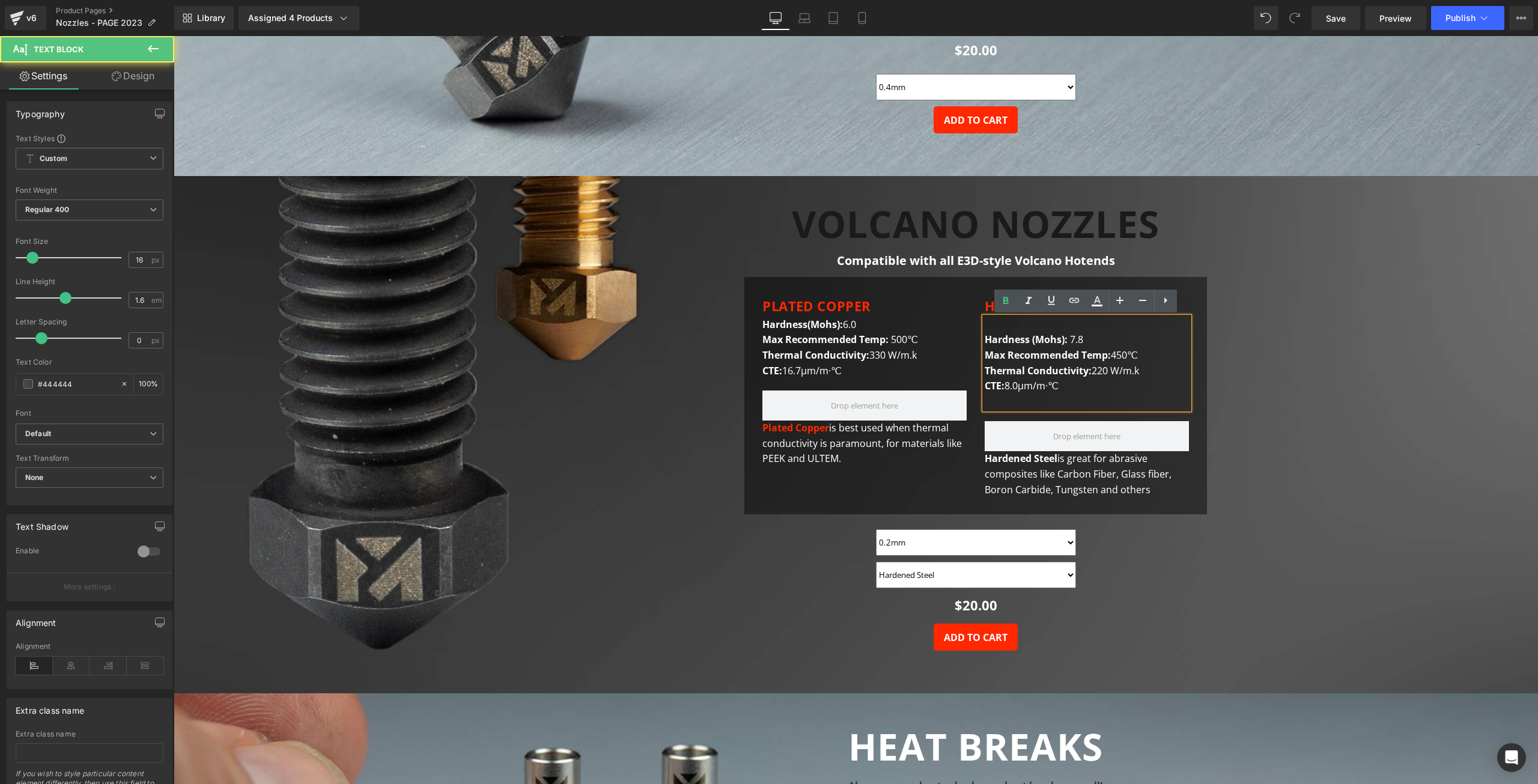
click at [991, 325] on div "Hardness (Mohs): 7.8 Max Recommended Temp: 450℃ Thermal Conductivity: 220 W/m.k…" at bounding box center [1087, 363] width 205 height 92
click at [992, 323] on div "Hardness (Mohs): 7.8 Max Recommended Temp: 450℃ Thermal Conductivity: 220 W/m.k…" at bounding box center [1087, 363] width 205 height 92
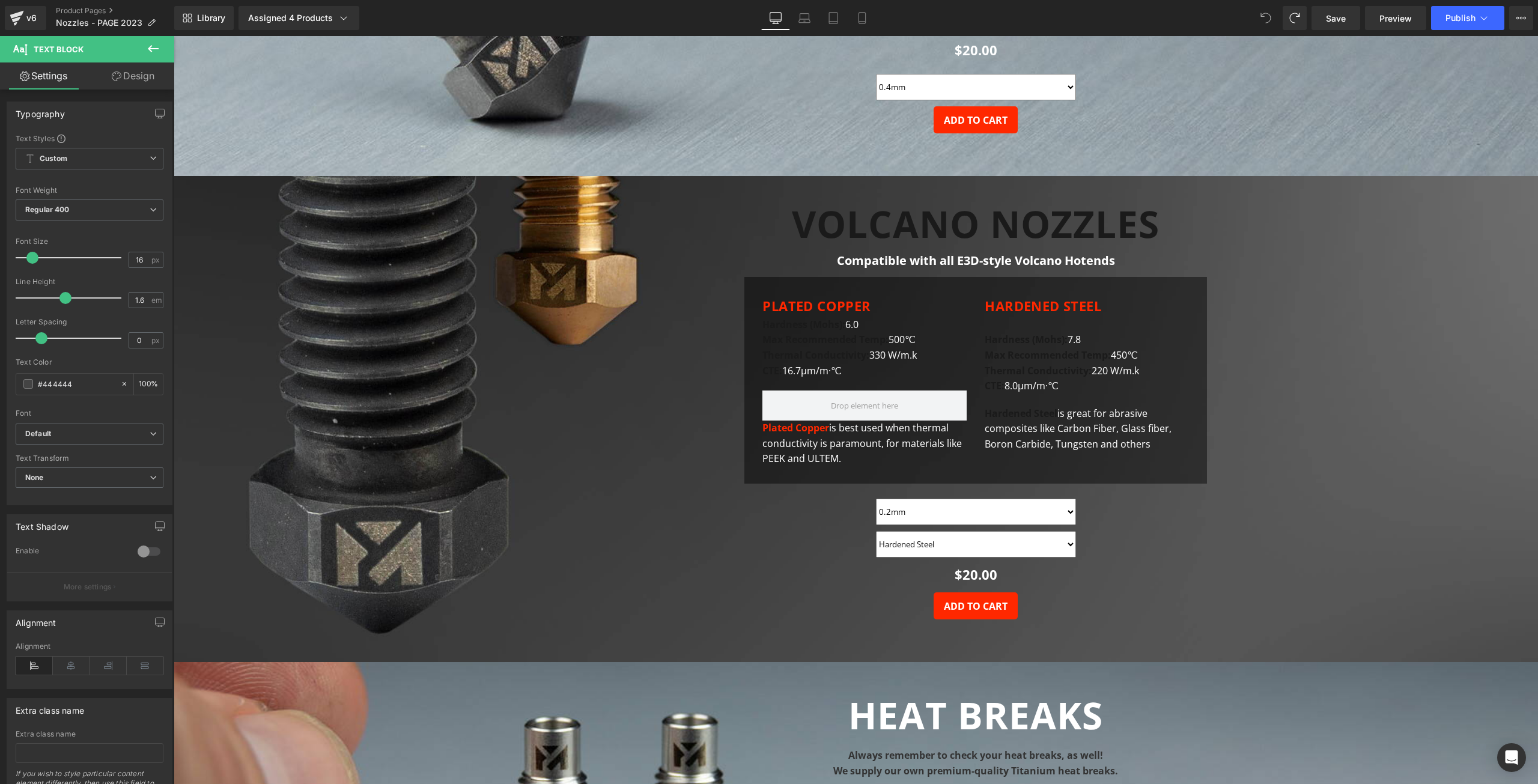
click at [1263, 20] on icon at bounding box center [1266, 19] width 11 height 11
click at [1297, 16] on span at bounding box center [1295, 18] width 20 height 20
click at [1297, 16] on span at bounding box center [1295, 18] width 17 height 17
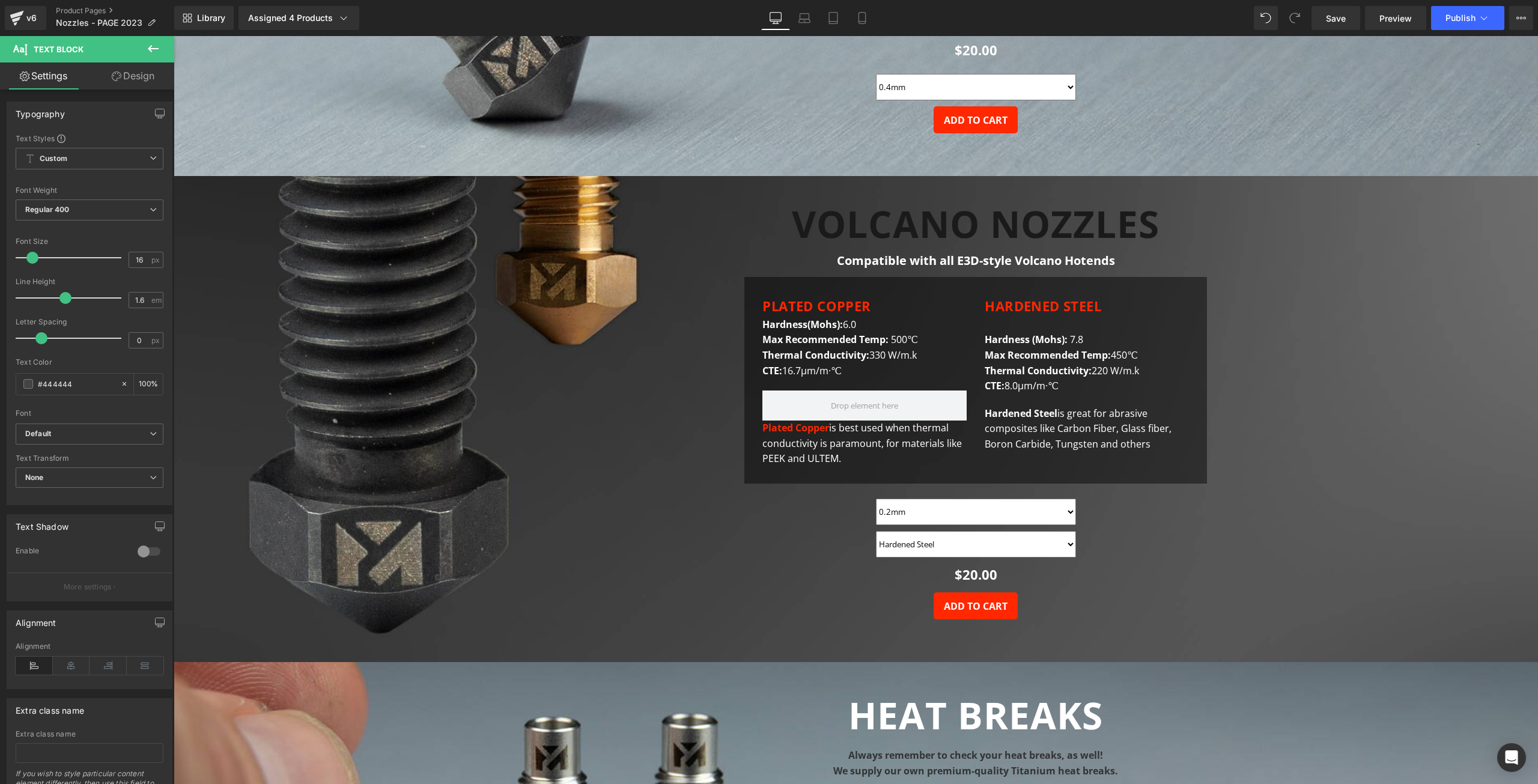
click at [1297, 16] on icon at bounding box center [1295, 19] width 11 height 11
click at [805, 450] on div "Plated Copper is best used when thermal conductivity is paramount, for material…" at bounding box center [865, 428] width 205 height 77
click at [827, 427] on font "Plated Copper" at bounding box center [796, 427] width 66 height 13
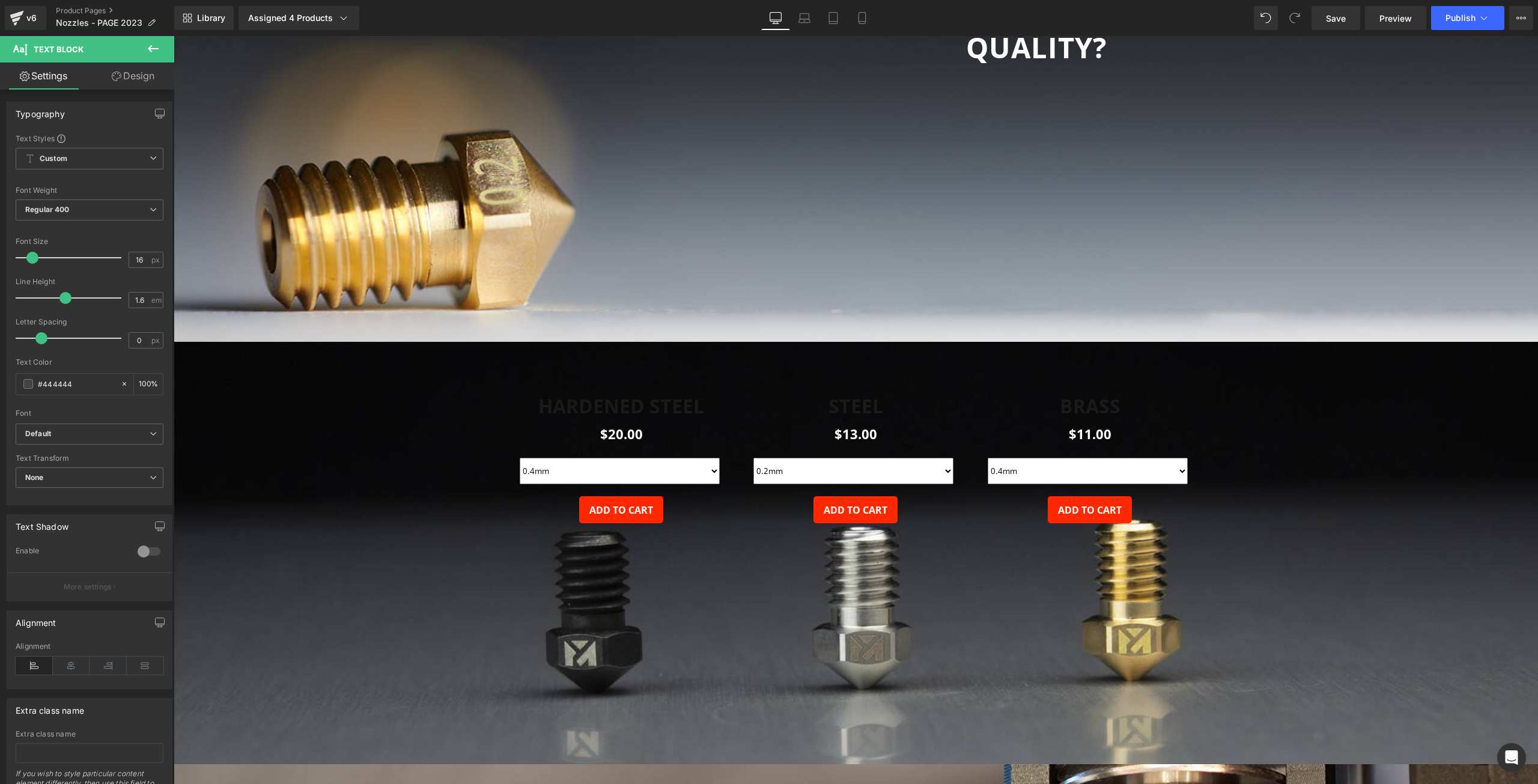
scroll to position [3724, 0]
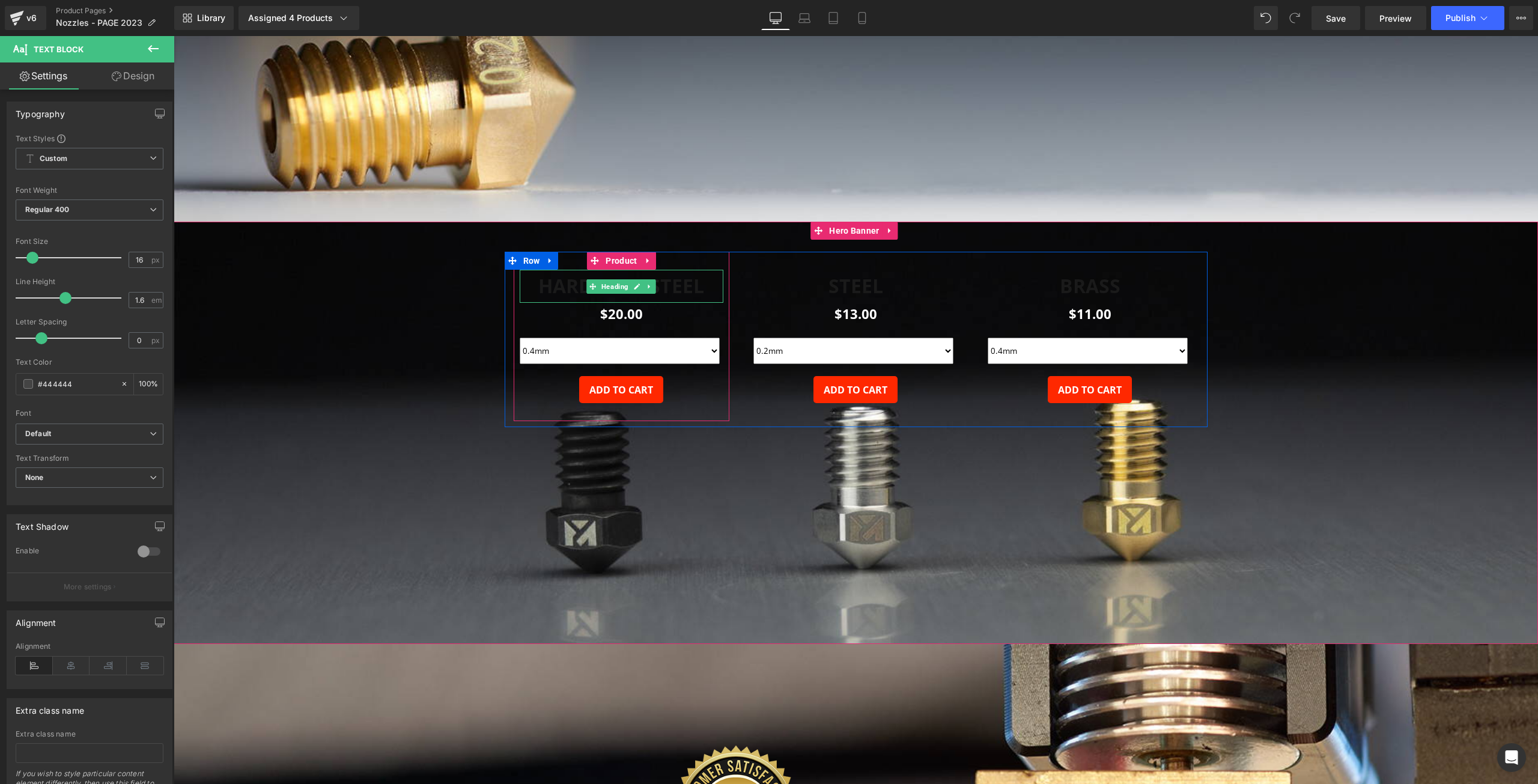
click at [552, 282] on b "HARDENED STEEL" at bounding box center [622, 286] width 166 height 26
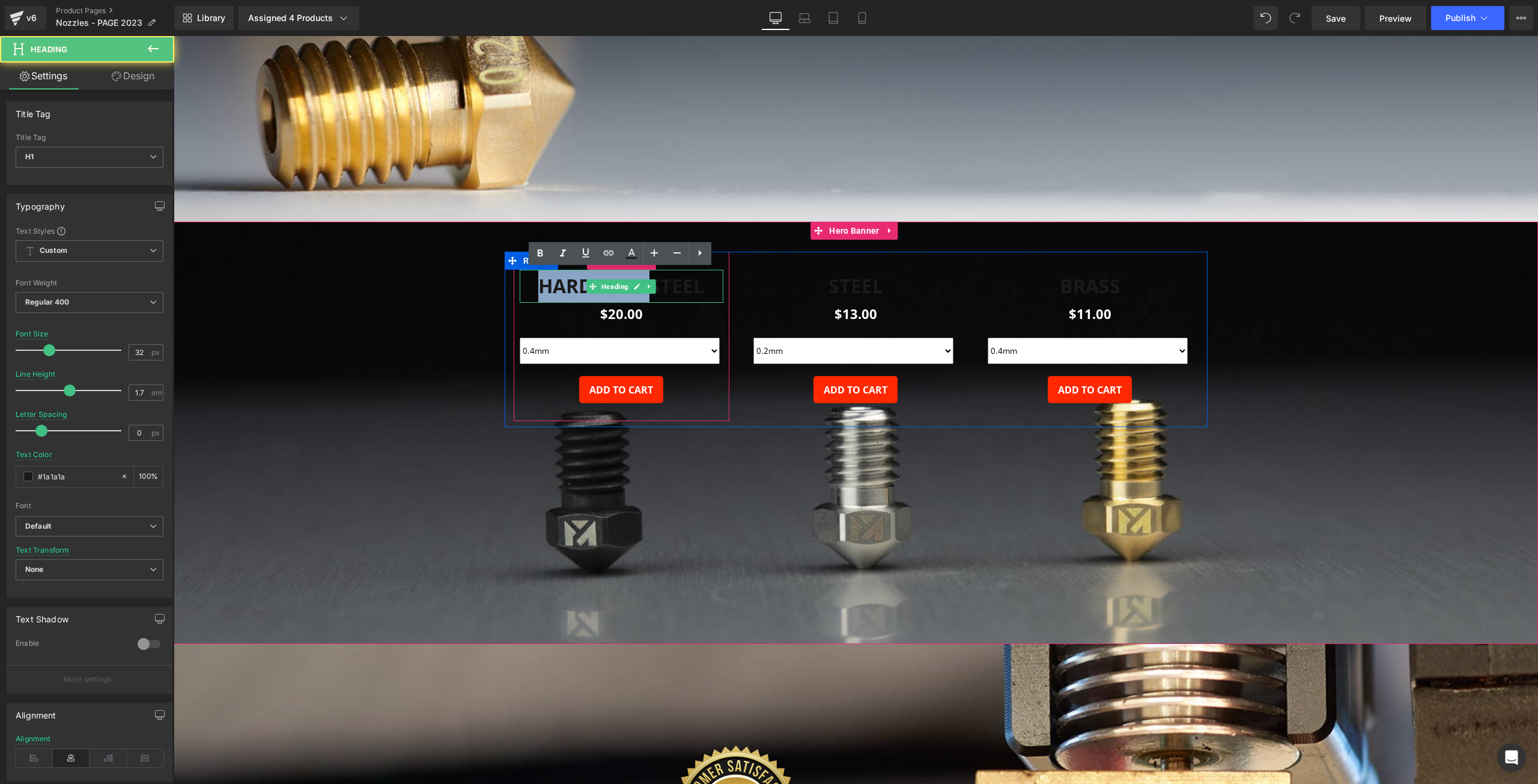
click at [552, 282] on b "HARDENED STEEL" at bounding box center [622, 286] width 166 height 26
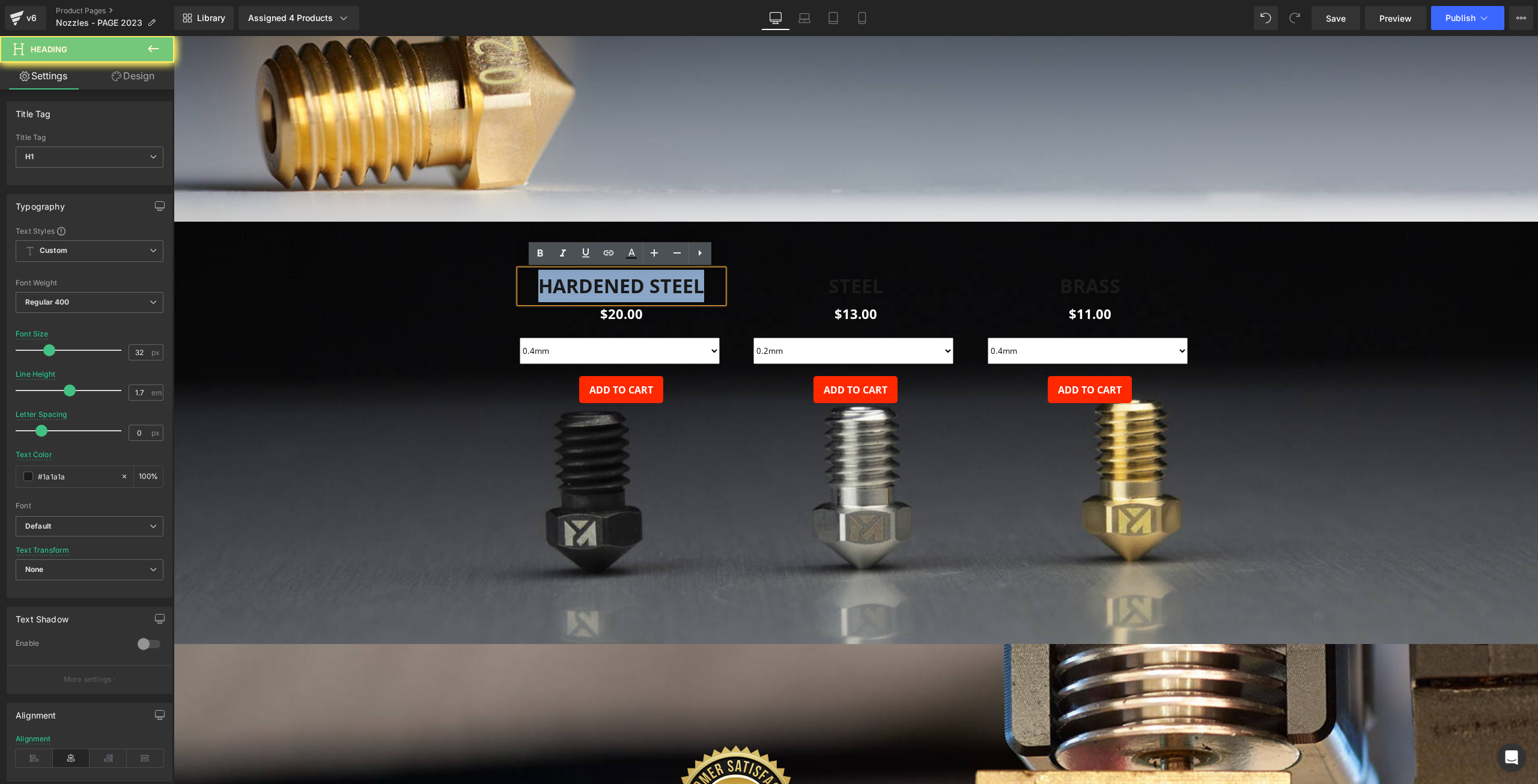
click at [552, 282] on b "HARDENED STEEL" at bounding box center [622, 286] width 166 height 26
click at [633, 254] on icon at bounding box center [631, 252] width 7 height 7
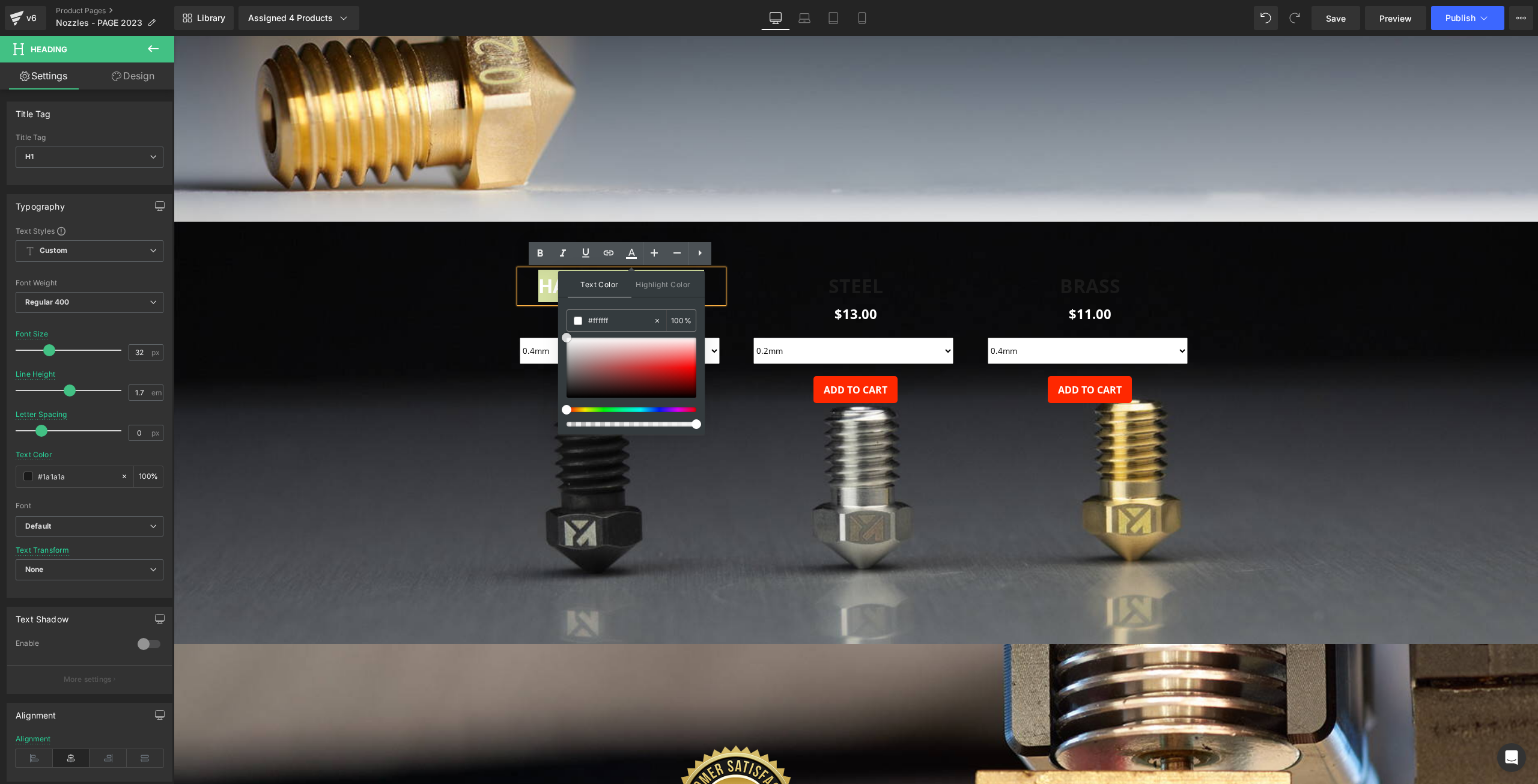
drag, startPoint x: 571, startPoint y: 342, endPoint x: 564, endPoint y: 333, distance: 11.4
click at [564, 333] on div "Text Color Highlight Color #333333 #ffffff 100 % transparent 0 %" at bounding box center [631, 352] width 147 height 163
click at [537, 307] on div "$20.00" at bounding box center [622, 314] width 205 height 22
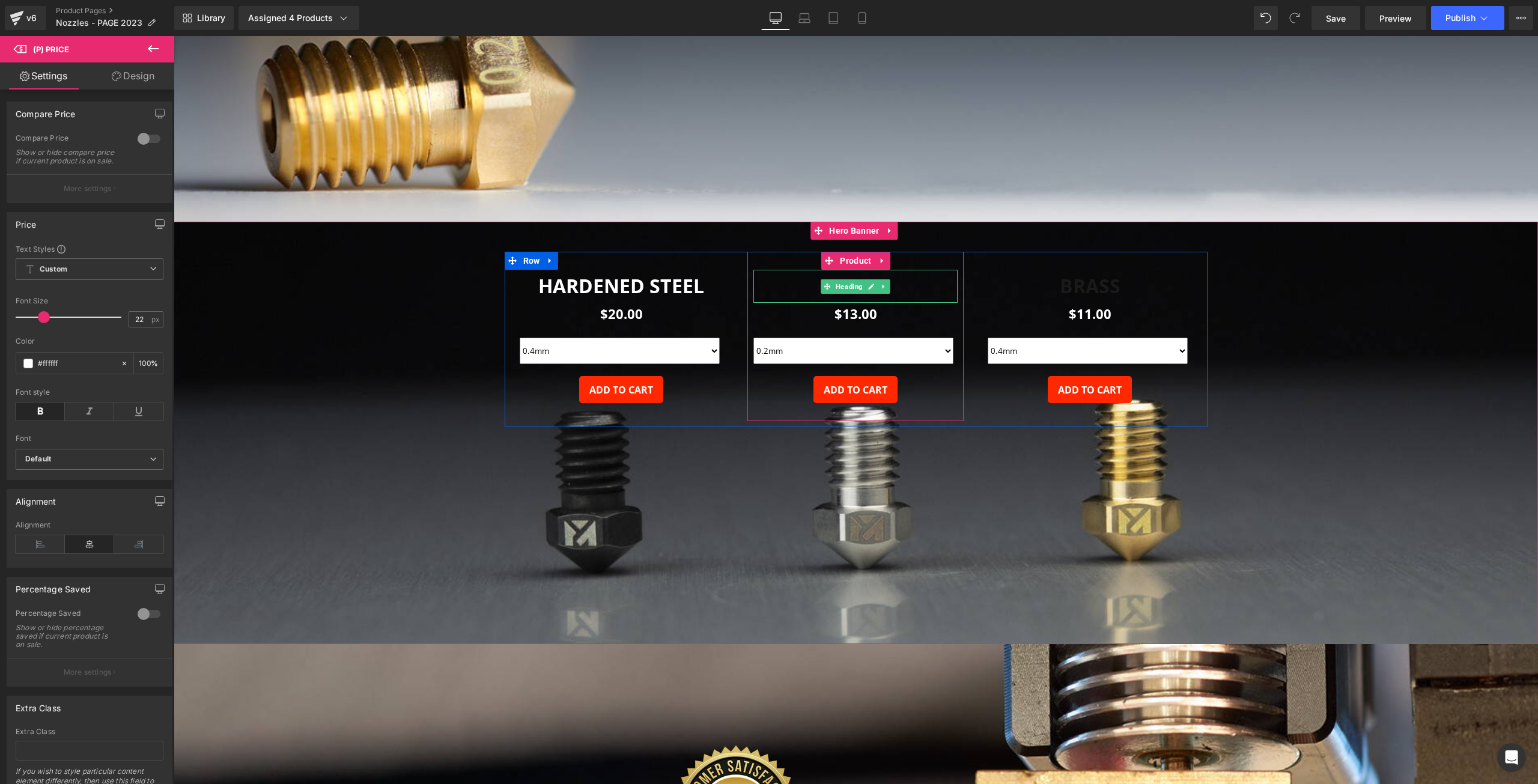
click at [800, 286] on h1 "STEEL" at bounding box center [855, 286] width 205 height 33
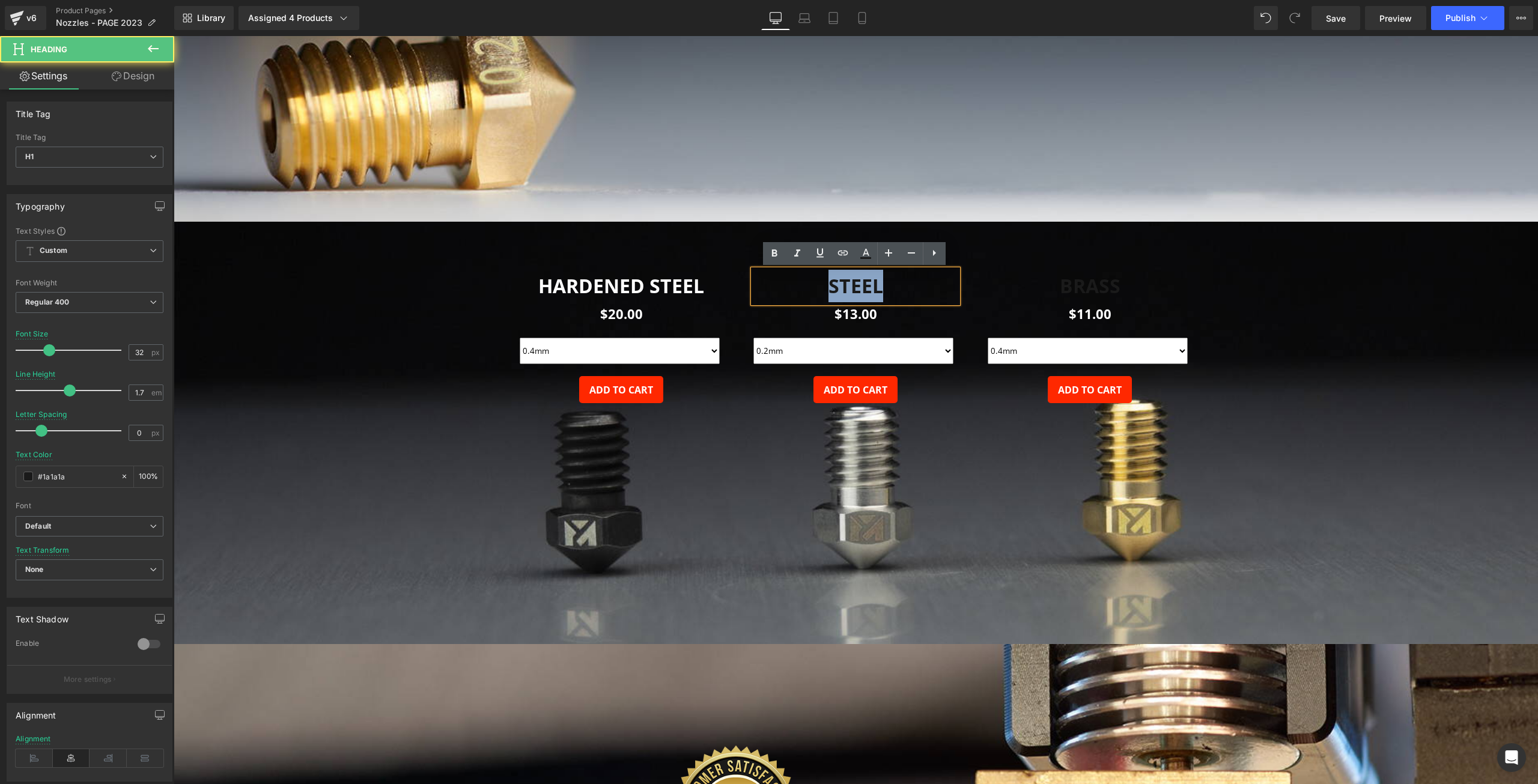
click at [800, 286] on h1 "STEEL" at bounding box center [855, 286] width 205 height 33
click at [864, 254] on icon at bounding box center [866, 252] width 7 height 7
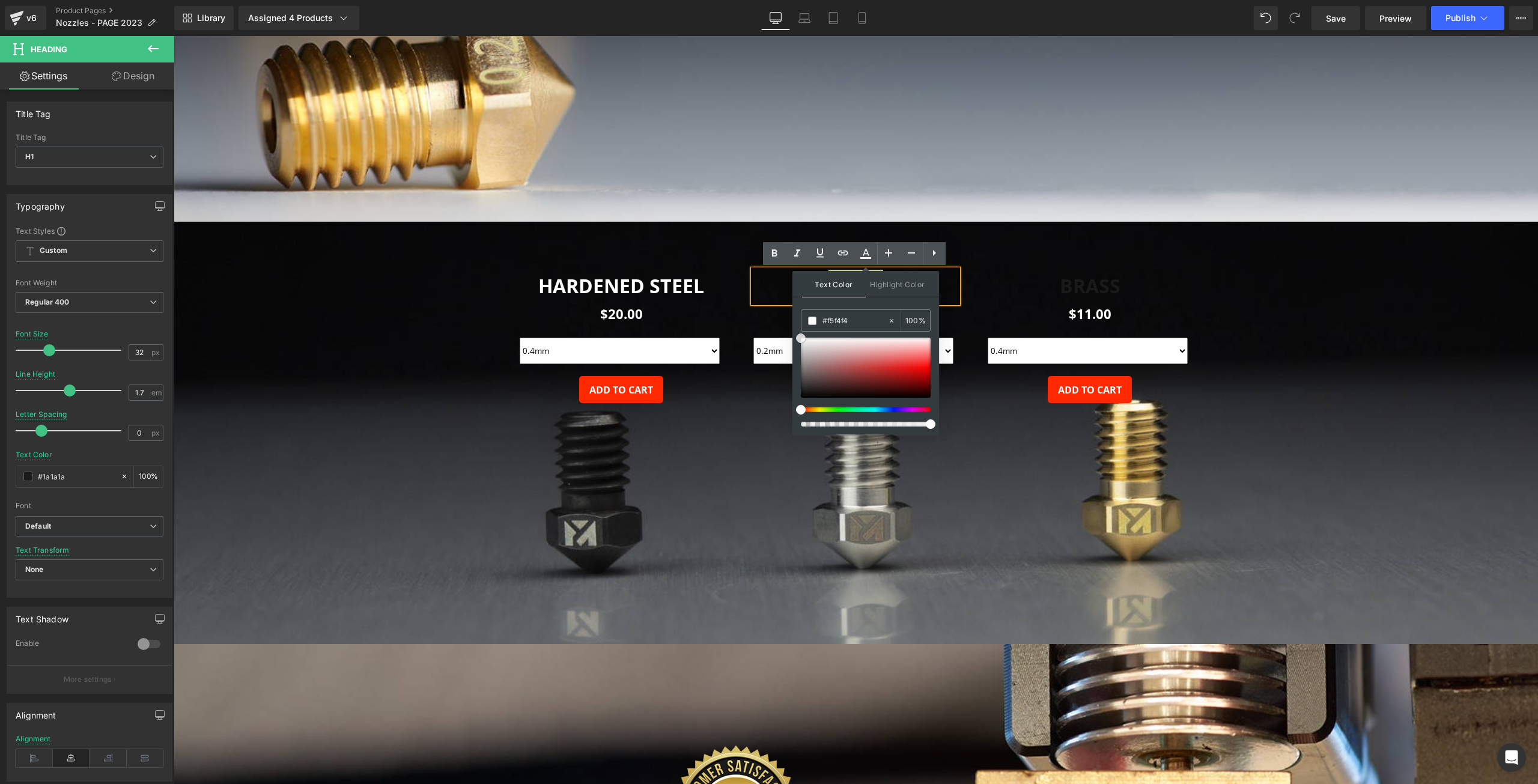
drag, startPoint x: 803, startPoint y: 342, endPoint x: 798, endPoint y: 335, distance: 8.6
click at [801, 338] on div at bounding box center [866, 368] width 130 height 60
click at [772, 284] on h1 "STEEL" at bounding box center [855, 286] width 205 height 33
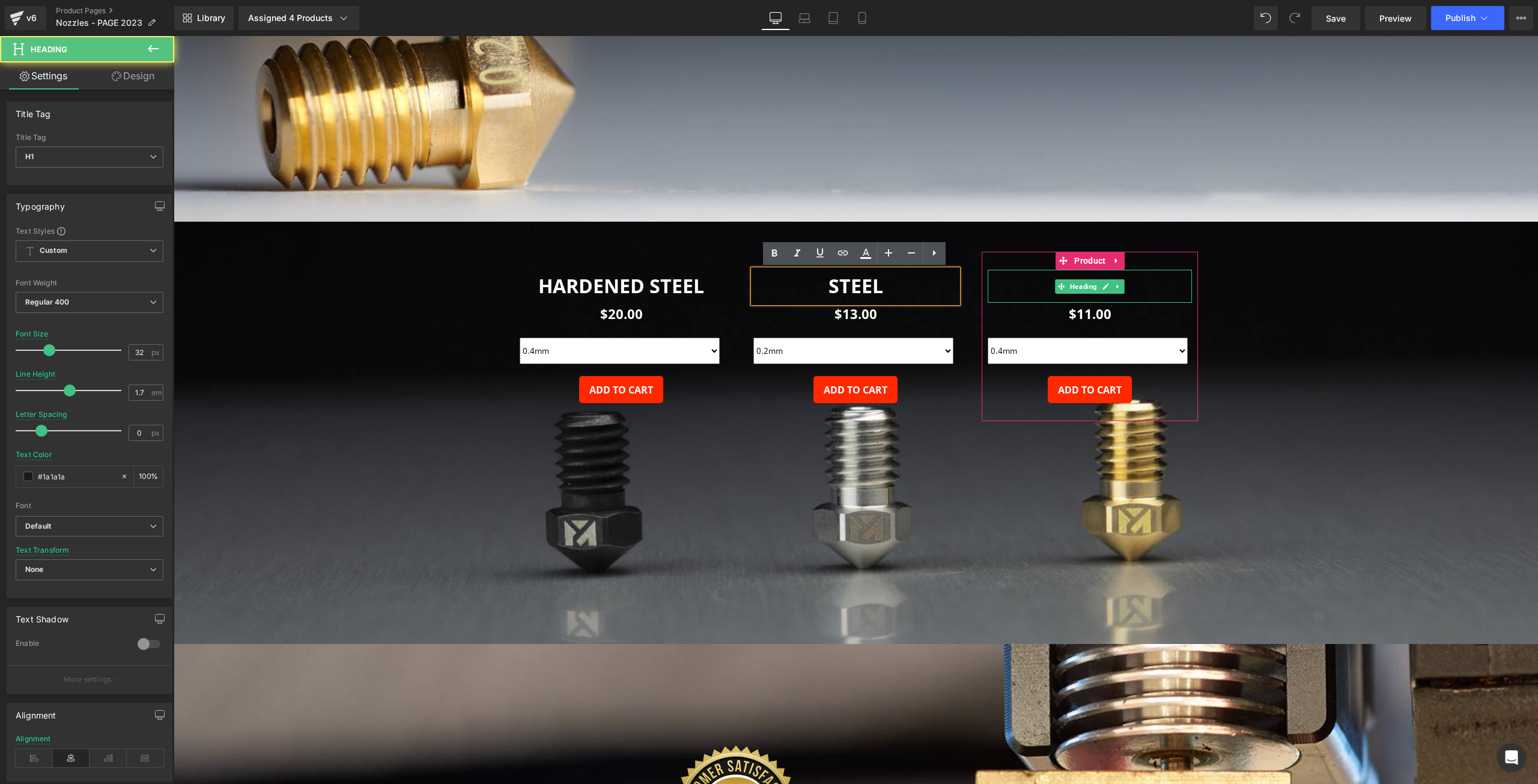
click at [1036, 286] on h1 "BRASS" at bounding box center [1090, 286] width 205 height 33
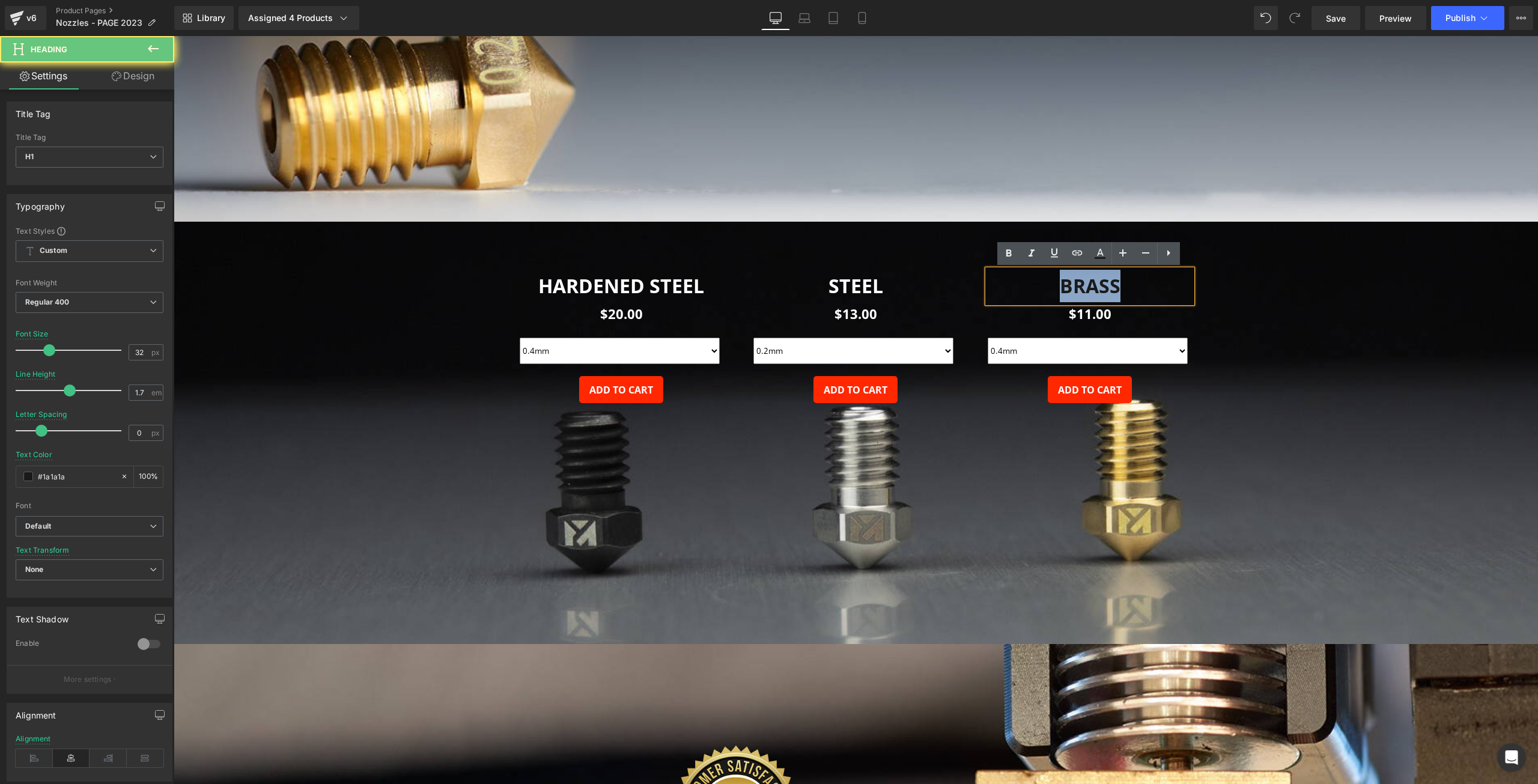
click at [1036, 286] on h1 "BRASS" at bounding box center [1090, 286] width 205 height 33
click at [1098, 251] on icon at bounding box center [1100, 253] width 14 height 14
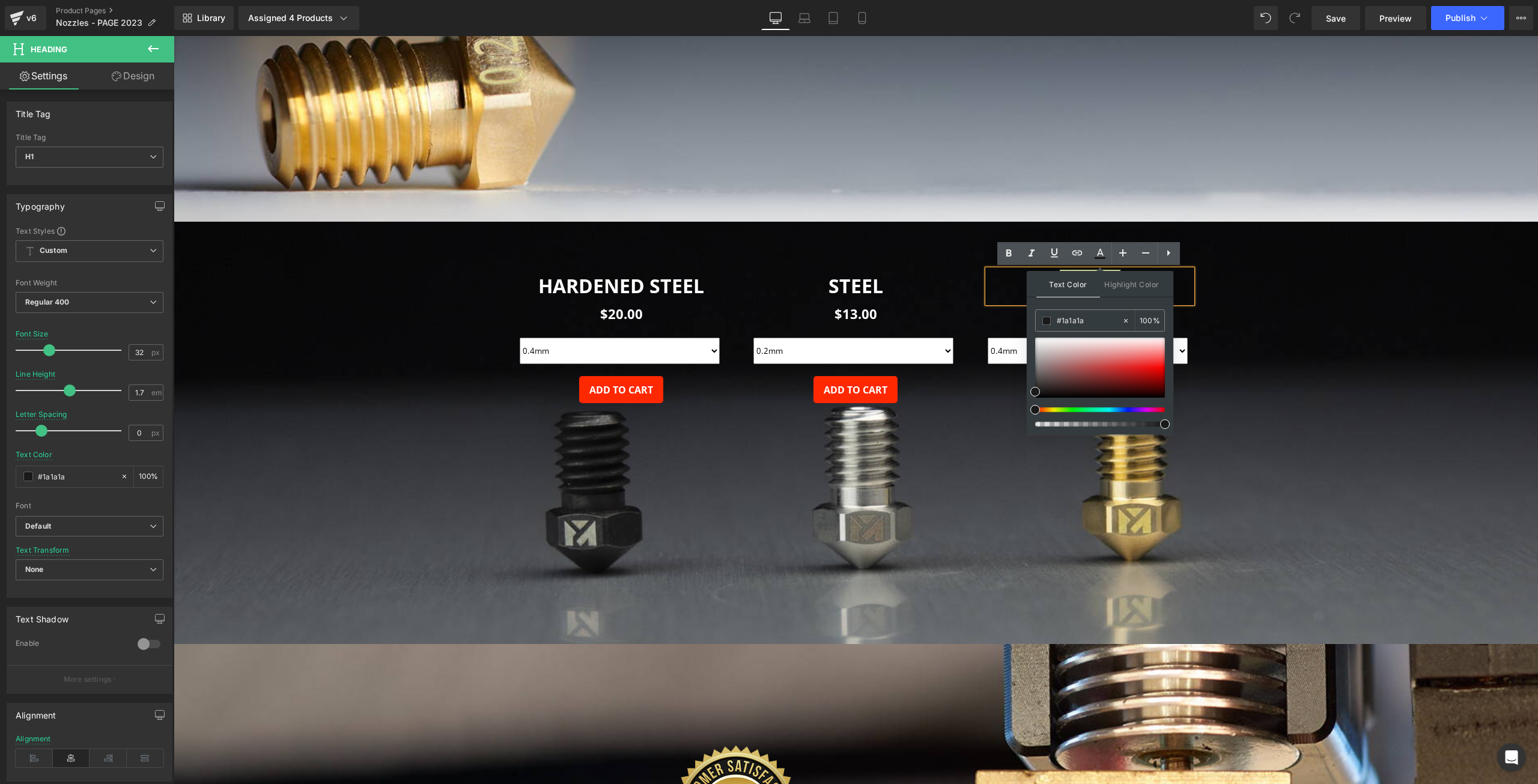
drag, startPoint x: 1034, startPoint y: 344, endPoint x: 1029, endPoint y: 331, distance: 13.9
click at [1029, 331] on div "Text Color Highlight Color #333333 #ffffff 100 % transparent 0 %" at bounding box center [1100, 352] width 147 height 163
click at [1036, 338] on div at bounding box center [1100, 368] width 130 height 60
drag, startPoint x: 1037, startPoint y: 338, endPoint x: 1033, endPoint y: 333, distance: 6.4
click at [1033, 333] on div "Text Color Highlight Color #333333 #ffffff 100 % transparent 0 %" at bounding box center [1100, 352] width 147 height 163
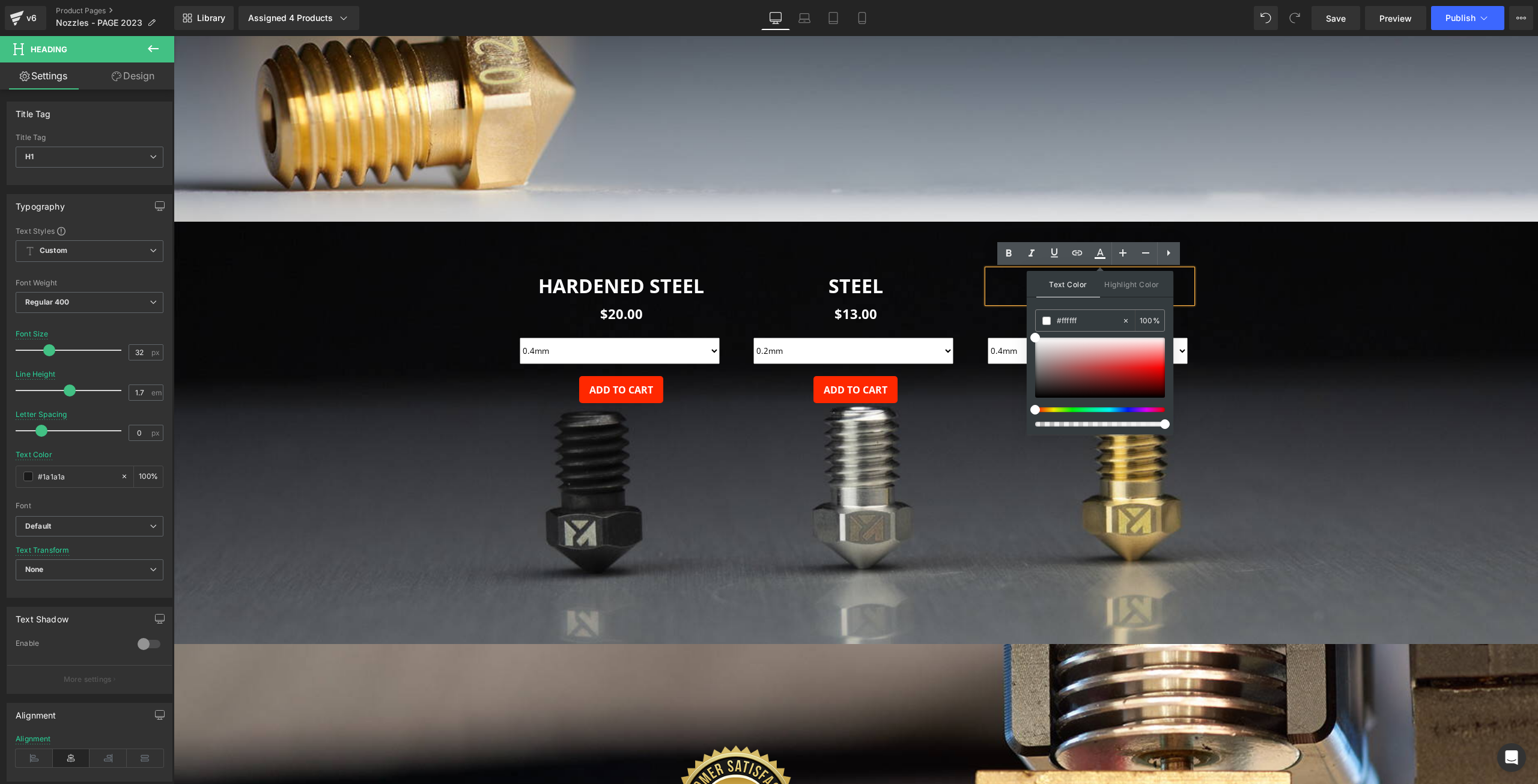
click at [1007, 279] on h1 "BRASS" at bounding box center [1090, 286] width 205 height 33
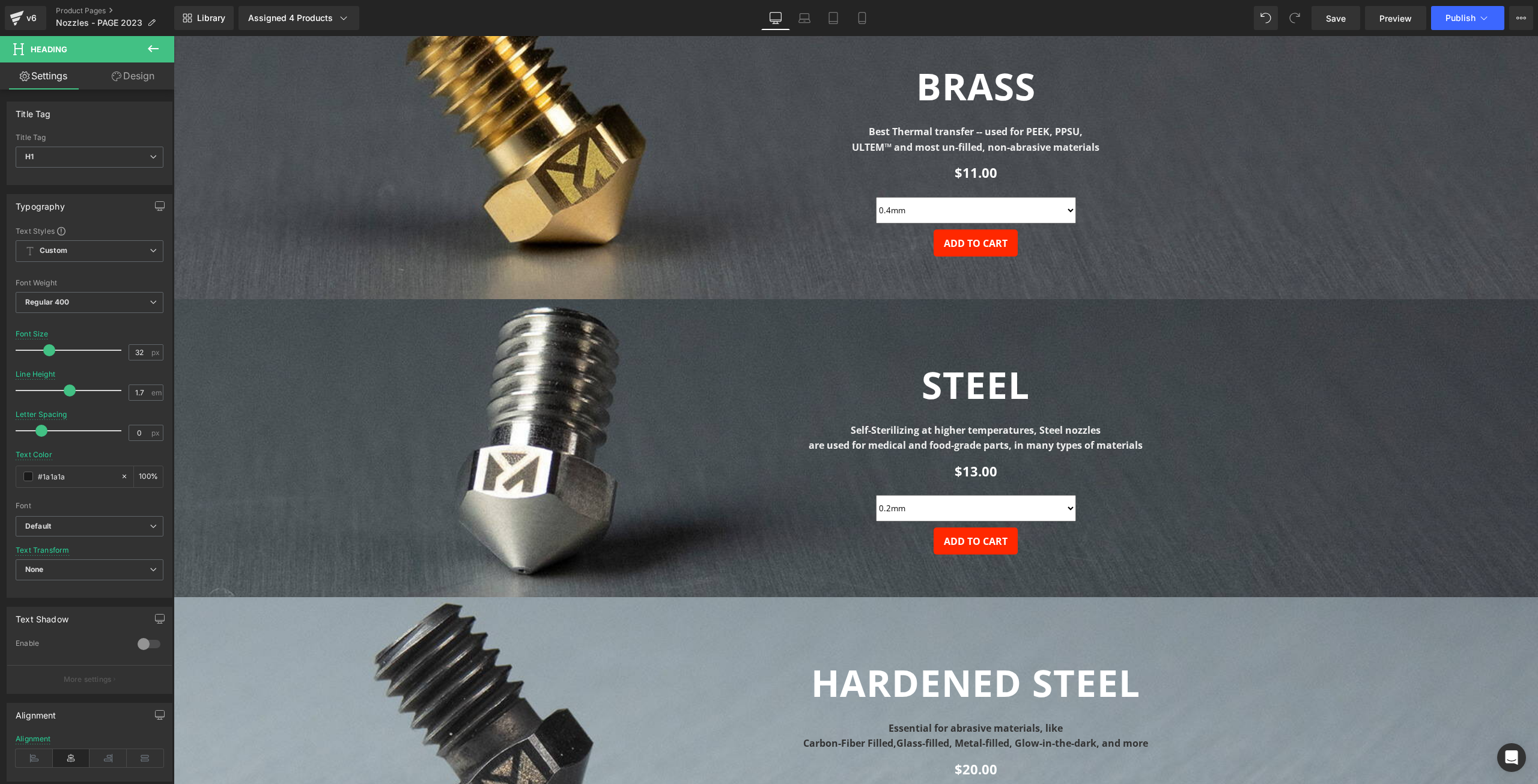
scroll to position [901, 0]
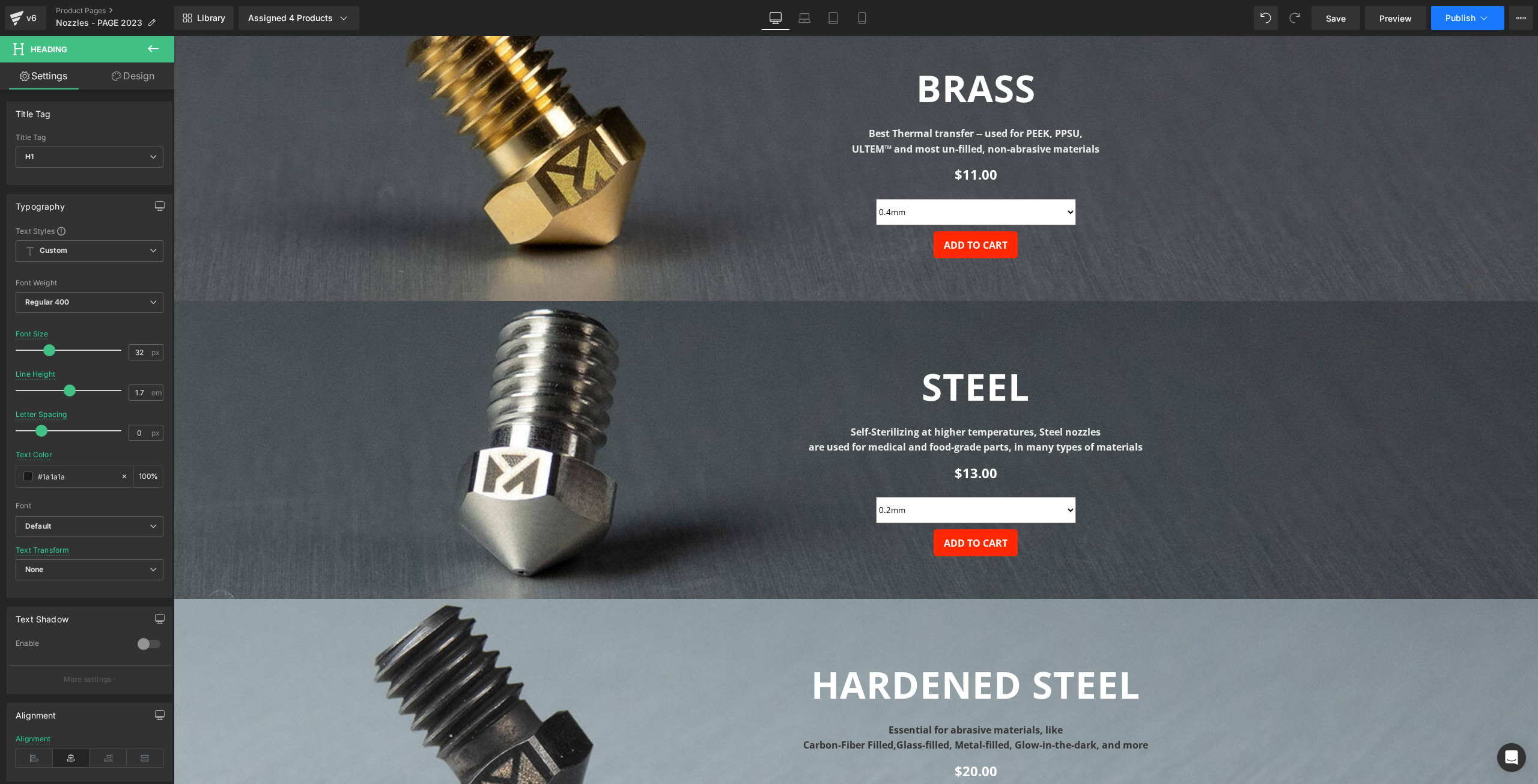
click at [1456, 19] on span "Publish" at bounding box center [1460, 18] width 30 height 9
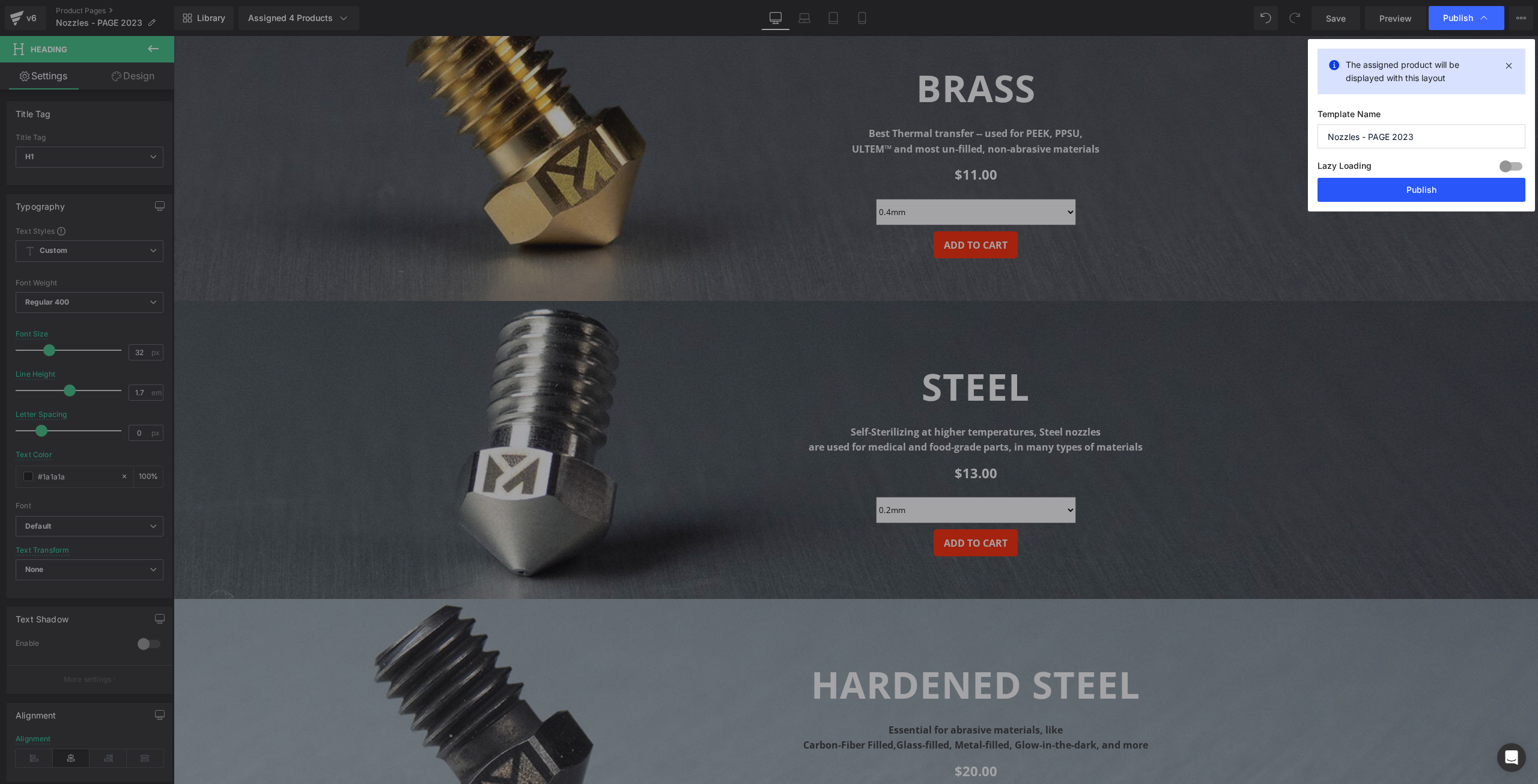
click at [1399, 191] on button "Publish" at bounding box center [1421, 189] width 208 height 24
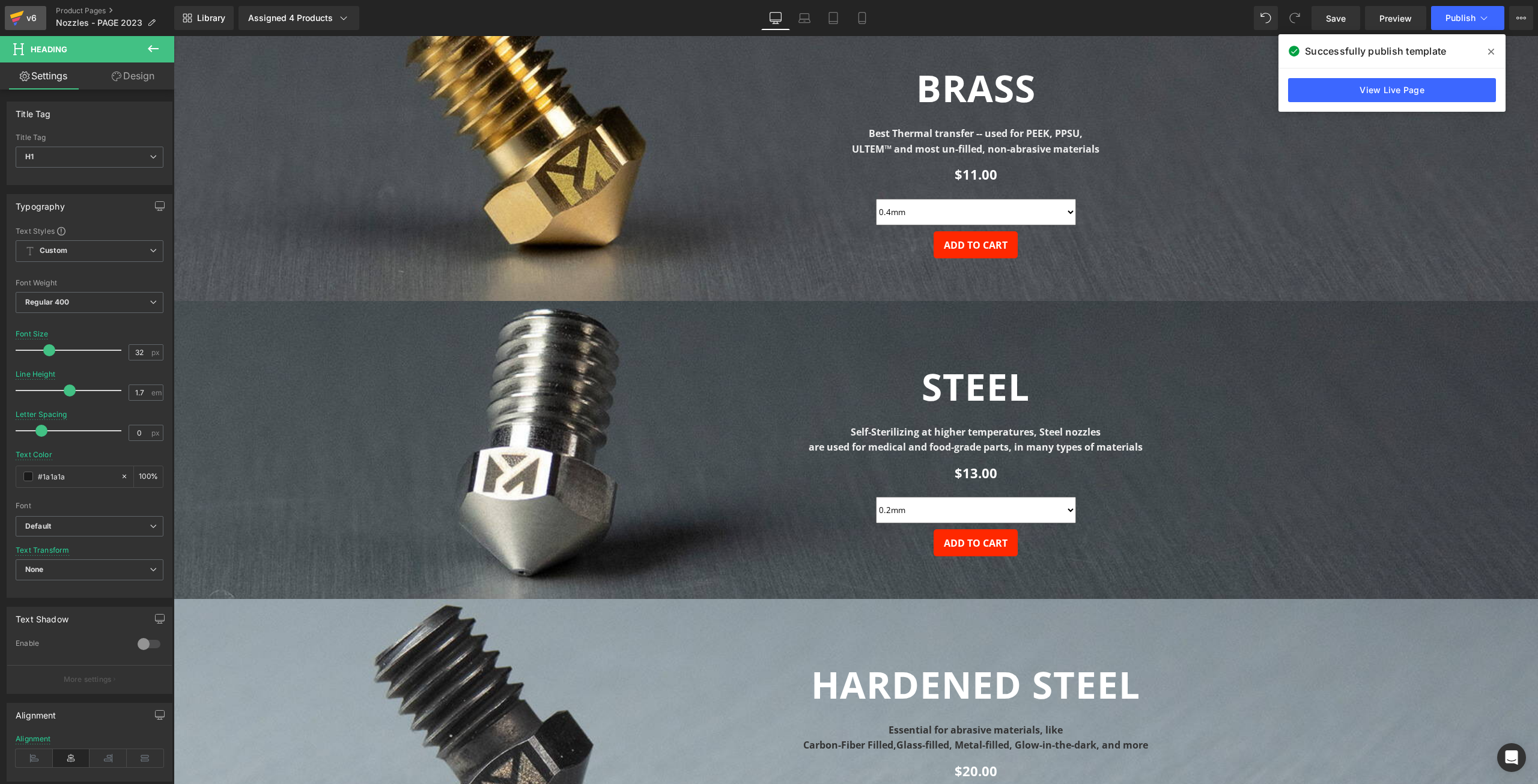
click at [23, 22] on icon at bounding box center [16, 18] width 14 height 30
